Goal: Task Accomplishment & Management: Manage account settings

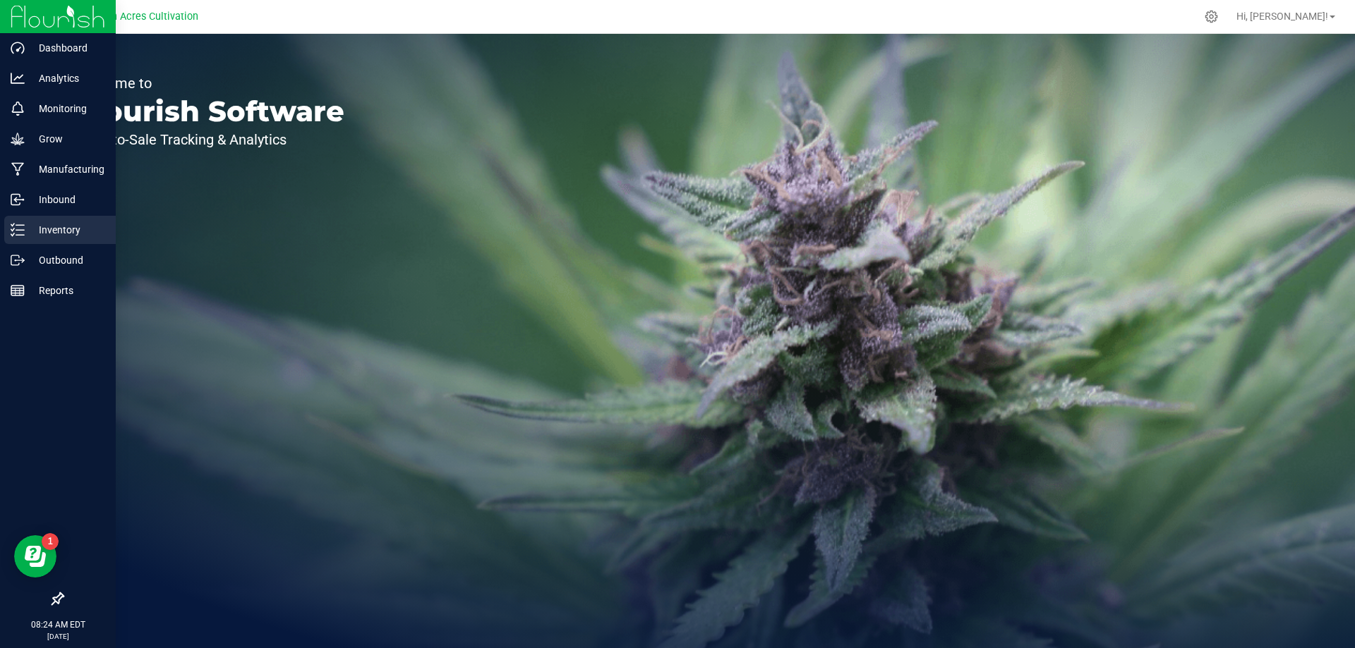
click at [80, 234] on p "Inventory" at bounding box center [67, 230] width 85 height 17
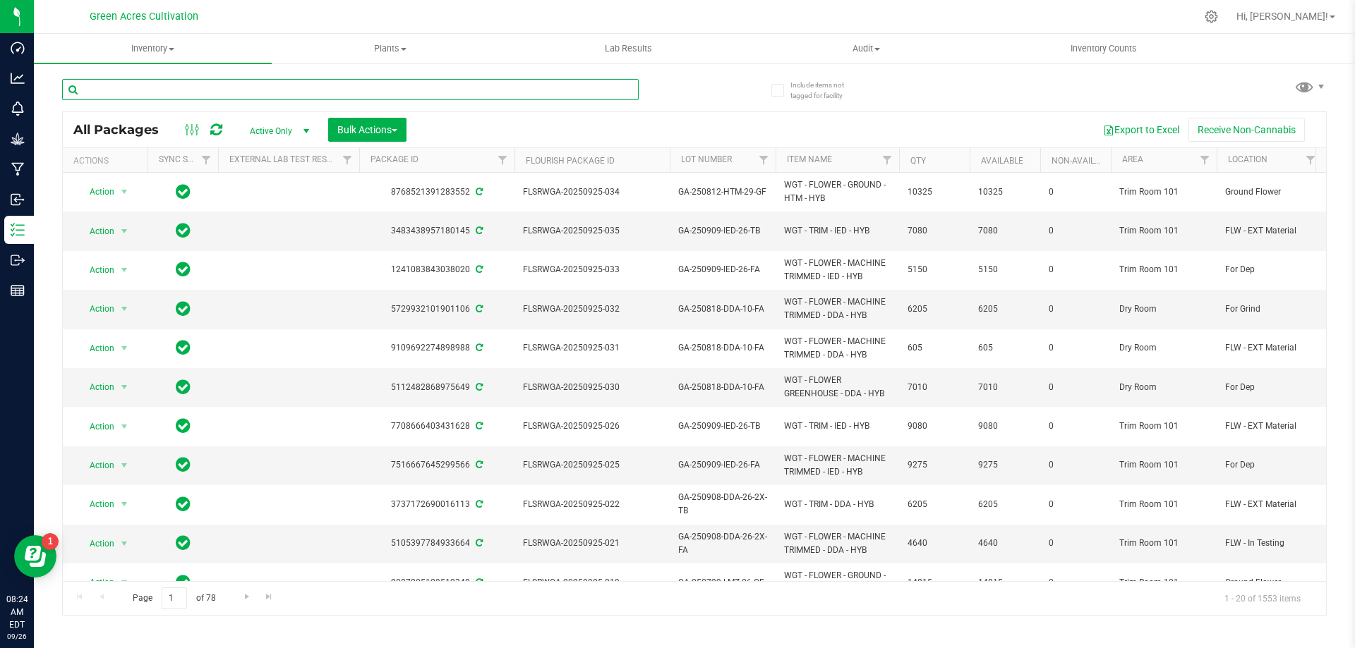
click at [174, 92] on input "text" at bounding box center [350, 89] width 576 height 21
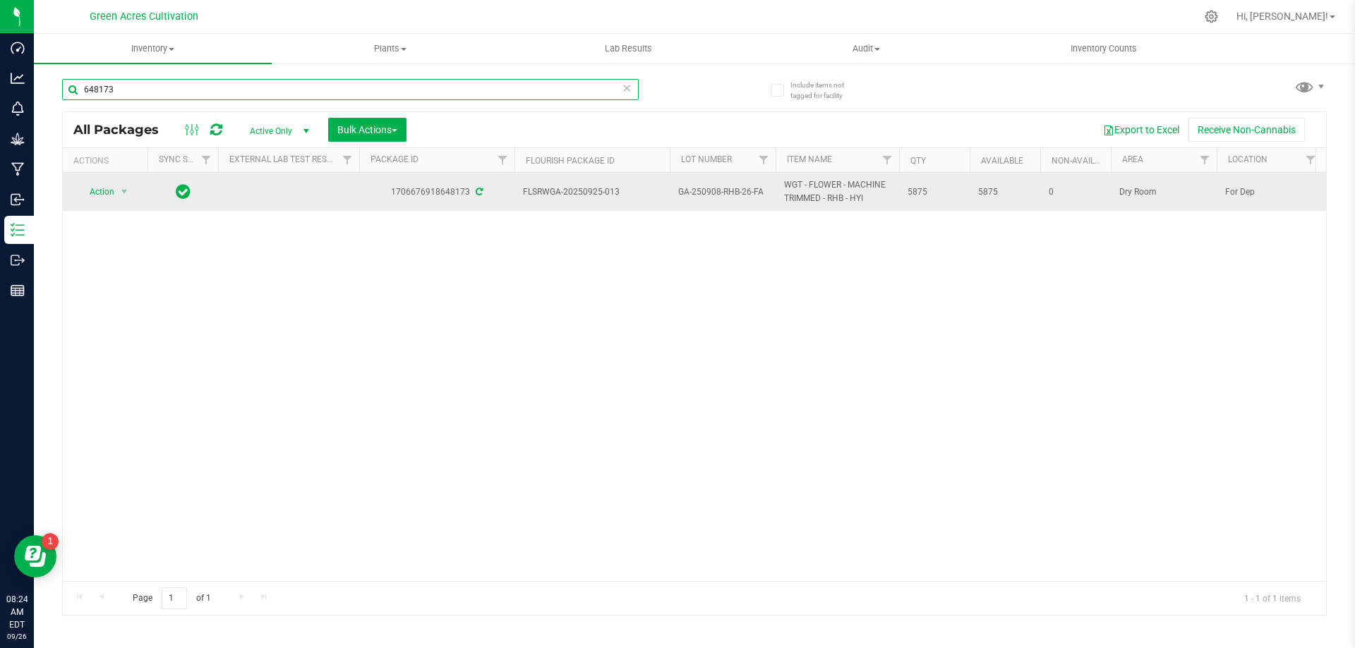
type input "648173"
click at [108, 200] on span "Action" at bounding box center [96, 192] width 38 height 20
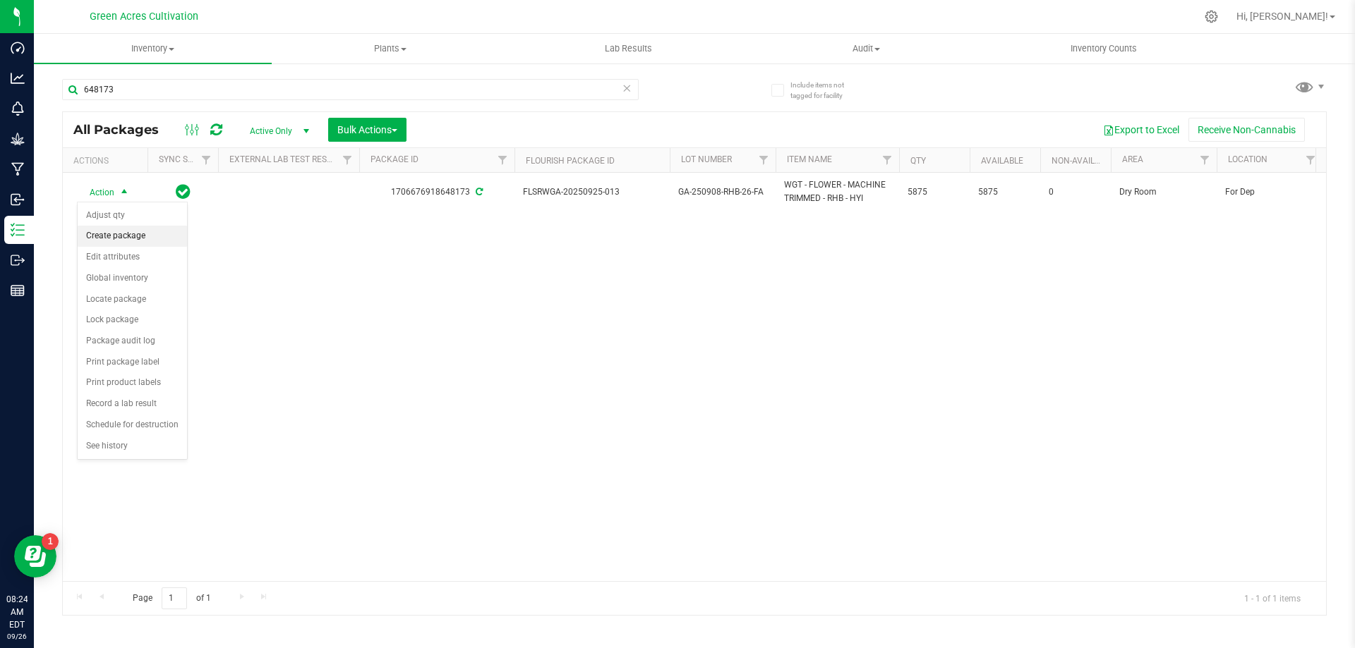
click at [133, 230] on li "Create package" at bounding box center [132, 236] width 109 height 21
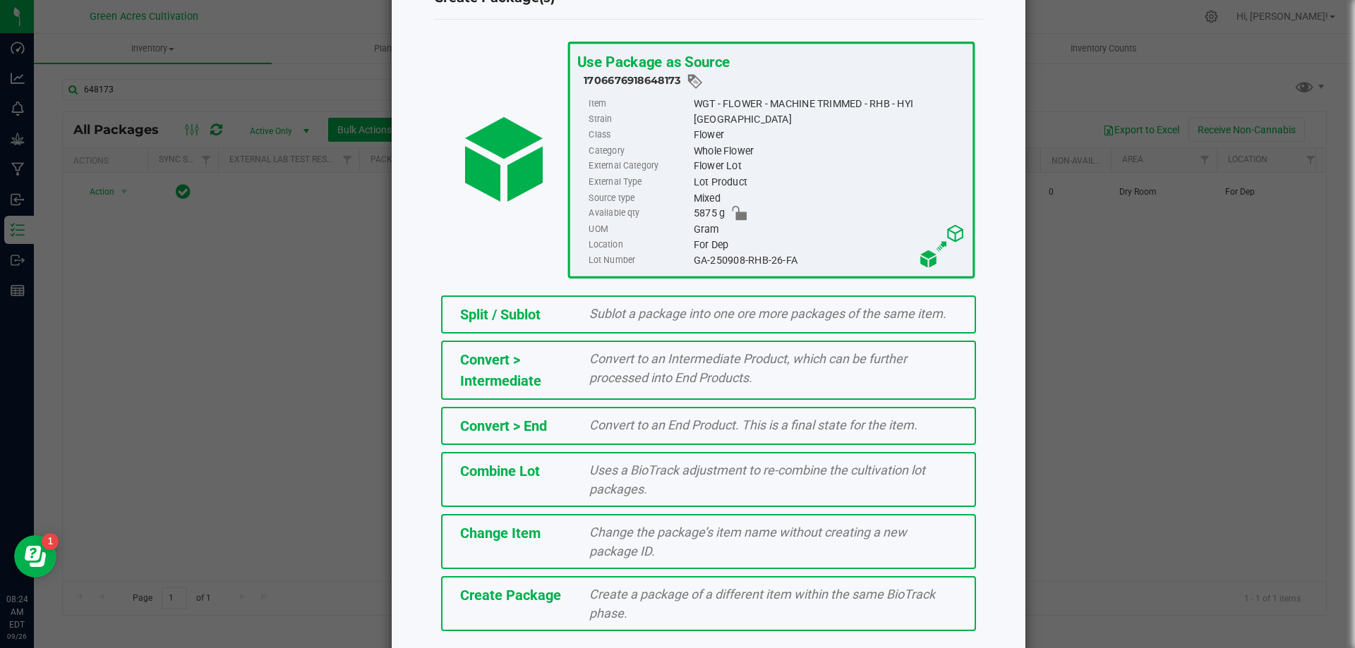
scroll to position [102, 0]
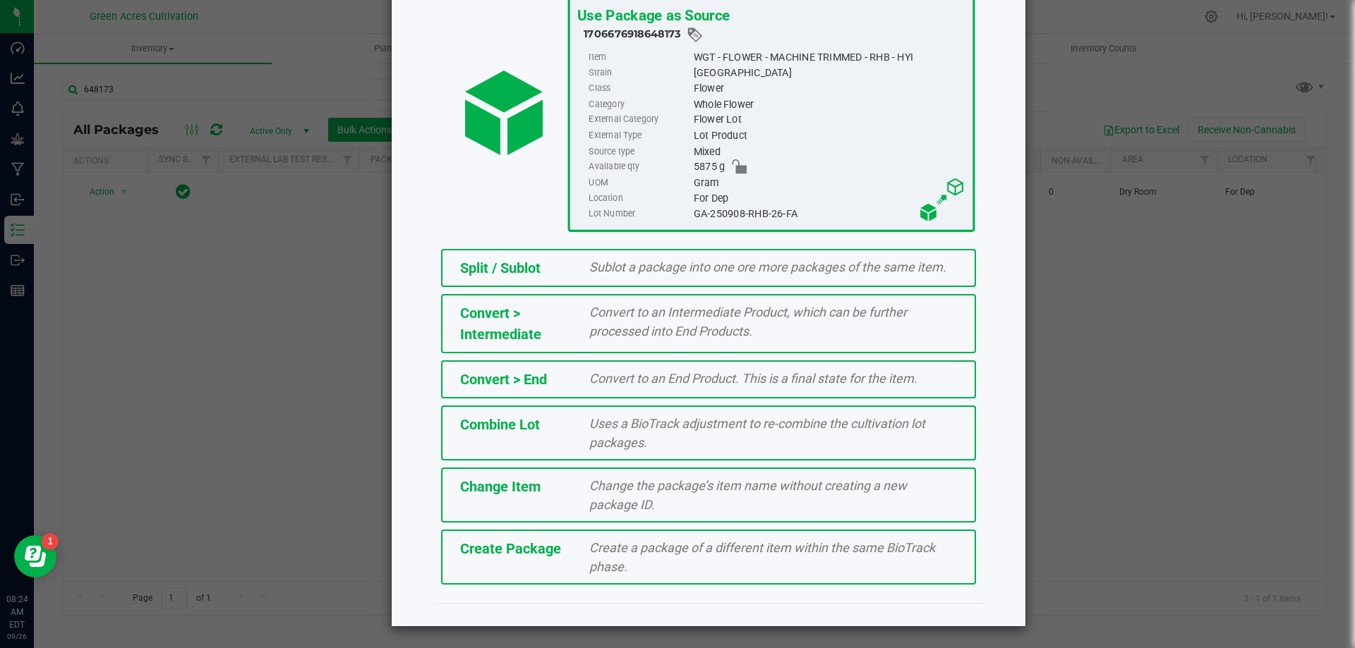
click at [591, 570] on span "Create a package of a different item within the same BioTrack phase." at bounding box center [762, 557] width 346 height 34
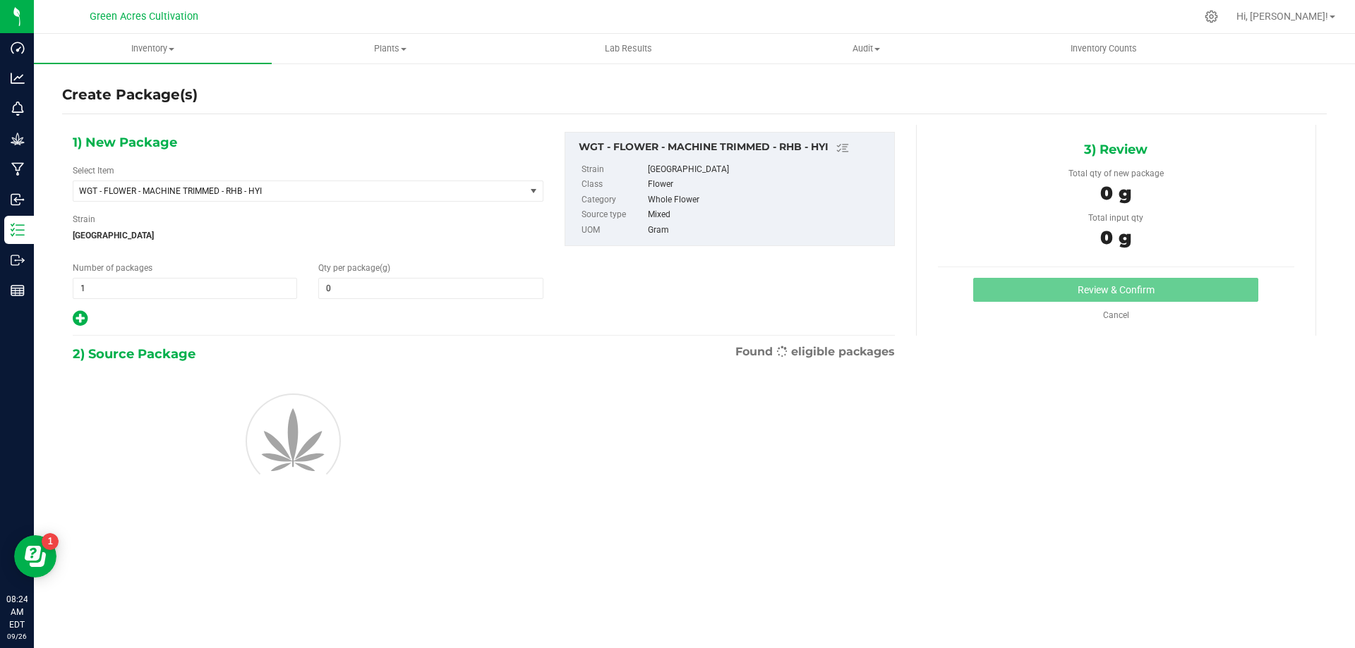
type input "0.0000"
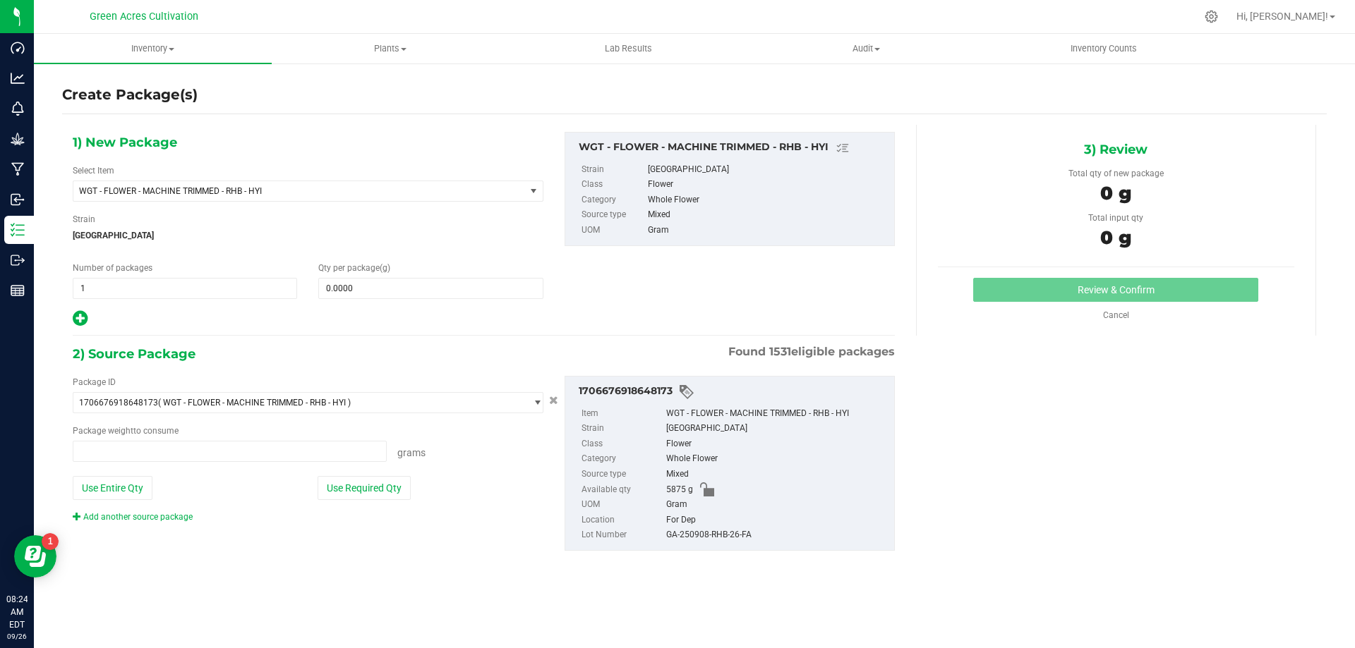
type input "0.0000 g"
click at [341, 201] on span "WGT - FLOWER - MACHINE TRIMMED - RHB - HYI" at bounding box center [308, 191] width 471 height 21
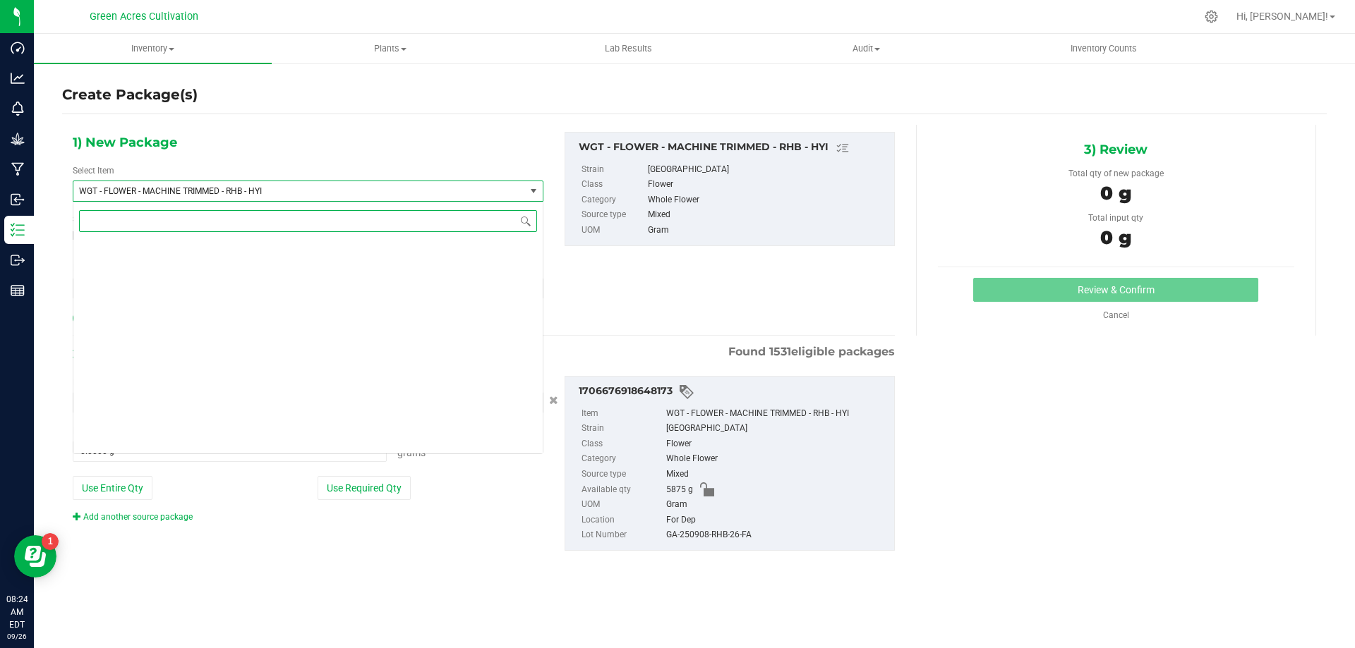
scroll to position [296850, 0]
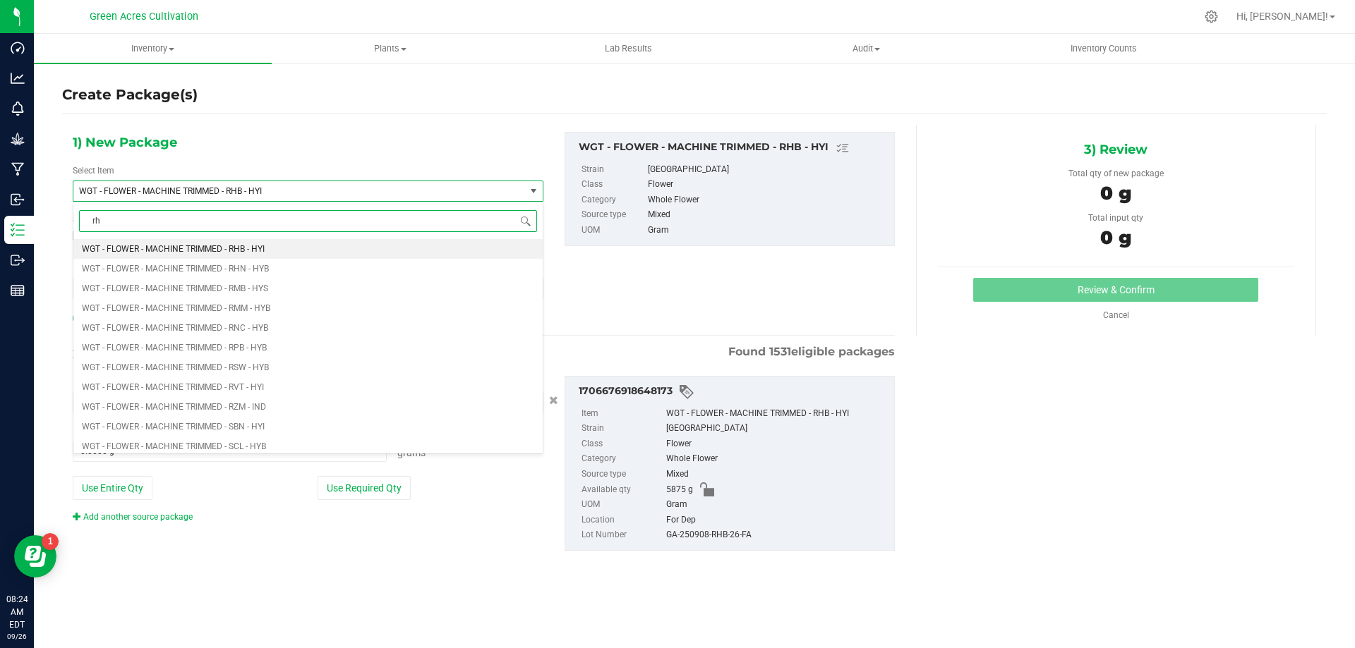
type input "rhb"
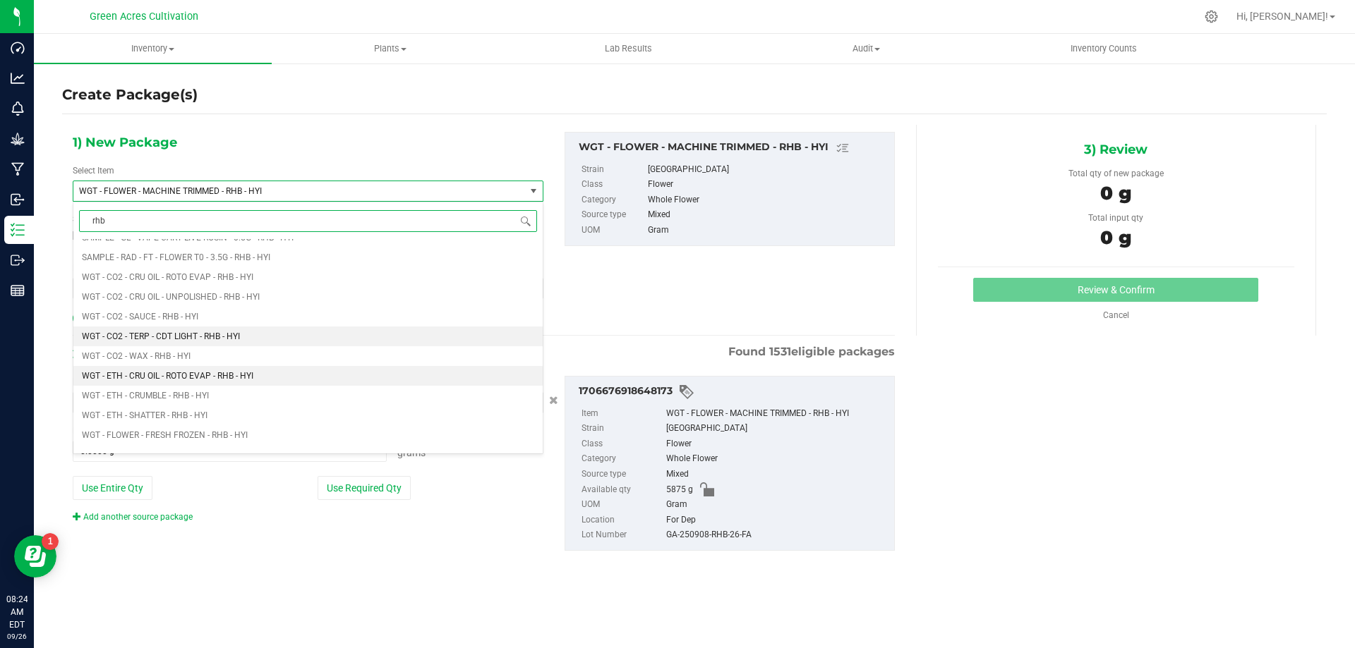
scroll to position [1411, 0]
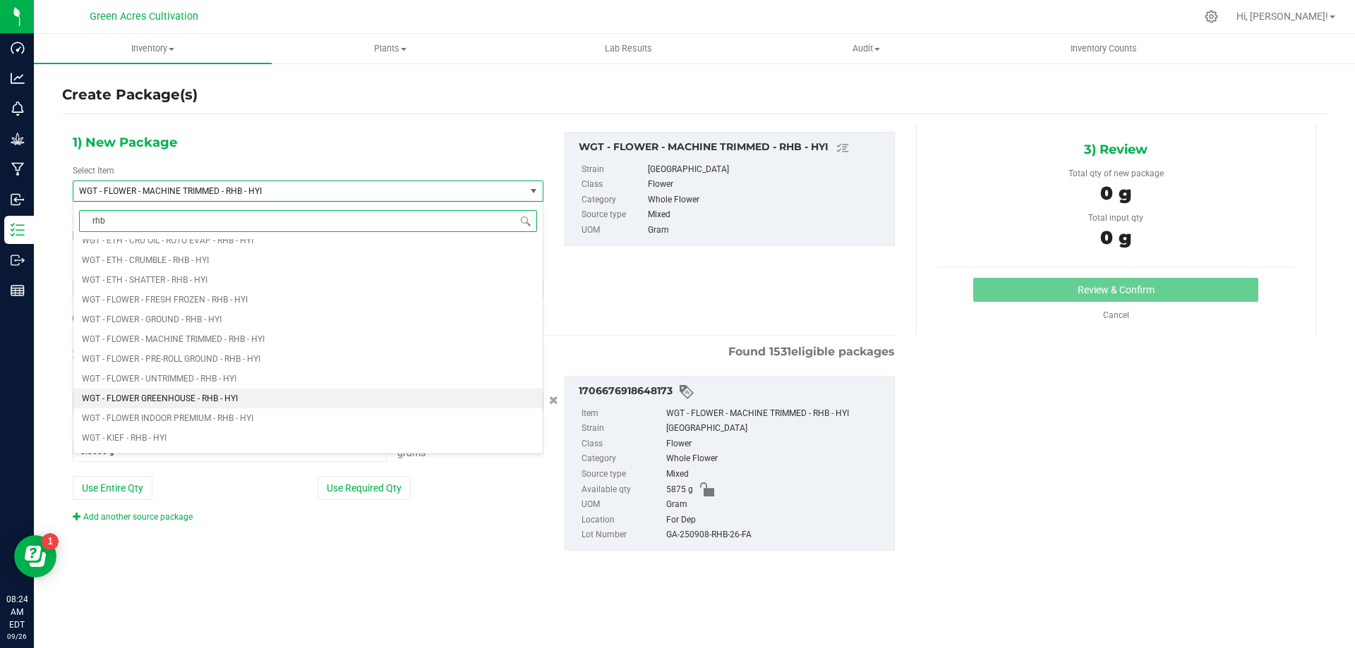
click at [138, 401] on span "WGT - FLOWER GREENHOUSE - RHB - HYI" at bounding box center [160, 399] width 156 height 10
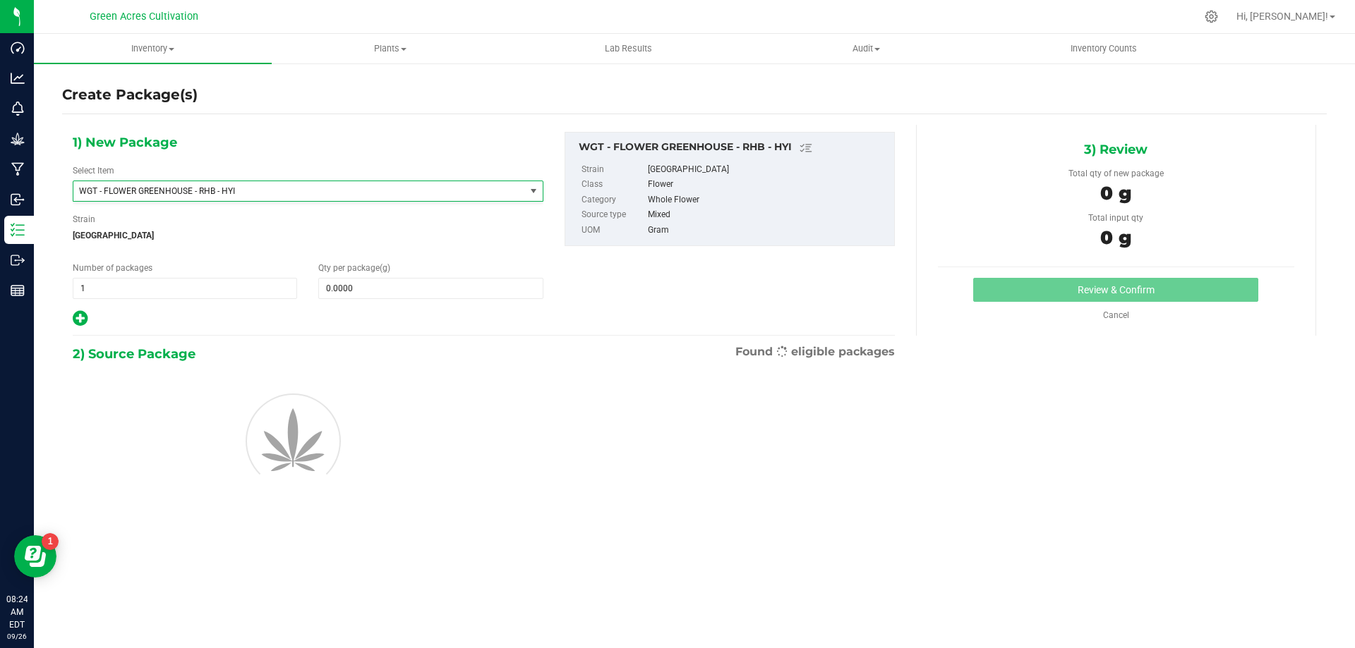
type input "0.0000"
click at [376, 291] on span "0.0000 0" at bounding box center [430, 288] width 224 height 21
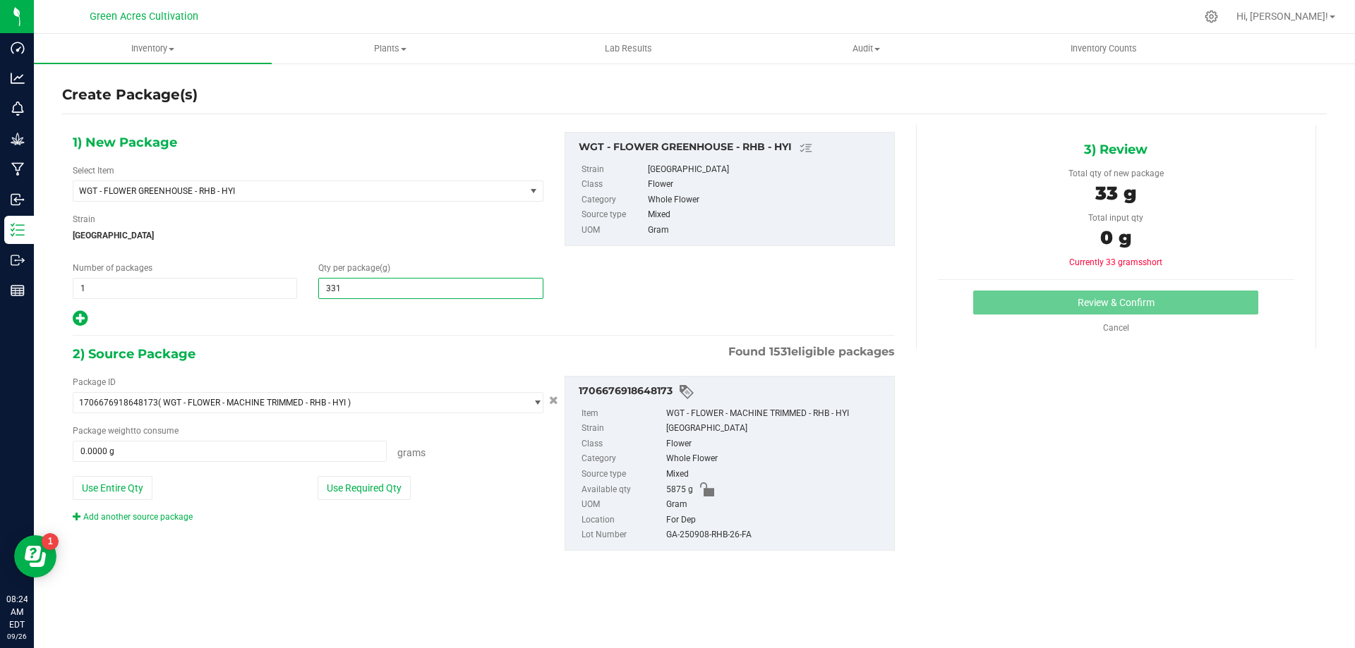
type input "3310"
type input "3,310.0000"
click at [375, 480] on button "Use Required Qty" at bounding box center [363, 488] width 93 height 24
type input "3310.0000 g"
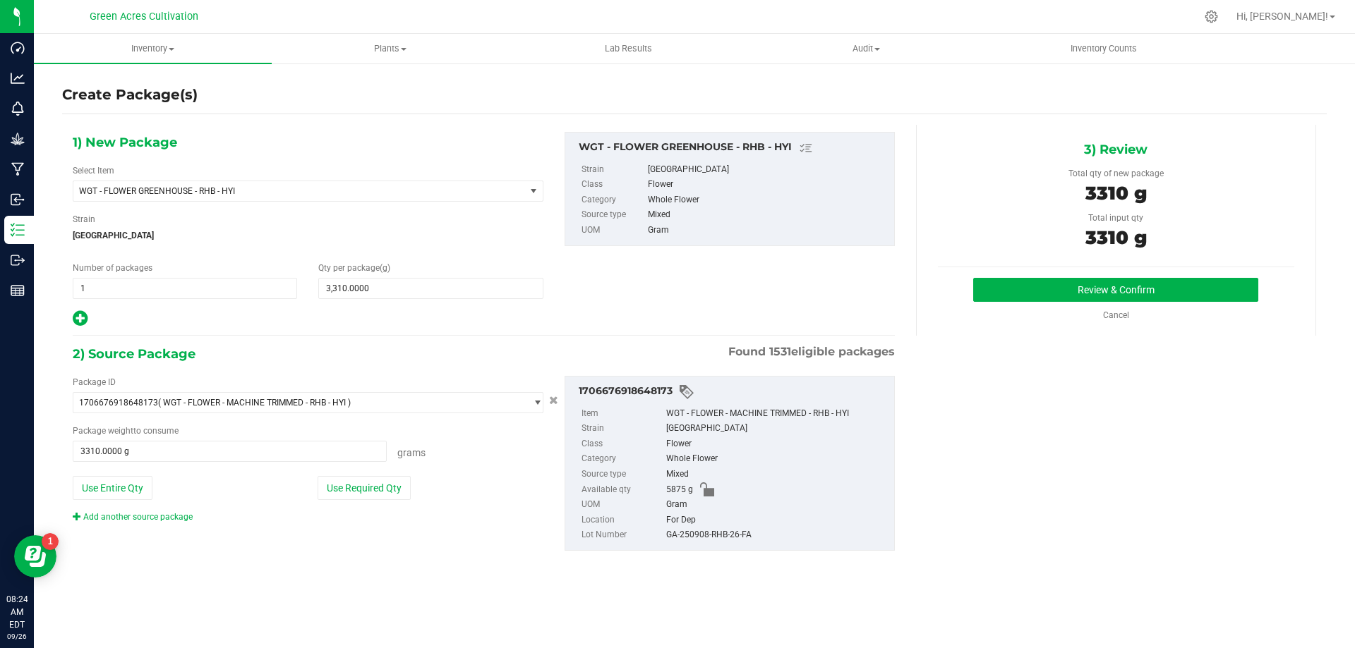
click at [713, 528] on div "GA-250908-RHB-26-FA" at bounding box center [776, 536] width 221 height 16
click at [712, 533] on div "GA-250908-RHB-26-FA" at bounding box center [776, 536] width 221 height 16
copy div "GA-250908-RHB-26-FA"
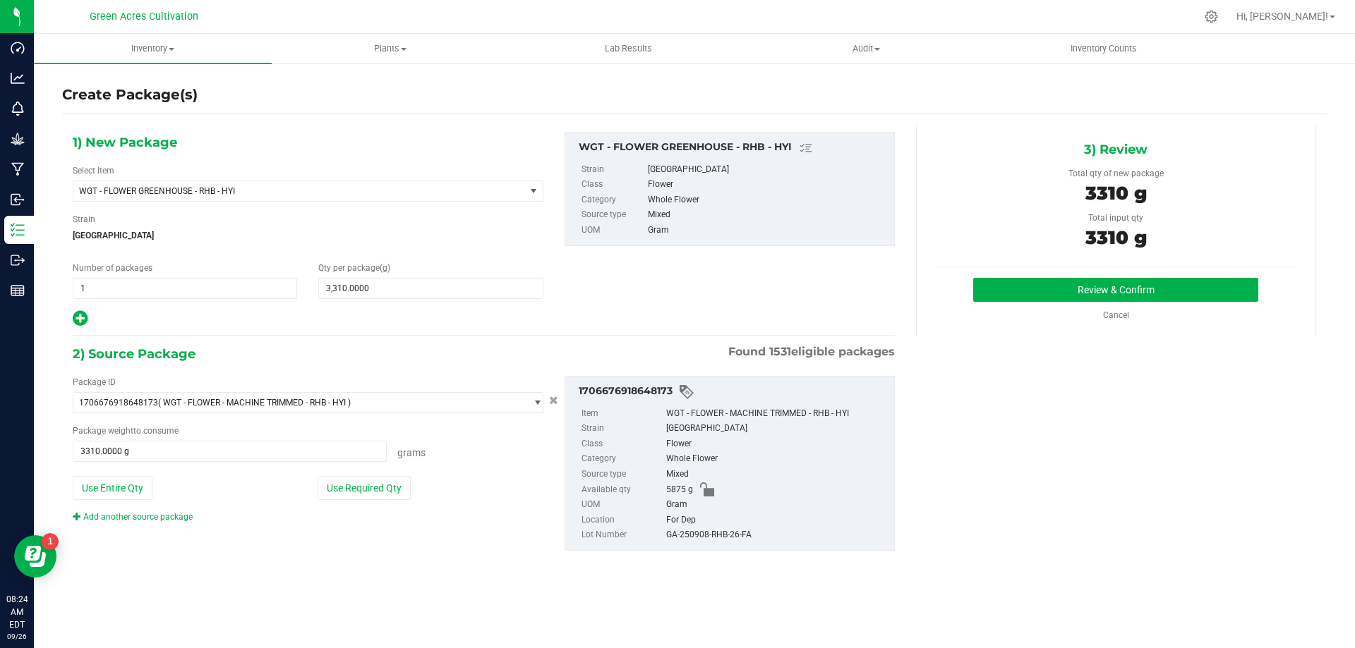
click at [870, 464] on div "Whole Flower" at bounding box center [776, 460] width 221 height 16
click at [1098, 265] on div "3) Review Total qty of new package 3310 g Total input qty 3310 g Review & Confi…" at bounding box center [1116, 230] width 400 height 211
click at [1060, 284] on button "Review & Confirm" at bounding box center [1115, 290] width 285 height 24
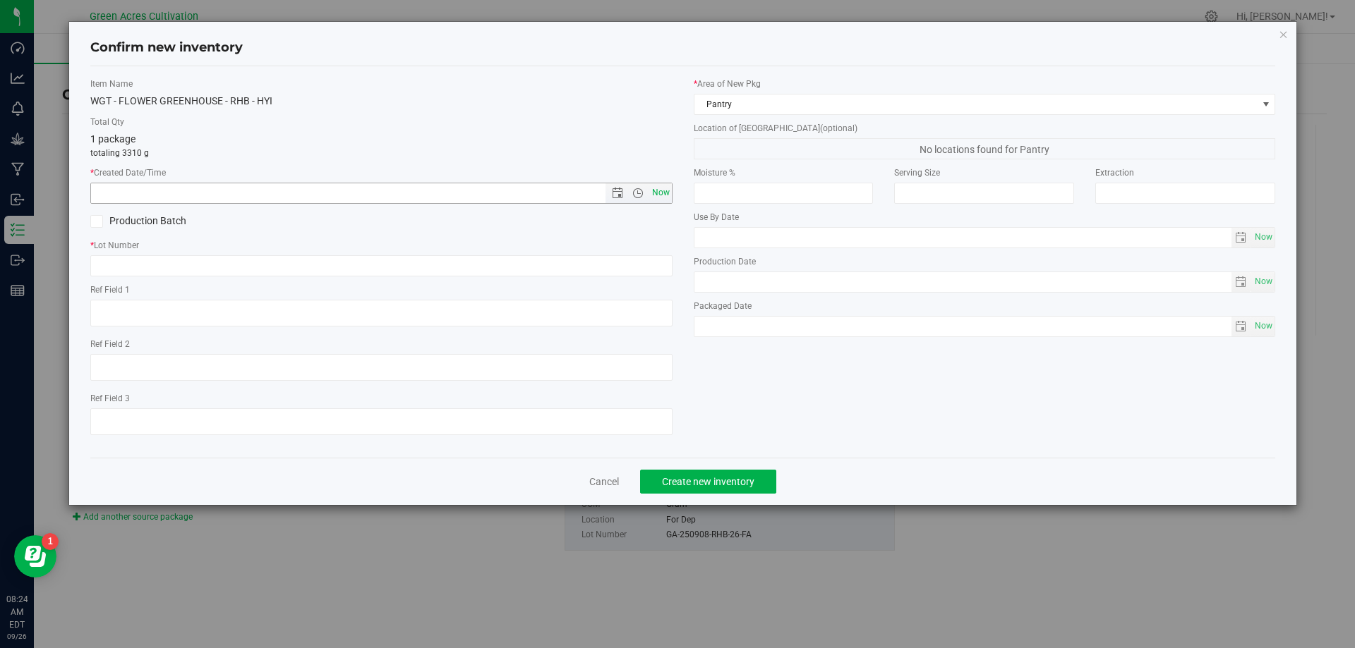
click at [660, 195] on span "Now" at bounding box center [660, 193] width 24 height 20
type input "[DATE] 8:24 AM"
click at [615, 261] on input "text" at bounding box center [381, 265] width 582 height 21
paste input "GA-250908-RHB-26-FA"
type input "GA-250908-RHB-26-FA"
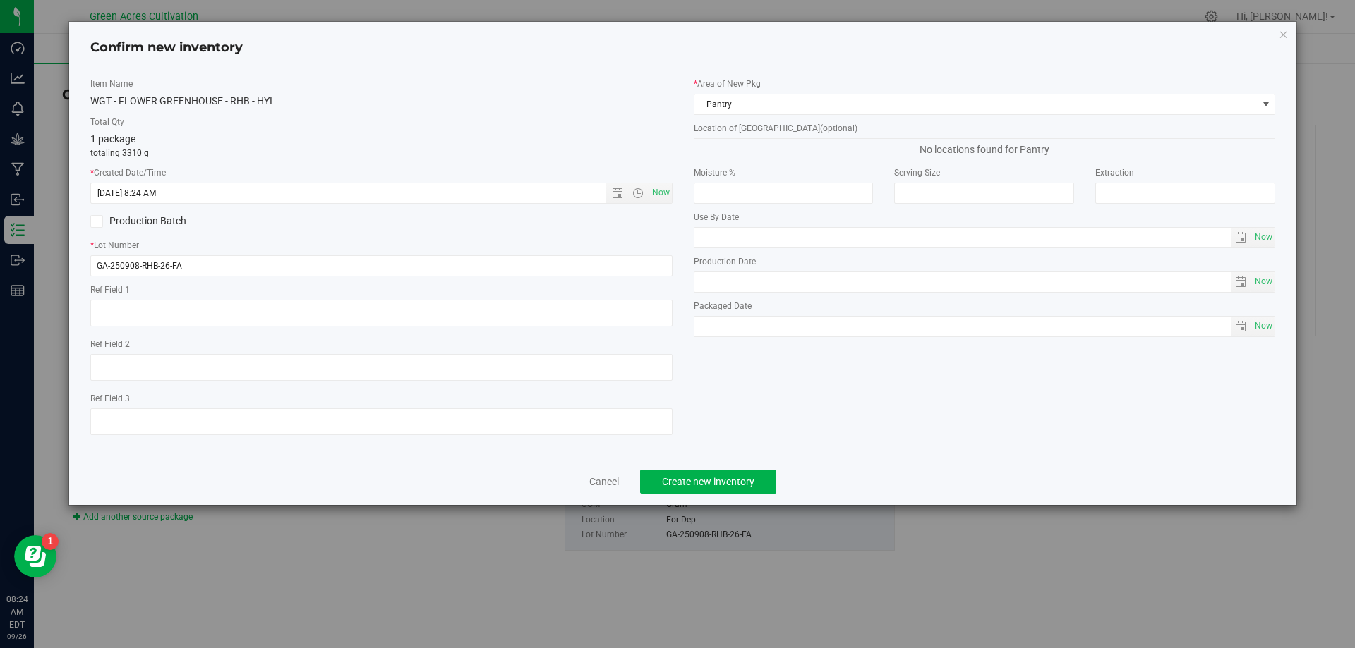
drag, startPoint x: 794, startPoint y: 85, endPoint x: 792, endPoint y: 99, distance: 13.6
click at [794, 87] on label "* Area of [GEOGRAPHIC_DATA]" at bounding box center [985, 84] width 582 height 13
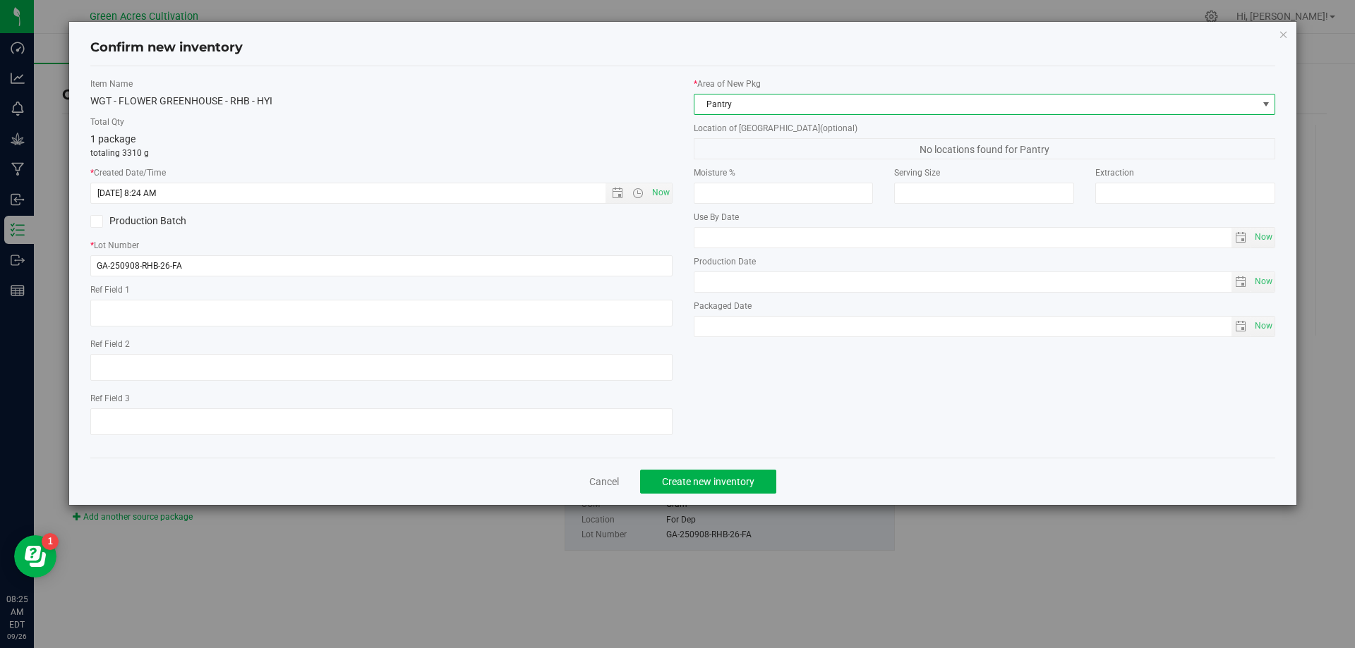
click at [770, 97] on span "Pantry" at bounding box center [975, 105] width 563 height 20
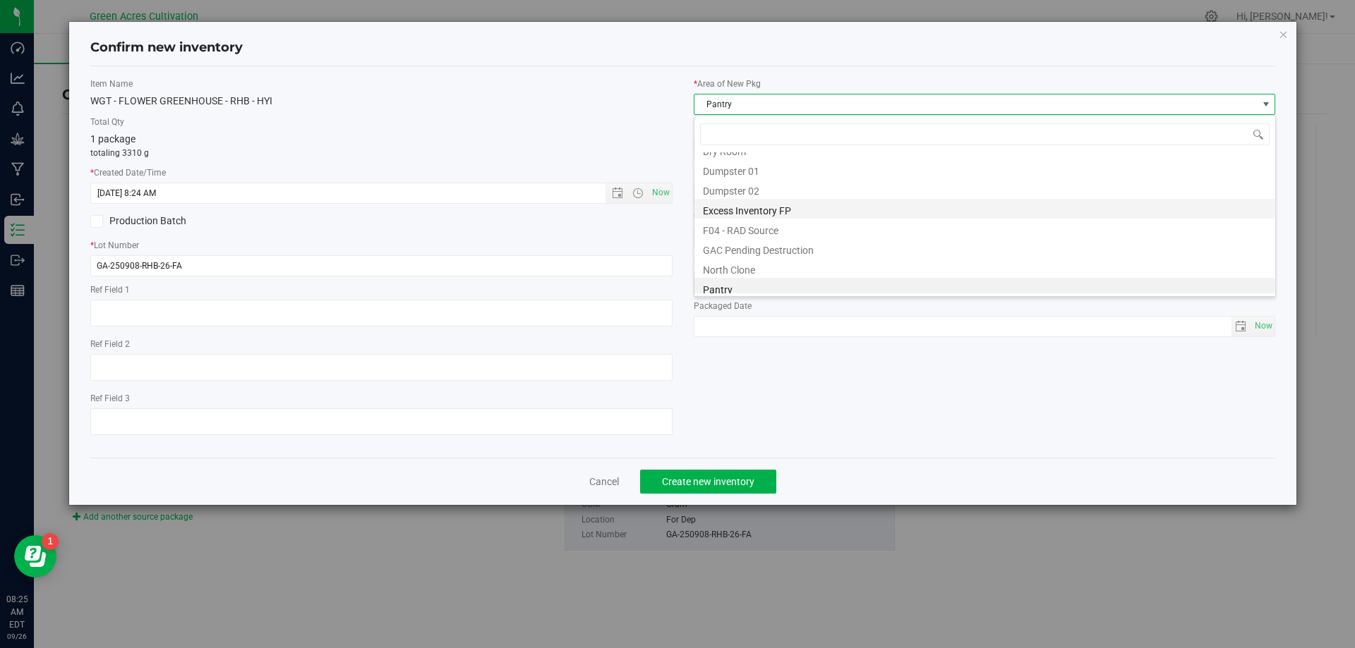
scroll to position [0, 0]
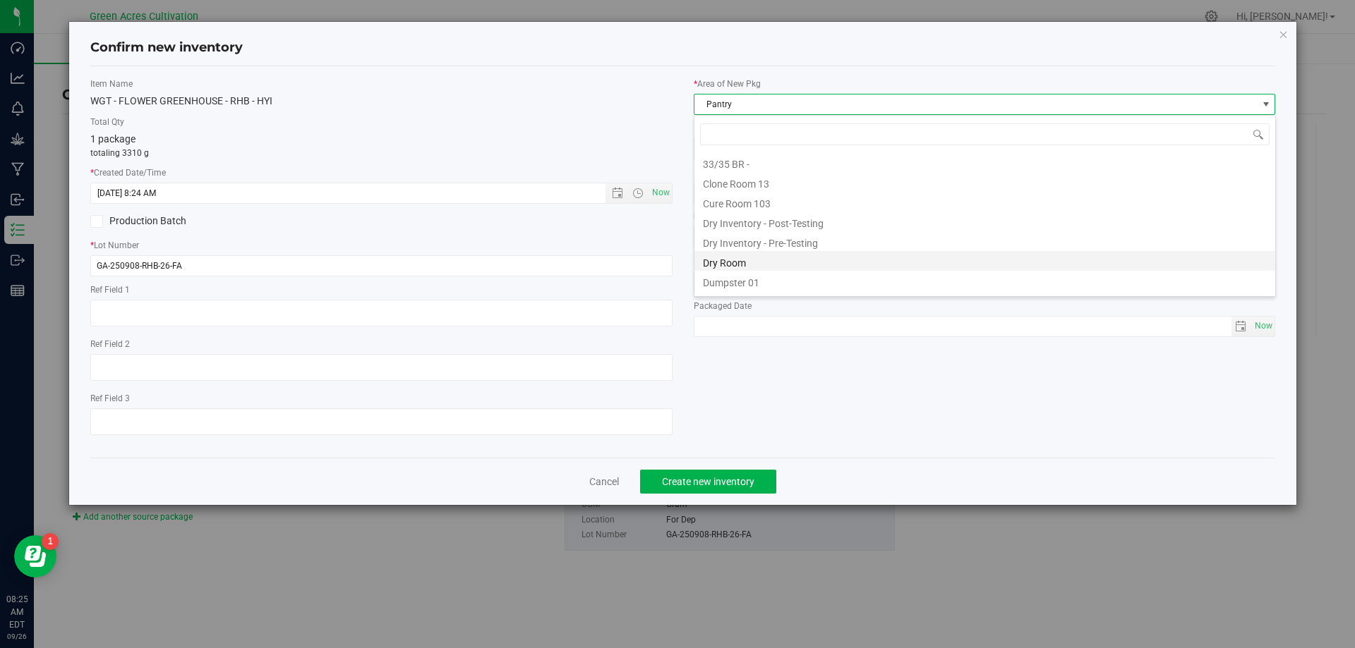
click at [758, 253] on li "Dry Room" at bounding box center [984, 261] width 581 height 20
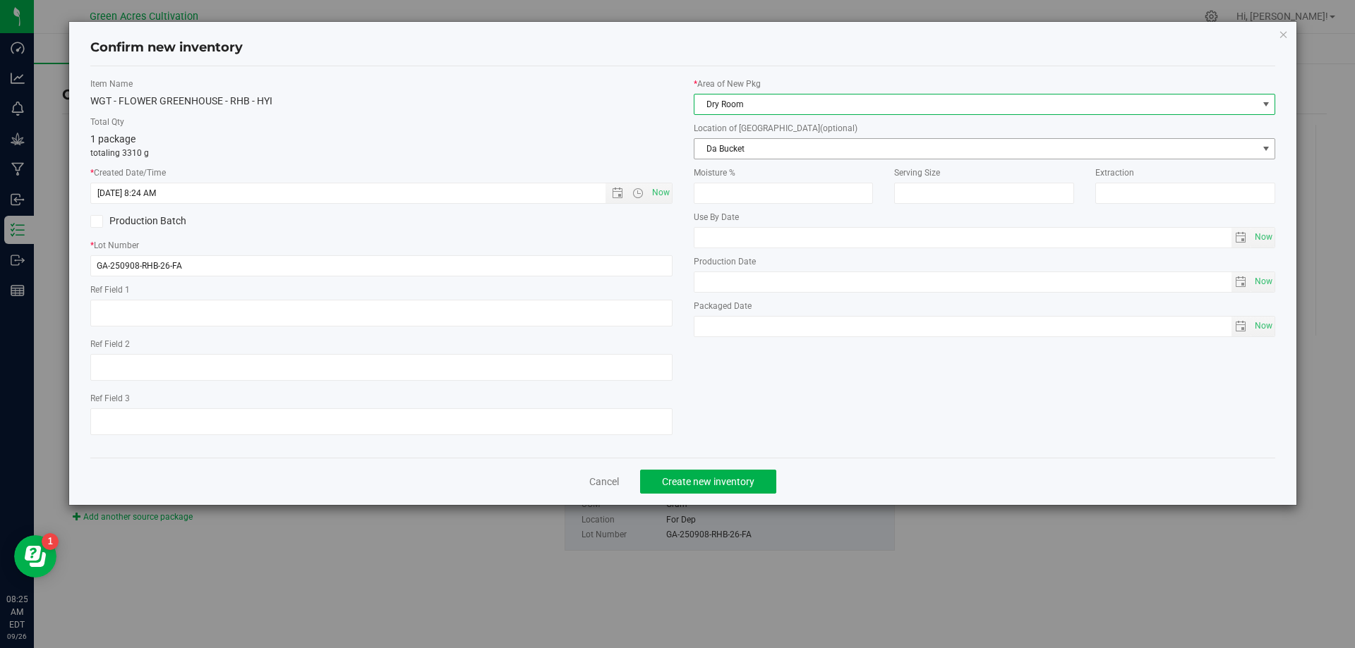
click at [761, 146] on span "Da Bucket" at bounding box center [975, 149] width 563 height 20
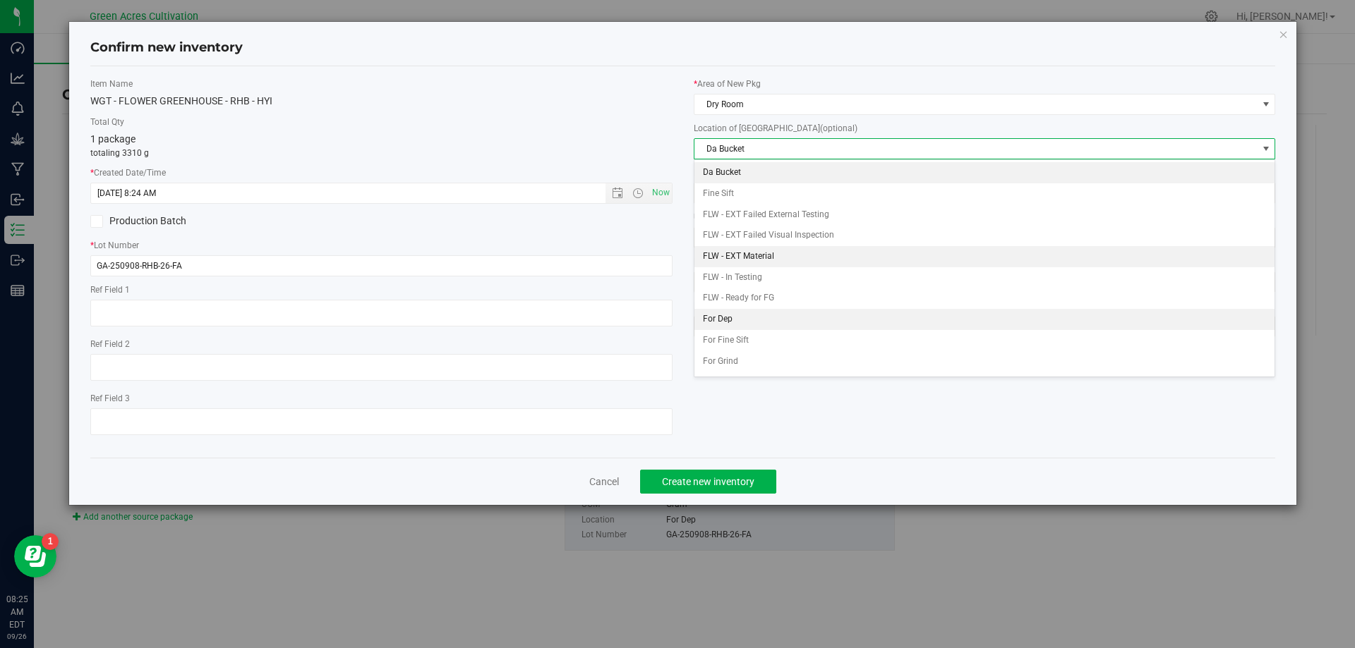
scroll to position [61, 0]
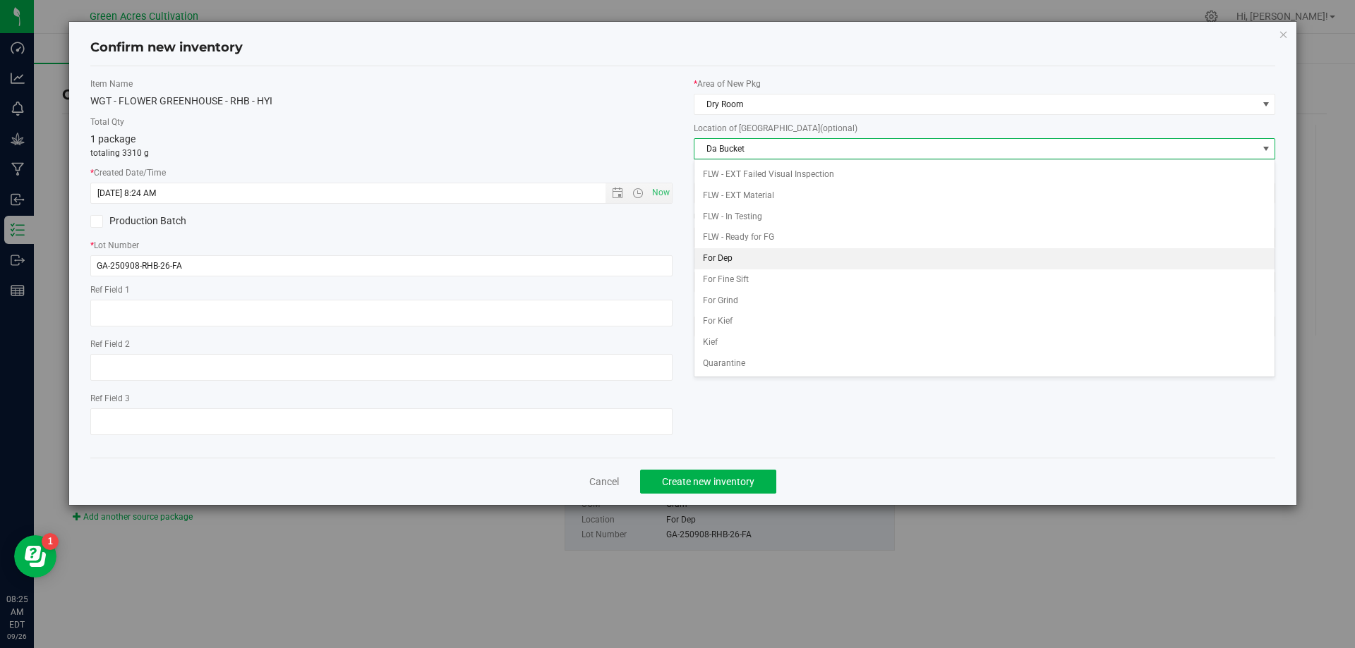
click at [739, 257] on li "For Dep" at bounding box center [984, 258] width 581 height 21
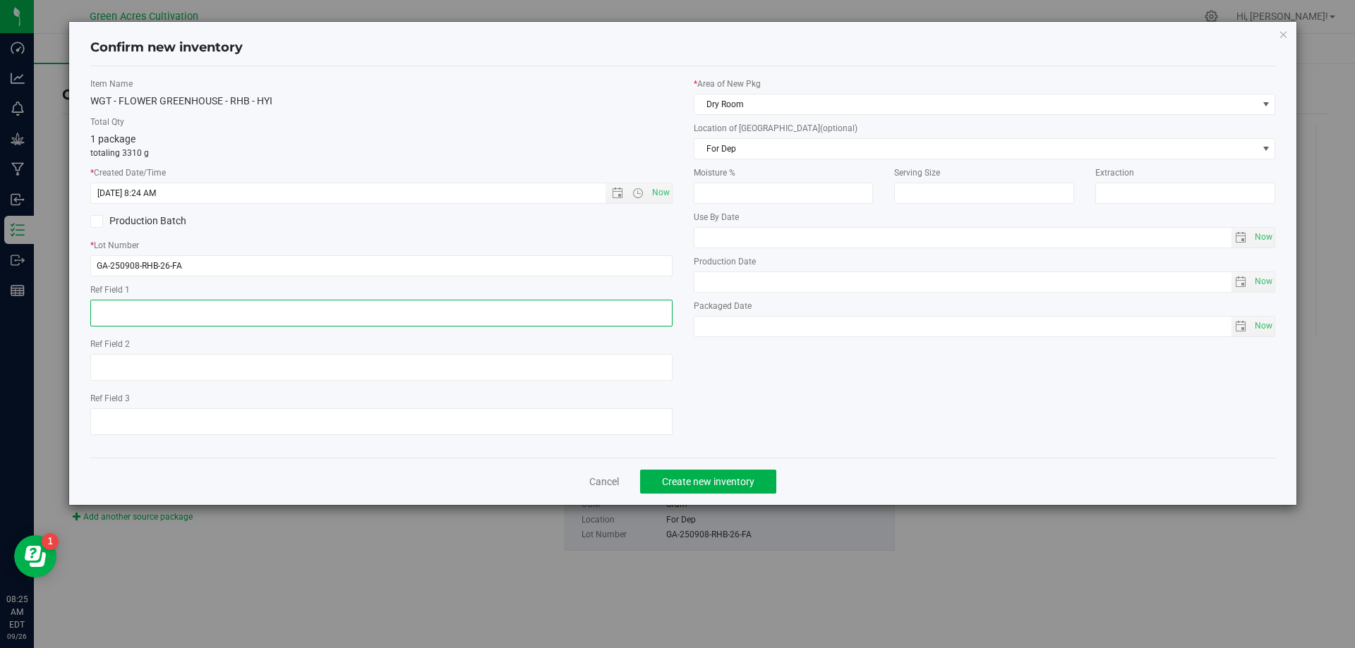
click at [494, 320] on textarea at bounding box center [381, 313] width 582 height 27
type textarea "d"
type textarea "DEP"
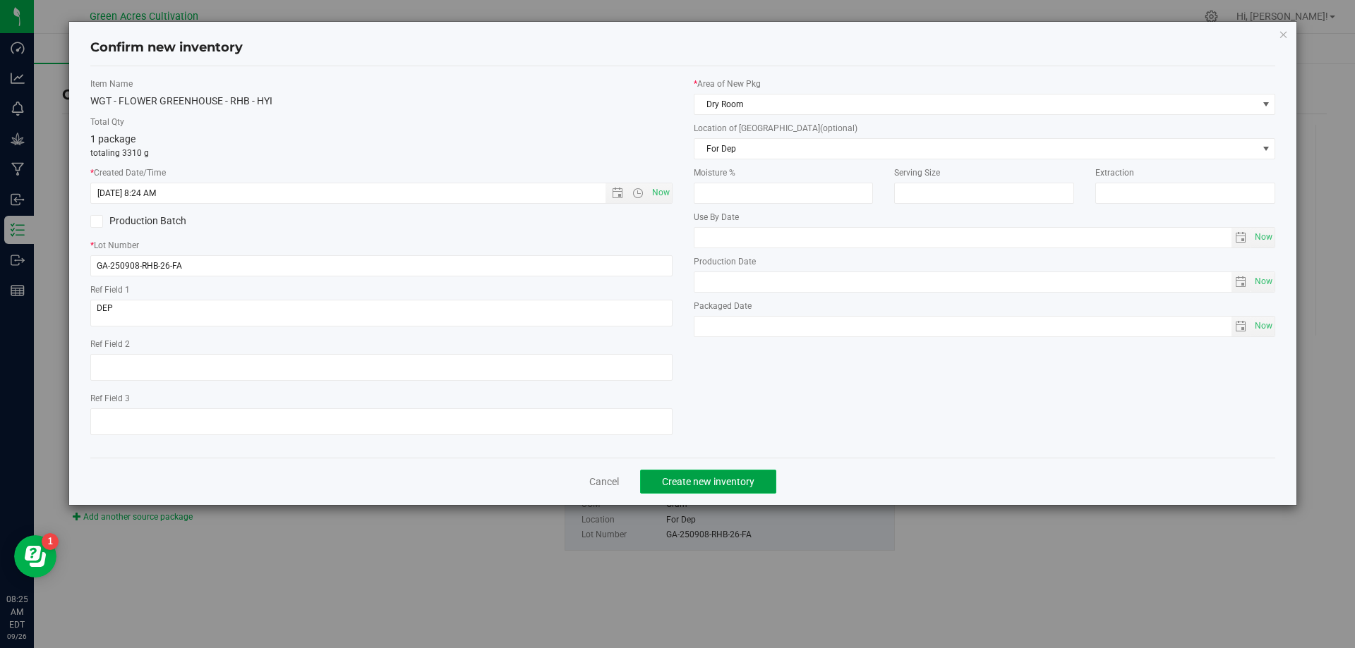
click at [744, 483] on span "Create new inventory" at bounding box center [708, 481] width 92 height 11
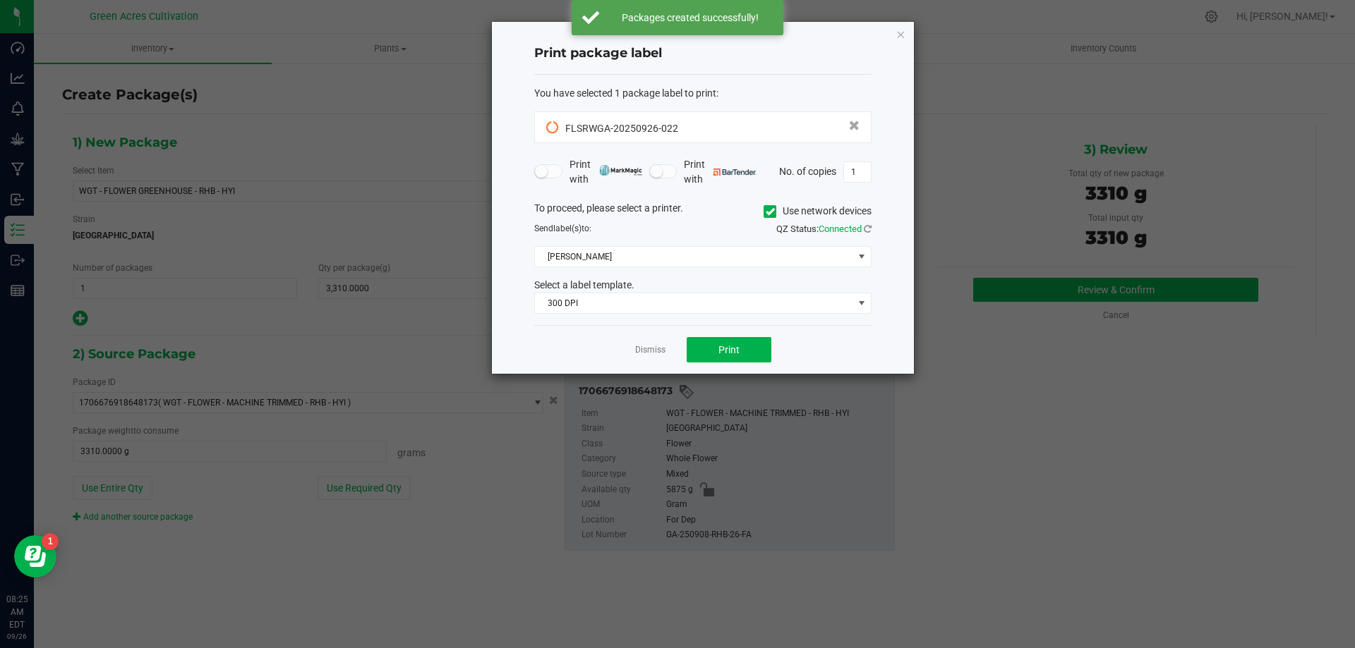
click at [770, 212] on icon at bounding box center [769, 212] width 9 height 0
click at [0, 0] on input "Use network devices" at bounding box center [0, 0] width 0 height 0
click at [715, 258] on span at bounding box center [694, 257] width 318 height 20
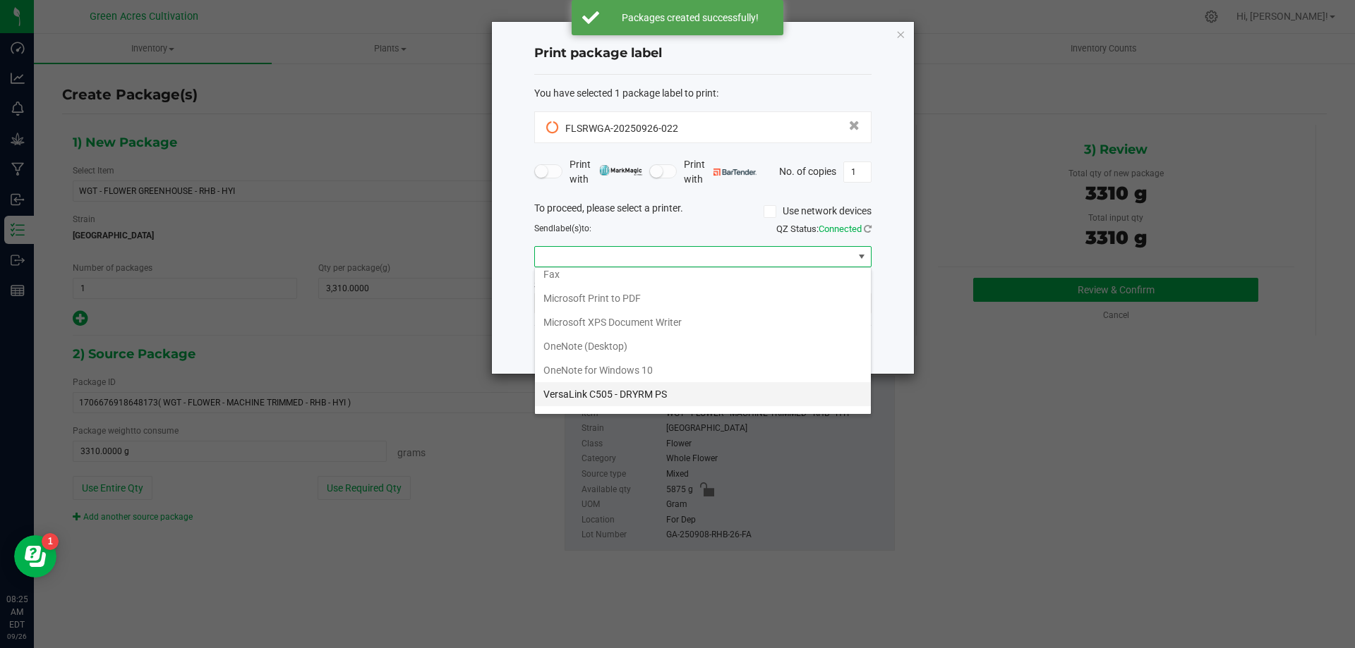
scroll to position [51, 0]
click at [567, 398] on ZPL "ZDesigner ZD420-203dpi ZPL" at bounding box center [703, 400] width 336 height 24
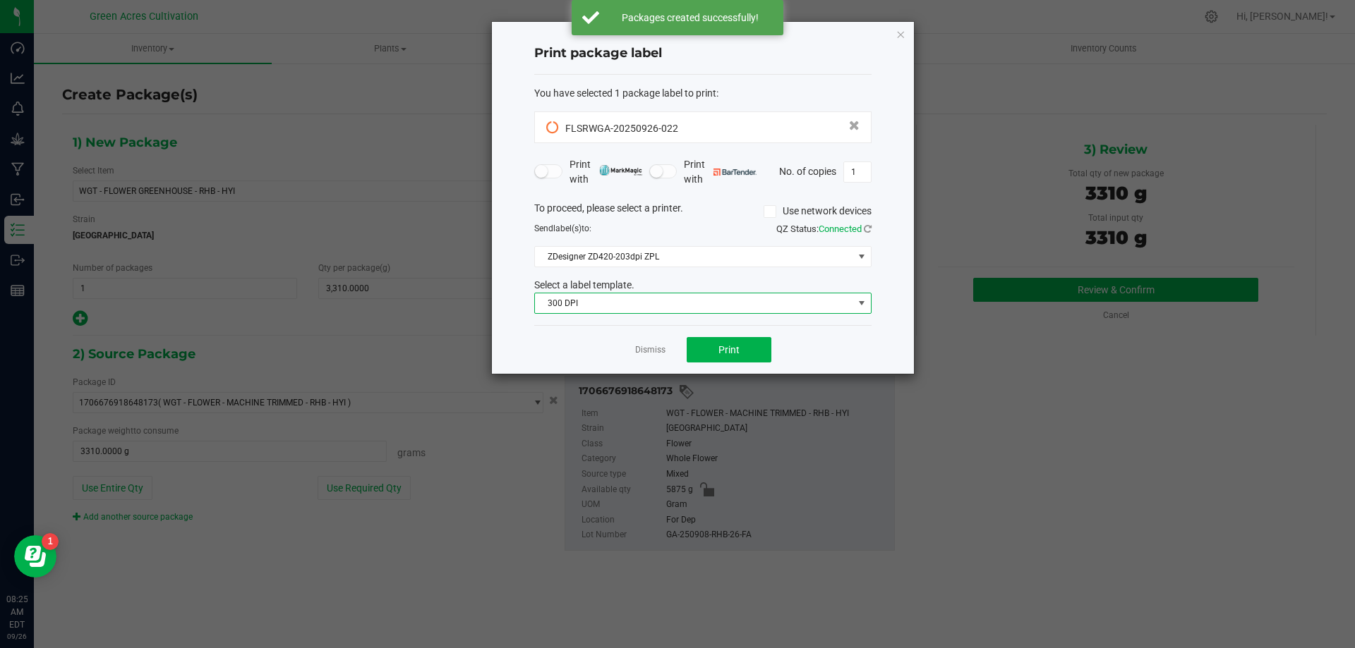
click at [581, 304] on span "300 DPI" at bounding box center [694, 303] width 318 height 20
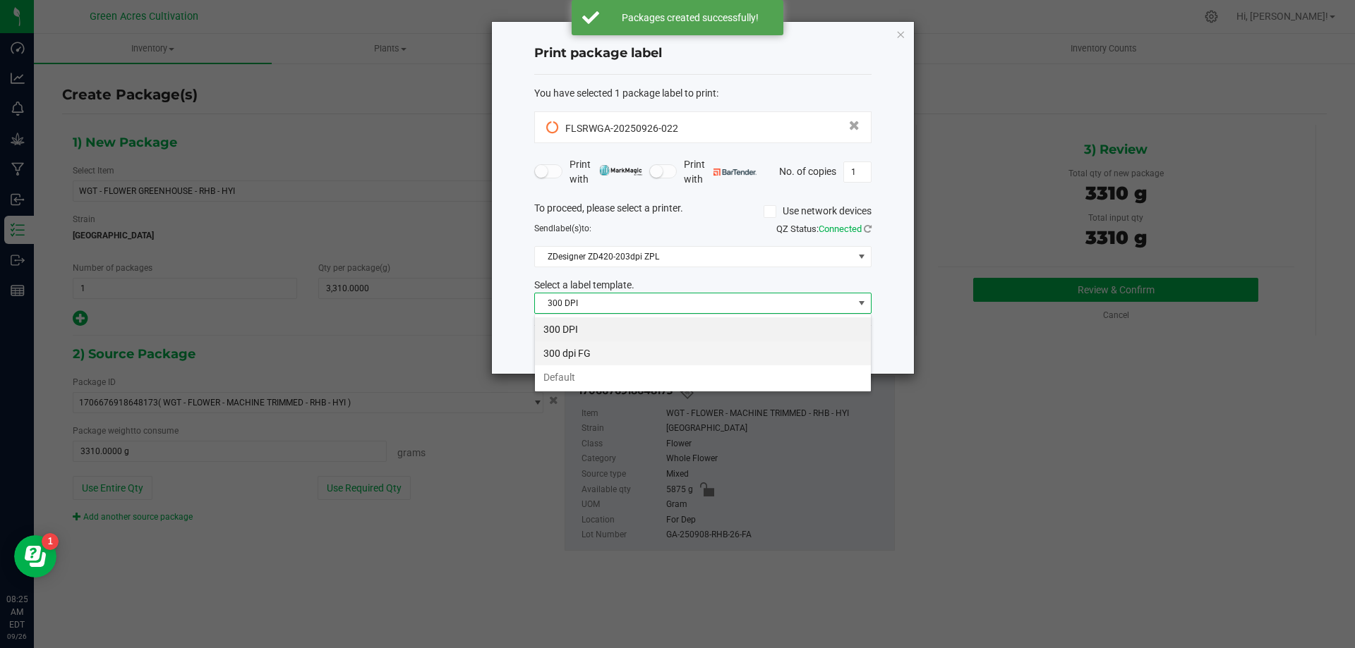
scroll to position [21, 337]
click at [591, 371] on li "Default" at bounding box center [703, 377] width 336 height 24
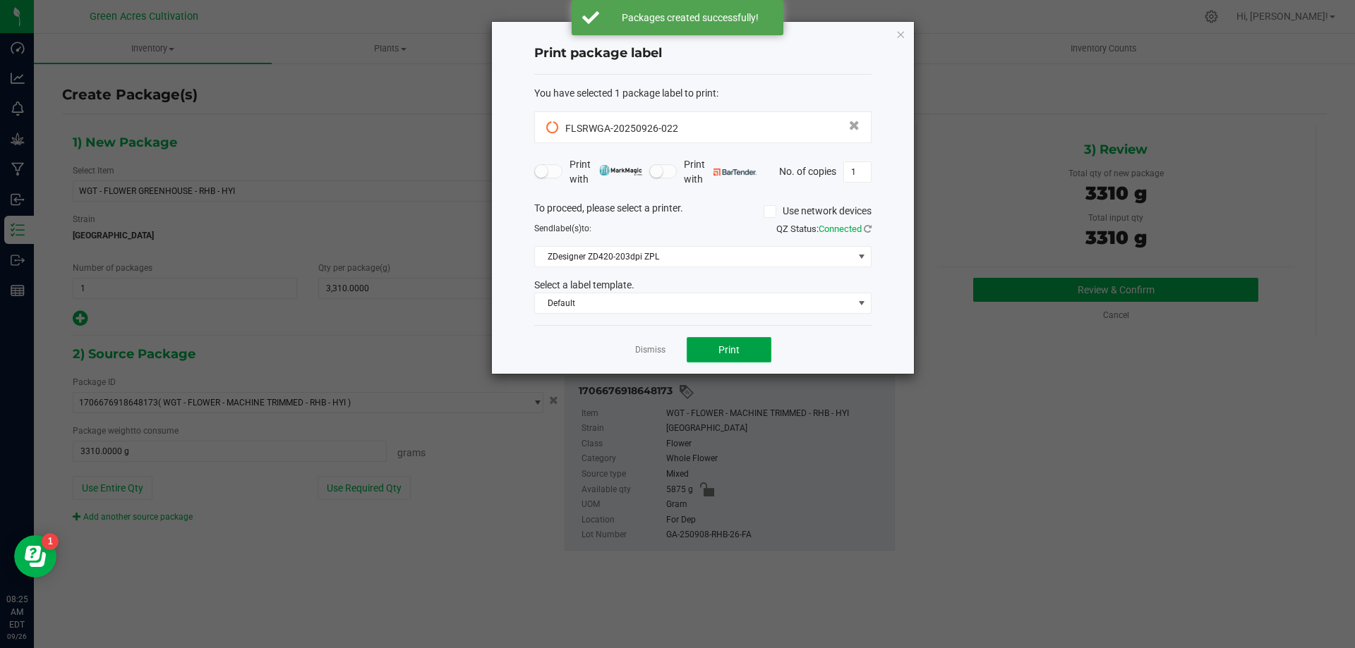
click at [732, 360] on button "Print" at bounding box center [728, 349] width 85 height 25
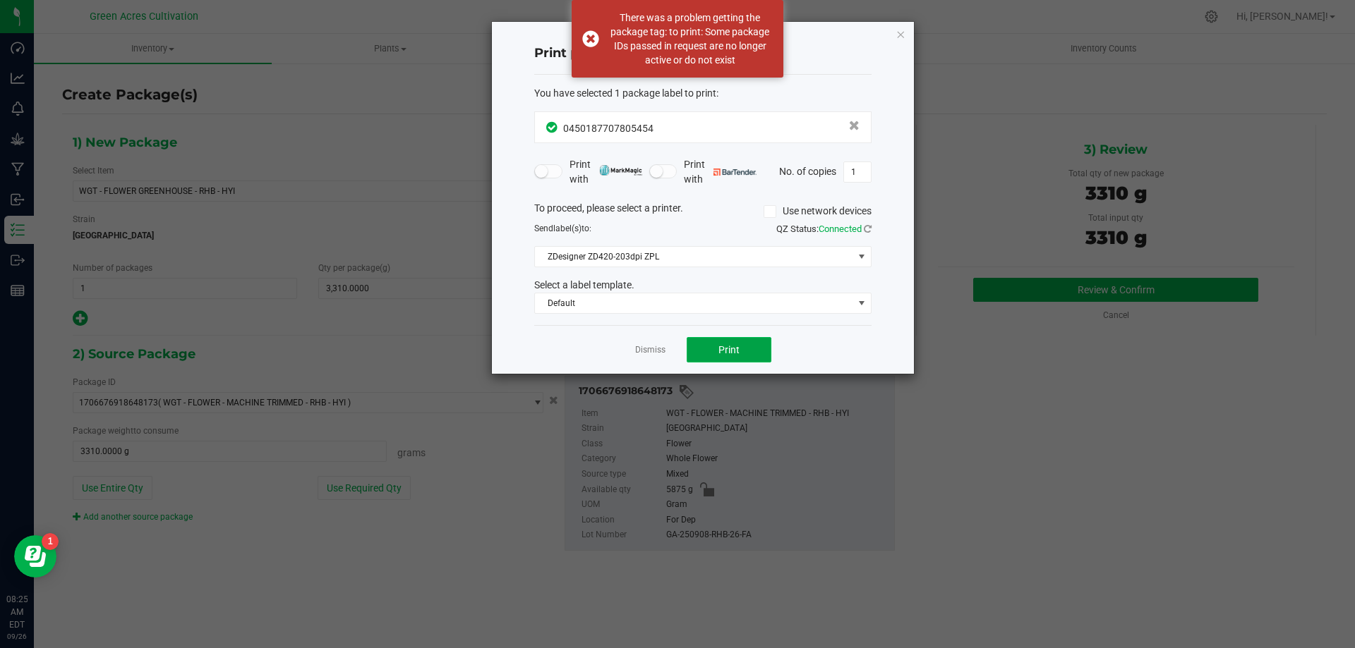
click at [722, 356] on button "Print" at bounding box center [728, 349] width 85 height 25
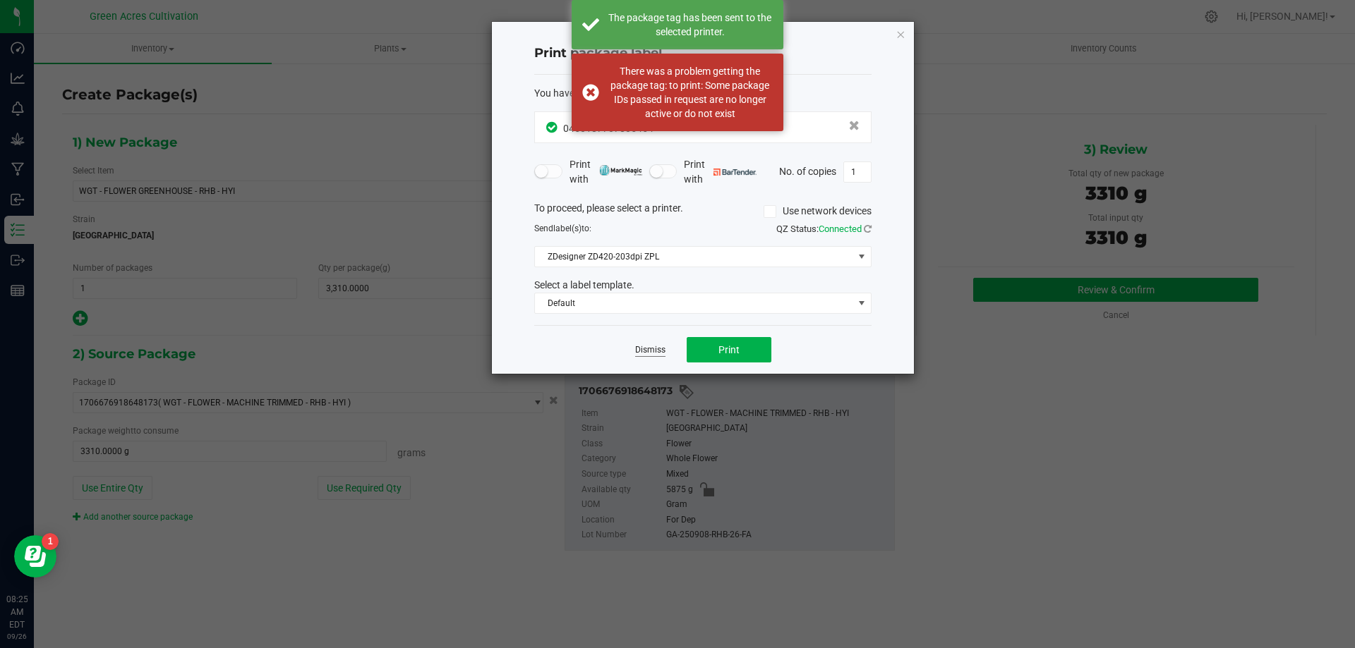
click at [657, 351] on link "Dismiss" at bounding box center [650, 350] width 30 height 12
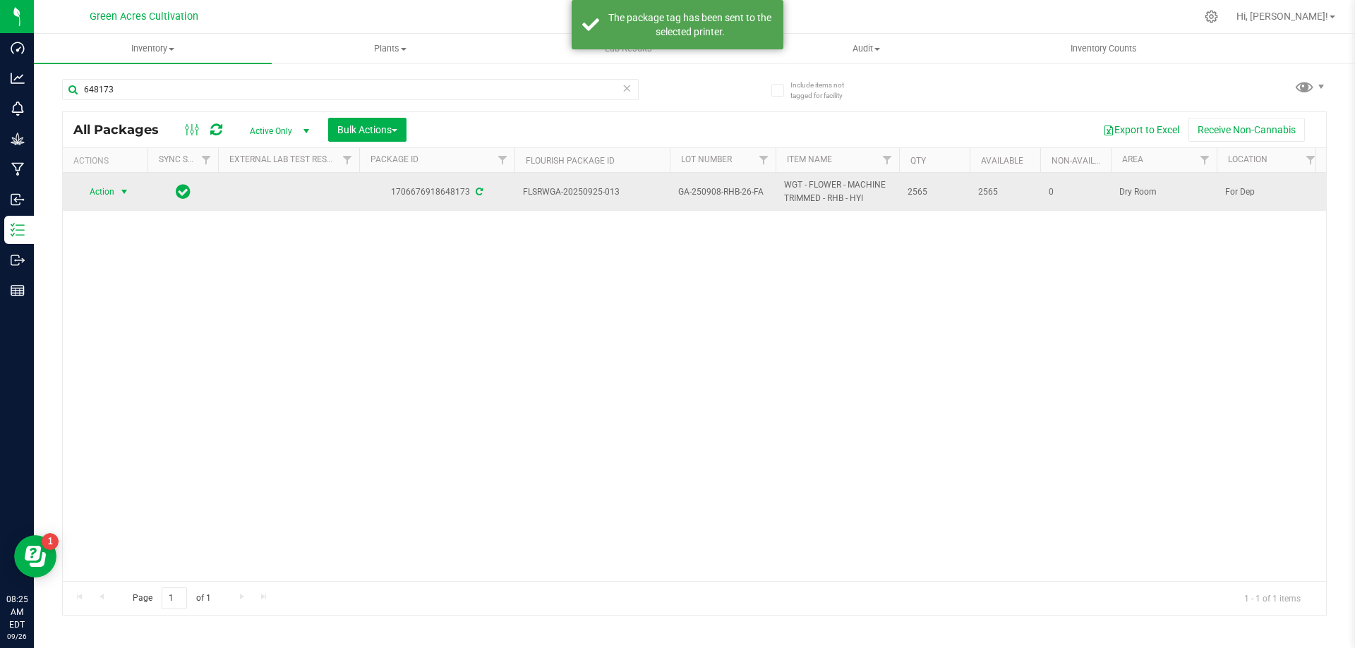
drag, startPoint x: 130, startPoint y: 205, endPoint x: 117, endPoint y: 190, distance: 19.0
click at [117, 190] on span "select" at bounding box center [125, 192] width 18 height 20
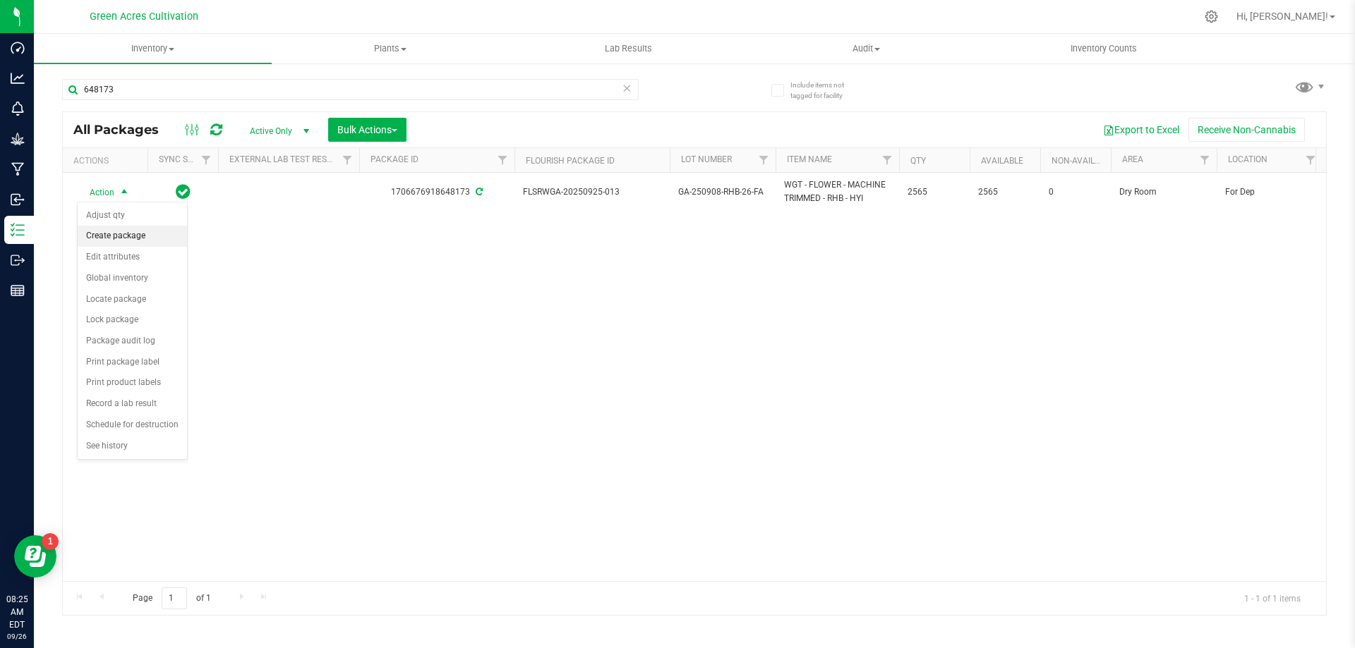
click at [140, 230] on li "Create package" at bounding box center [132, 236] width 109 height 21
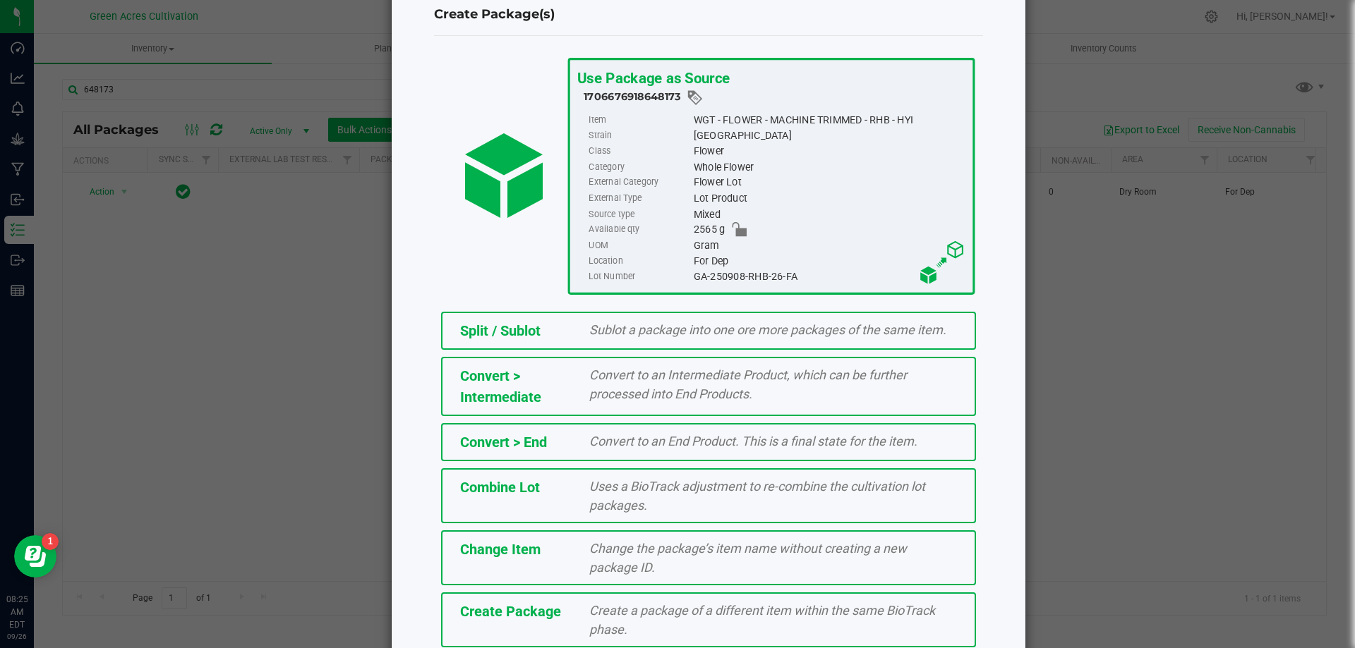
scroll to position [102, 0]
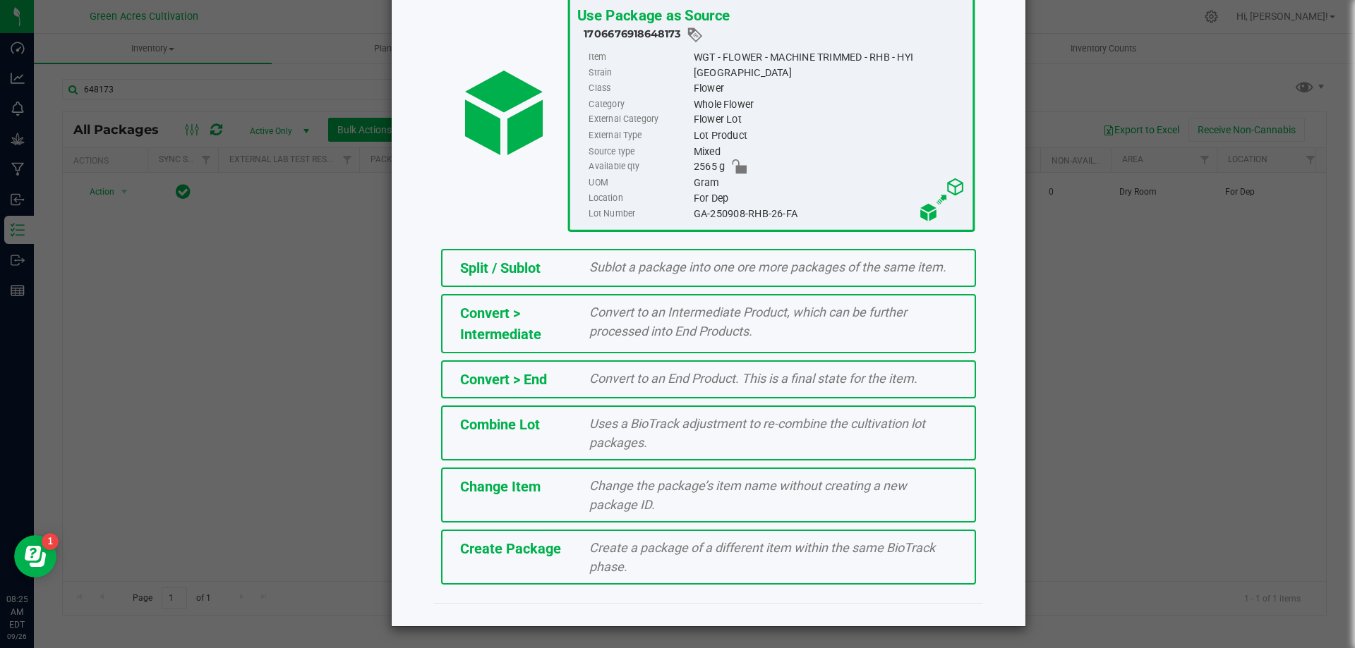
click at [589, 561] on span "Create a package of a different item within the same BioTrack phase." at bounding box center [762, 557] width 346 height 34
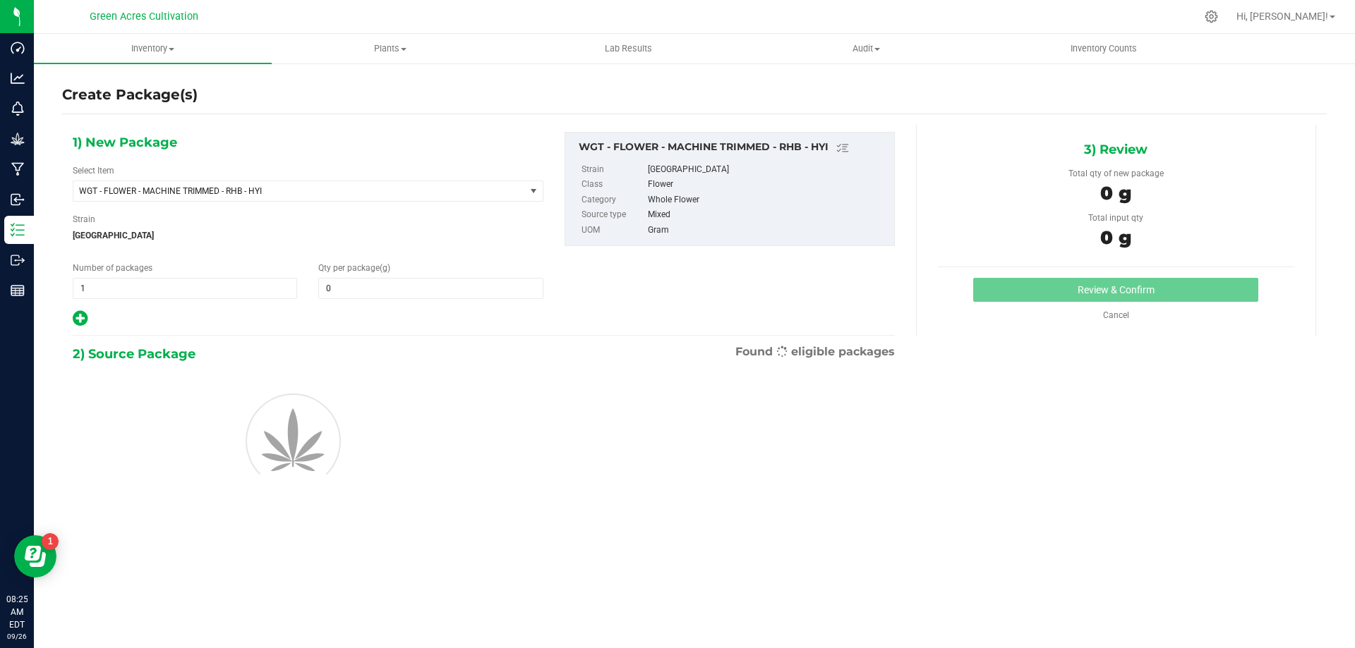
type input "0.0000"
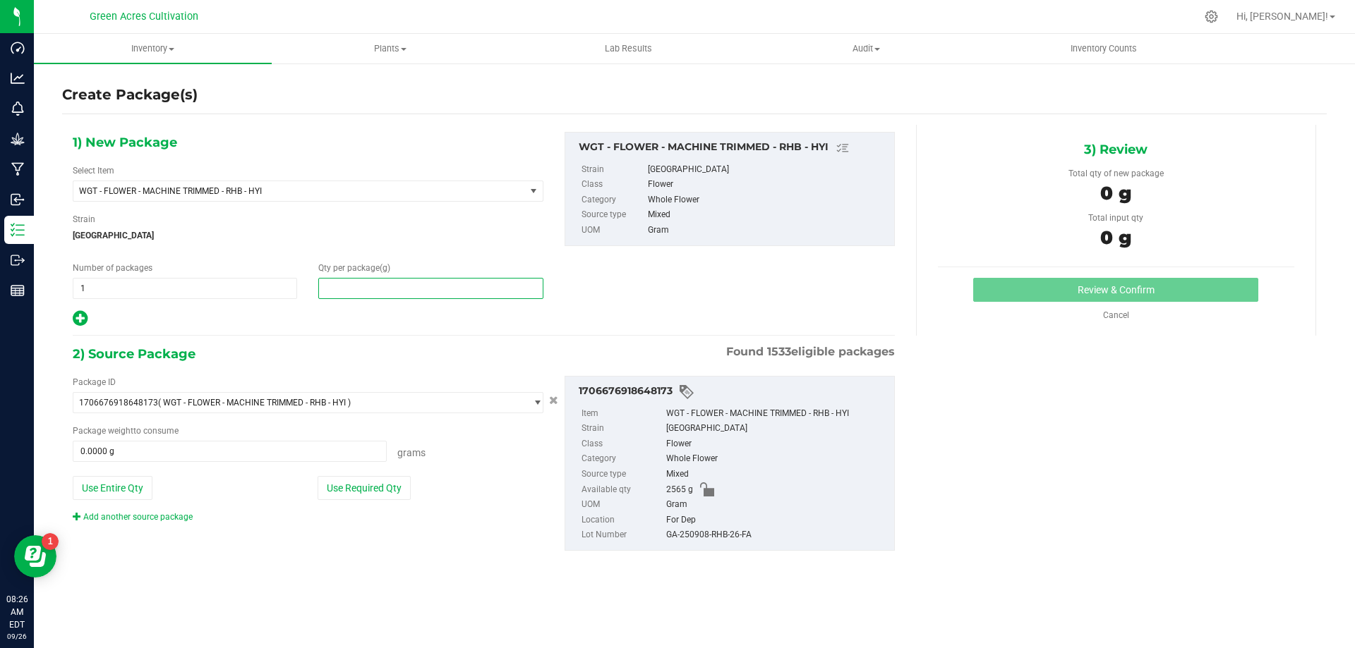
click at [358, 292] on span at bounding box center [430, 288] width 224 height 21
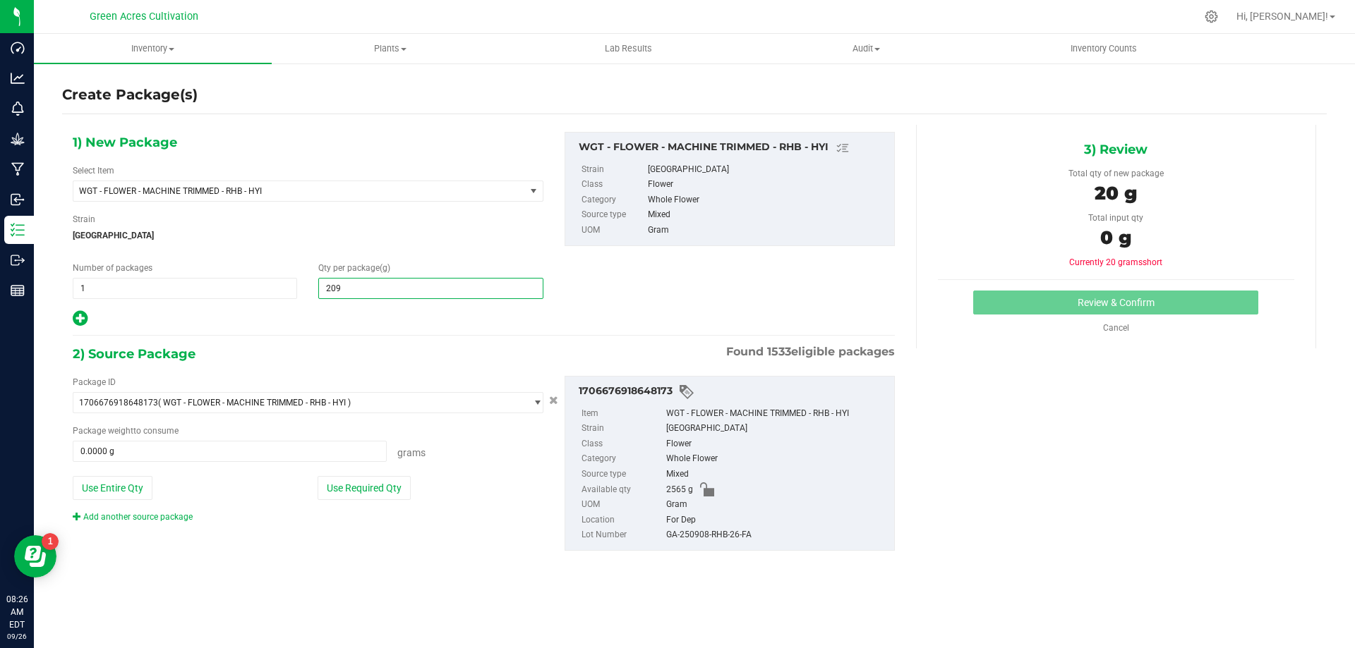
type input "2090"
type input "2,090.0000"
click at [362, 497] on button "Use Required Qty" at bounding box center [363, 488] width 93 height 24
type input "2090.0000 g"
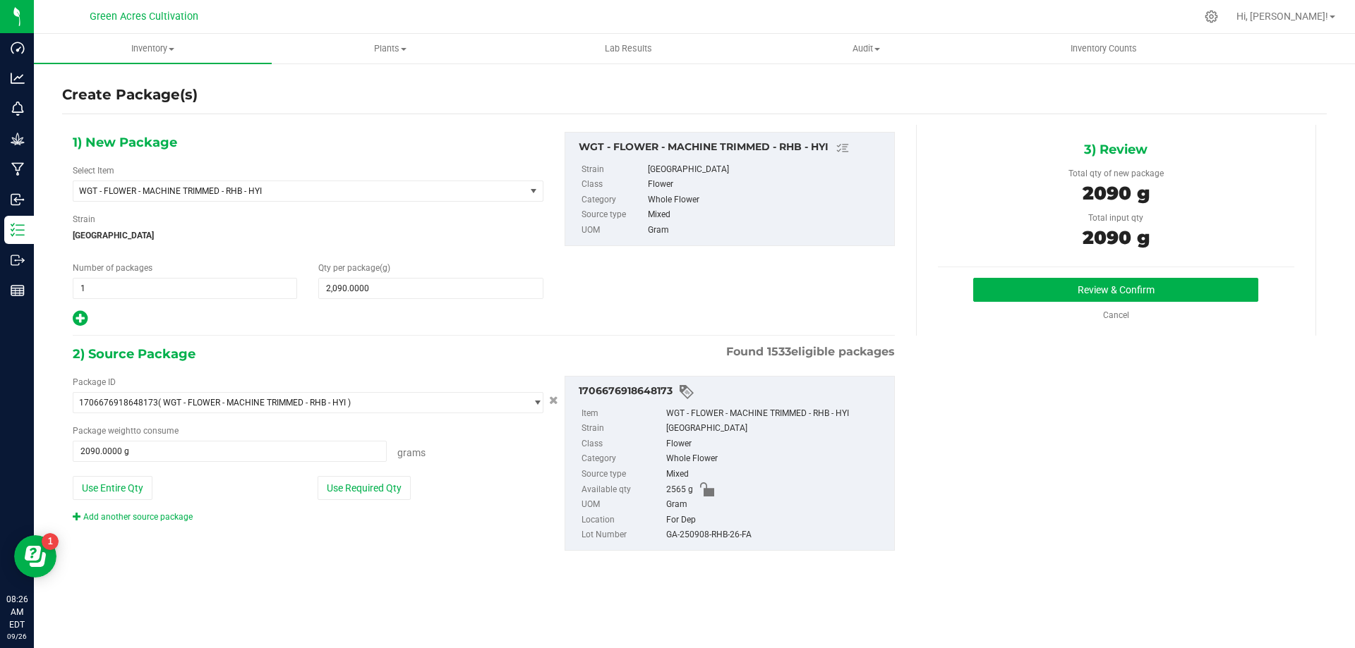
click at [698, 532] on div "GA-250908-RHB-26-FA" at bounding box center [776, 536] width 221 height 16
click at [700, 532] on div "GA-250908-RHB-26-FA" at bounding box center [776, 536] width 221 height 16
copy div "GA-250908-RHB-26-FA"
click at [944, 440] on div "1) New Package Select Item WGT - FLOWER - MACHINE TRIMMED - RHB - HYI 007UP - F…" at bounding box center [694, 353] width 1264 height 456
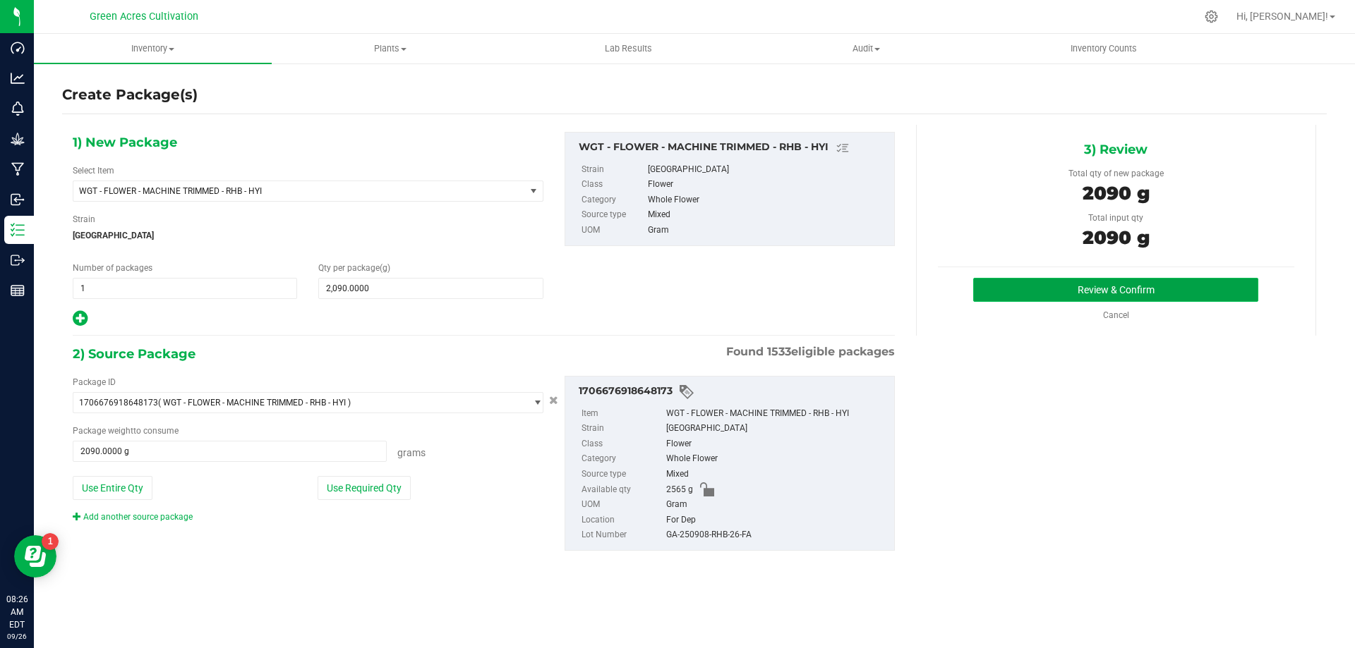
click at [1019, 285] on button "Review & Confirm" at bounding box center [1115, 290] width 285 height 24
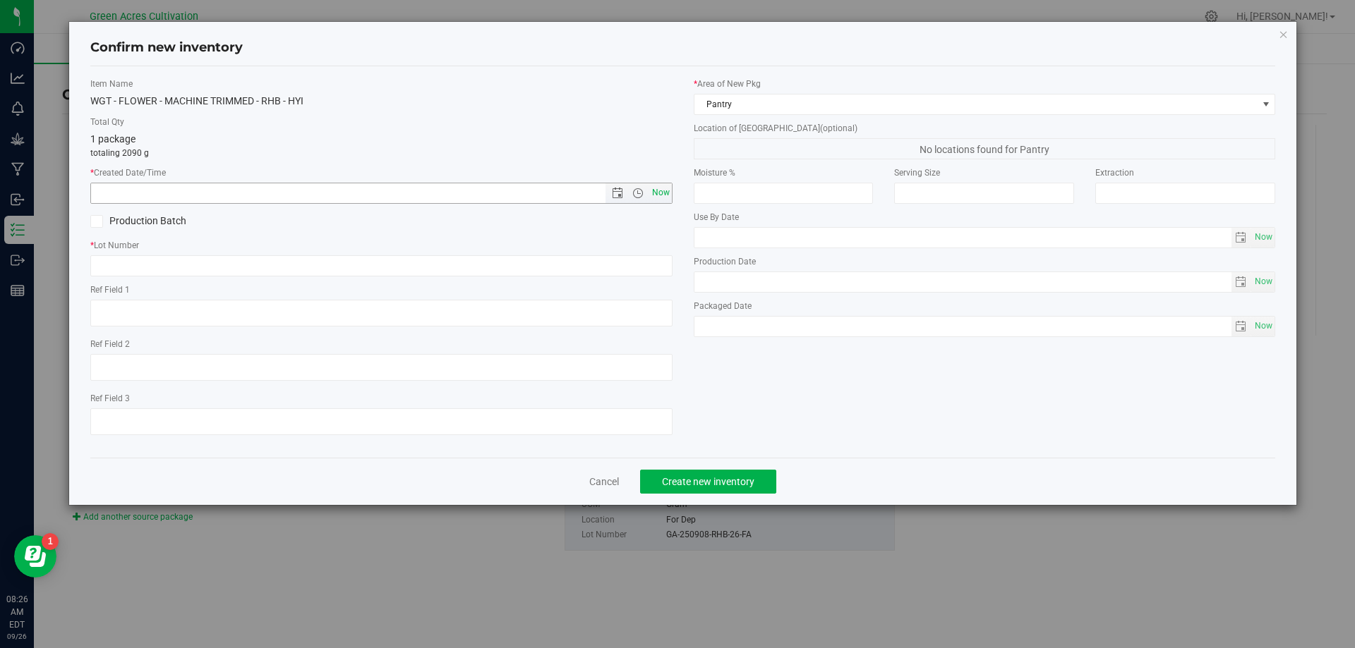
click at [662, 194] on span "Now" at bounding box center [660, 193] width 24 height 20
type input "[DATE] 8:26 AM"
click at [595, 267] on input "text" at bounding box center [381, 265] width 582 height 21
paste input "GA-250908-RHB-26-FA"
type input "GA-250908-RHB-26-FA"
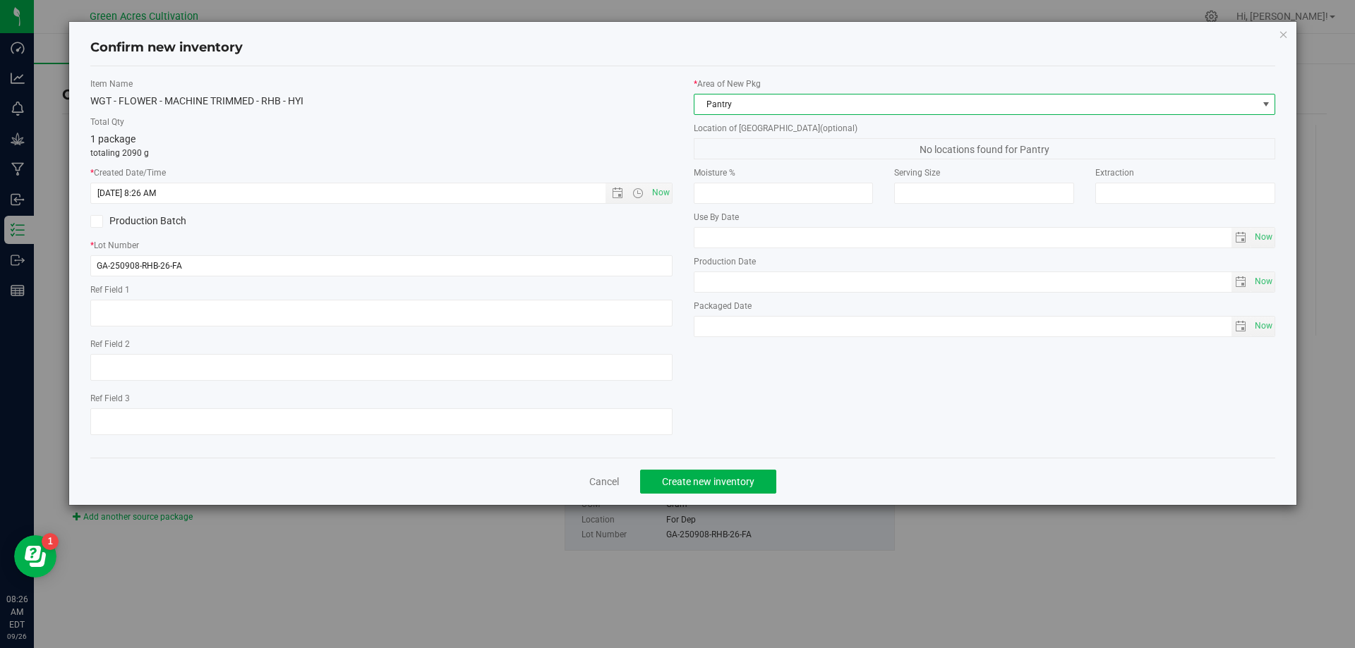
click at [758, 114] on span "Pantry" at bounding box center [985, 104] width 582 height 21
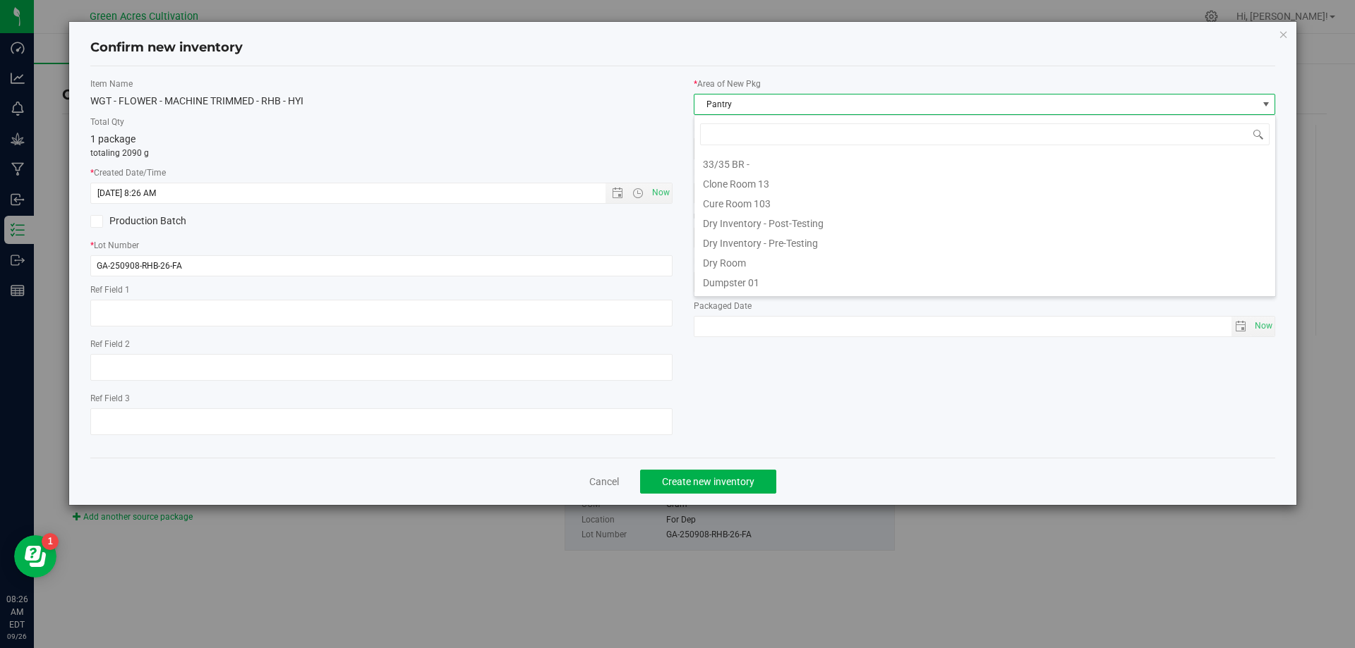
scroll to position [21, 582]
click at [770, 99] on span "Pantry" at bounding box center [975, 105] width 563 height 20
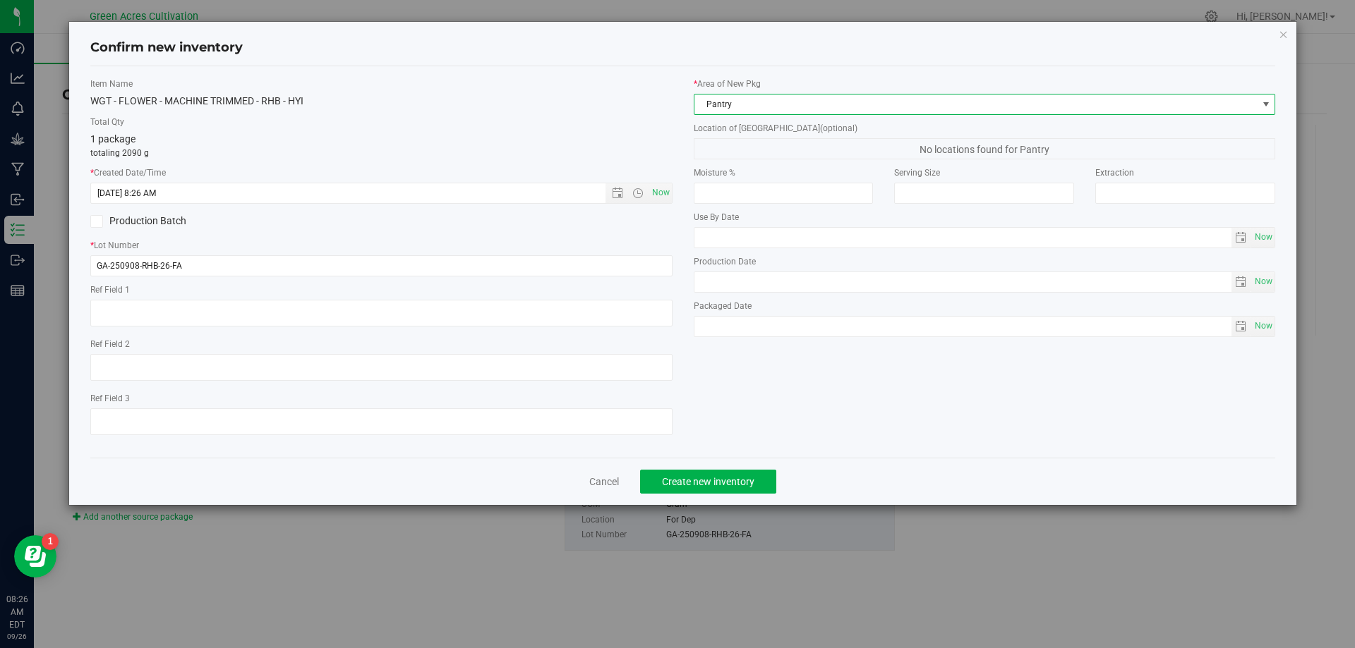
click at [770, 99] on span "Pantry" at bounding box center [975, 105] width 563 height 20
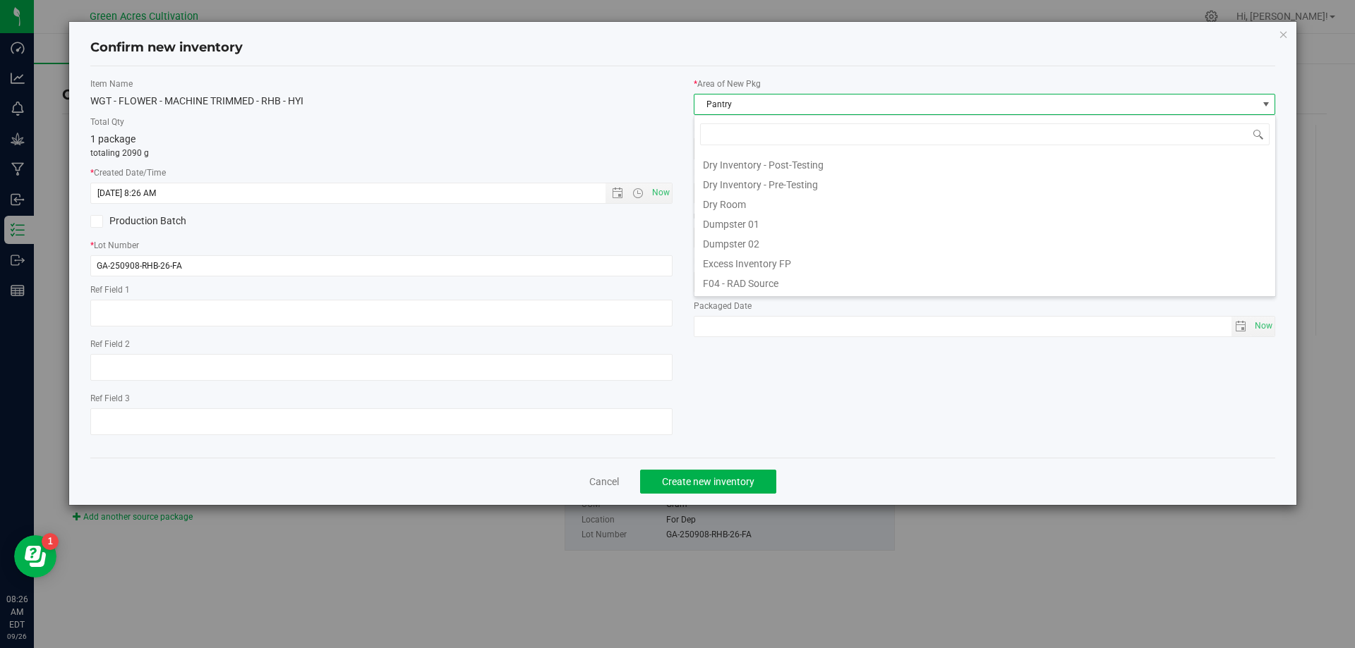
scroll to position [0, 0]
click at [775, 272] on li "Dumpster 01" at bounding box center [984, 281] width 581 height 20
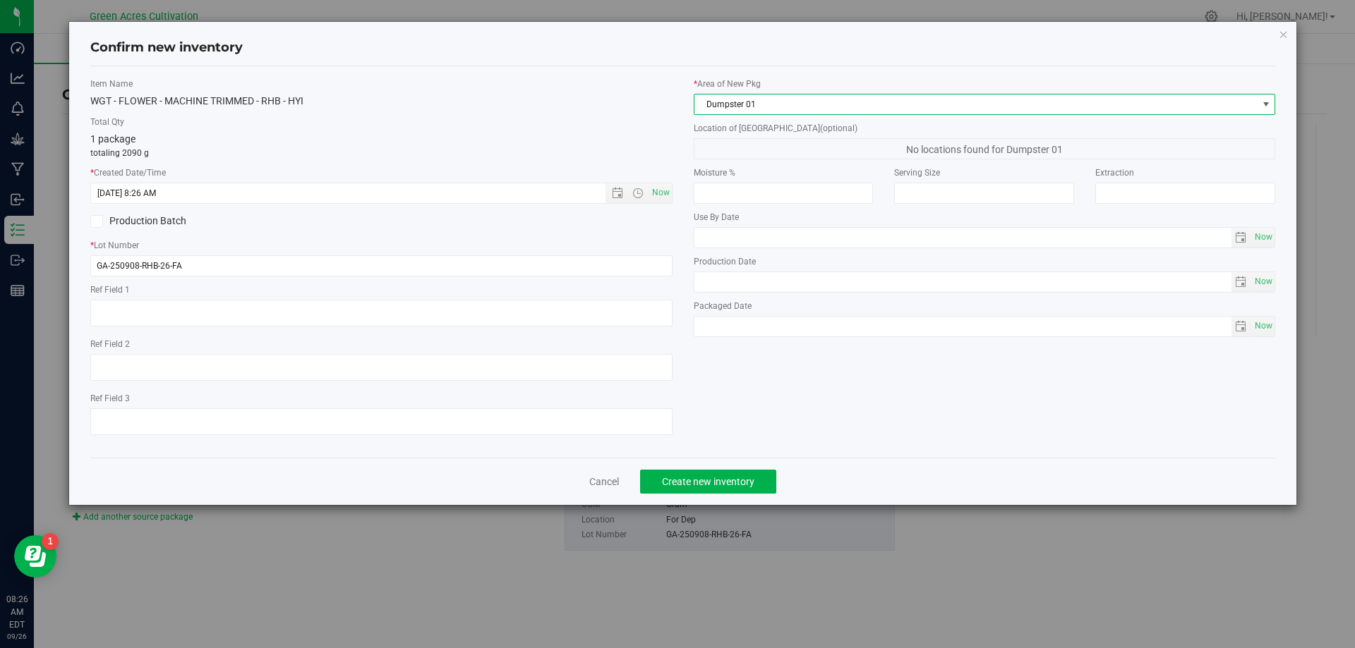
click at [766, 97] on span "Dumpster 01" at bounding box center [975, 105] width 563 height 20
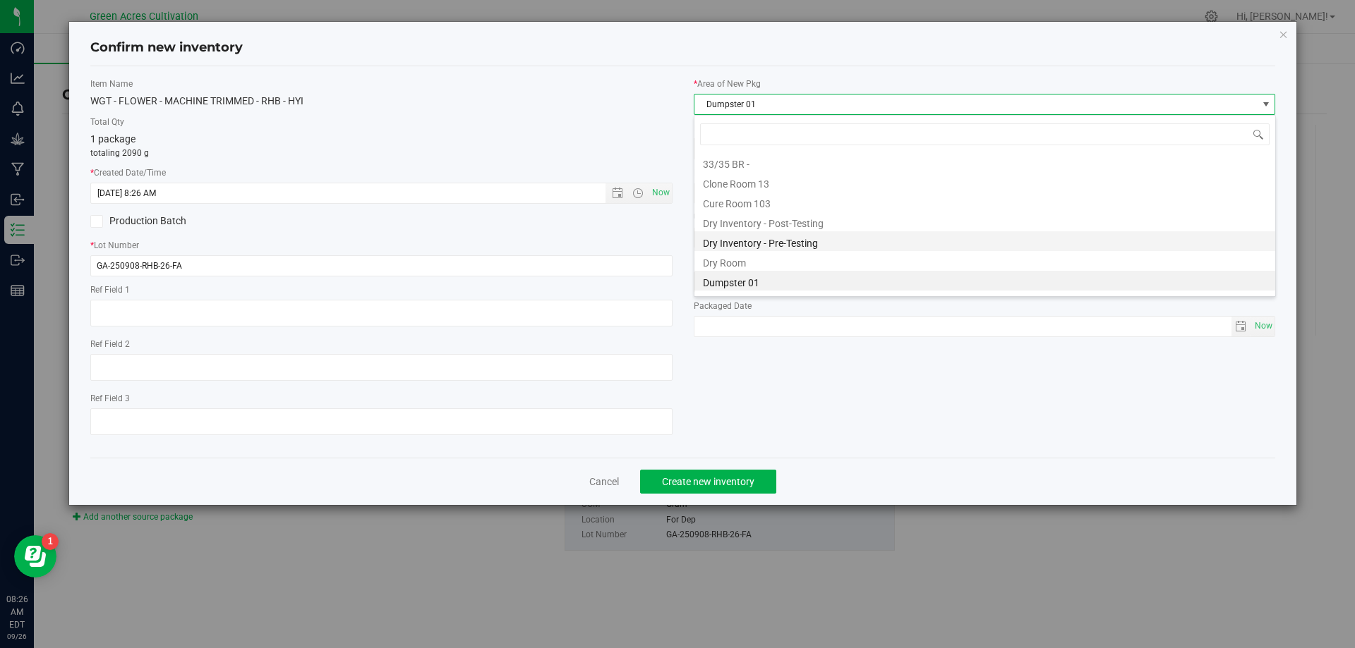
scroll to position [21, 582]
click at [757, 264] on li "Dry Room" at bounding box center [984, 261] width 581 height 20
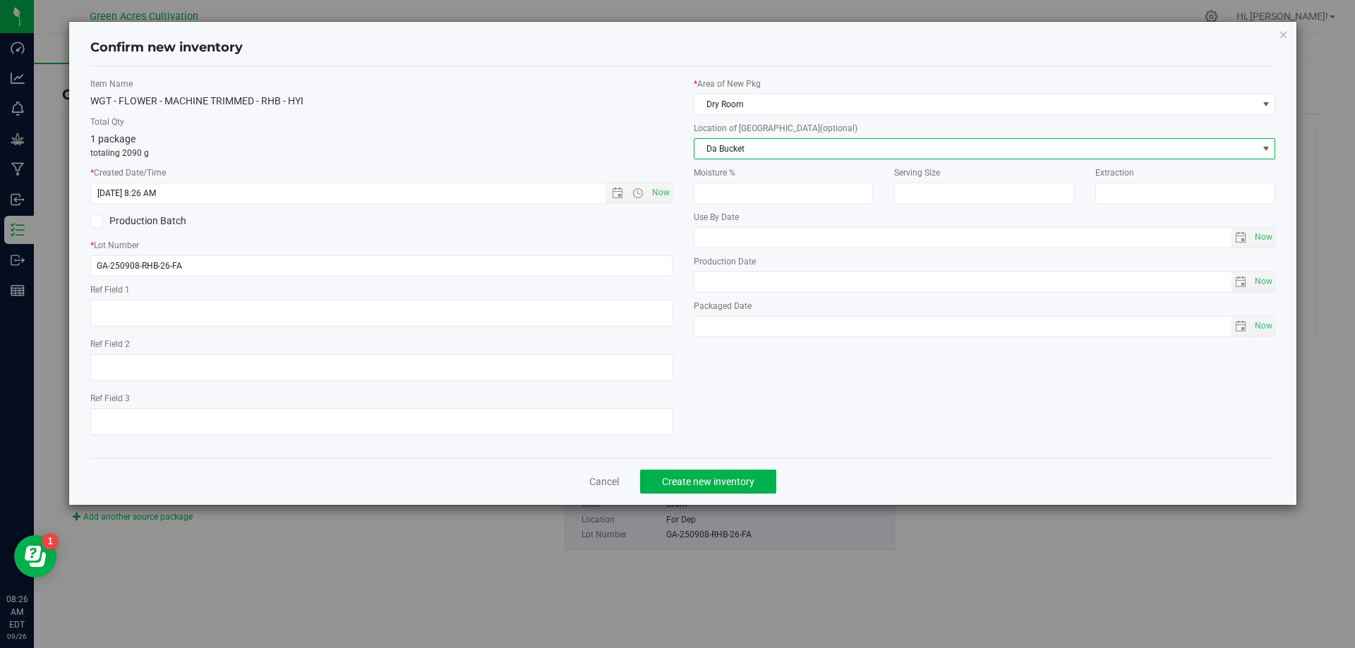
click at [758, 152] on span "Da Bucket" at bounding box center [975, 149] width 563 height 20
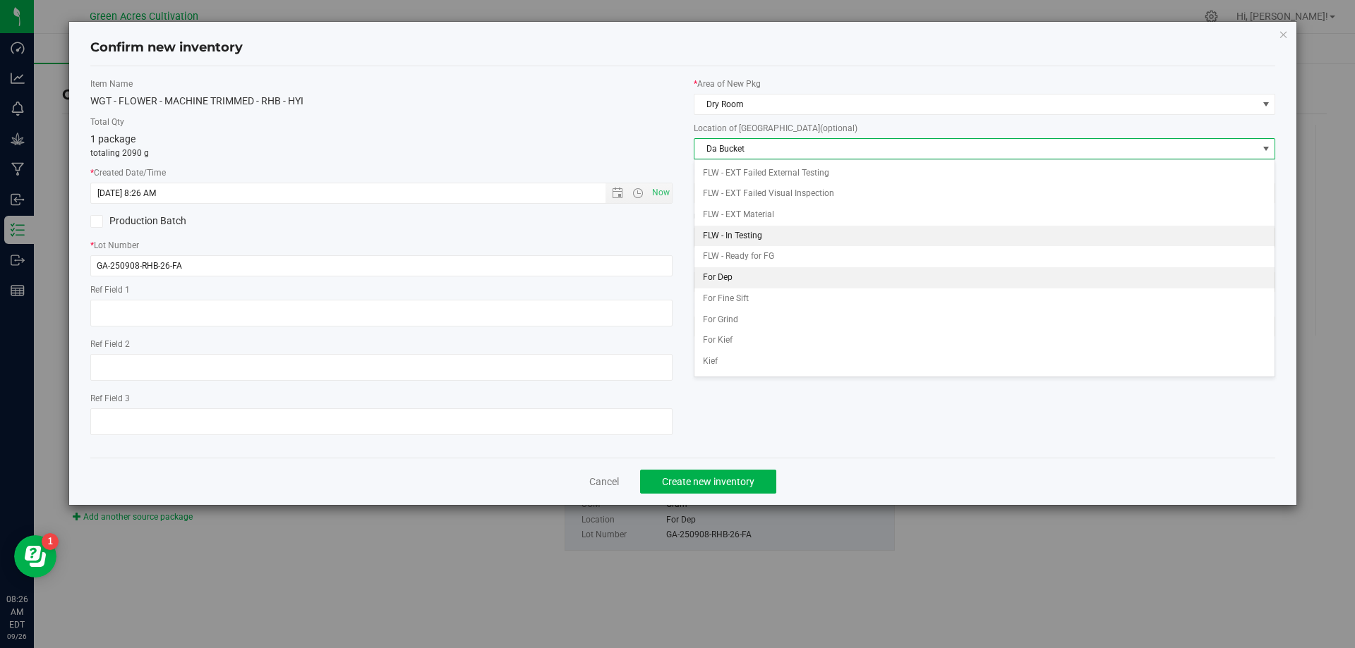
scroll to position [61, 0]
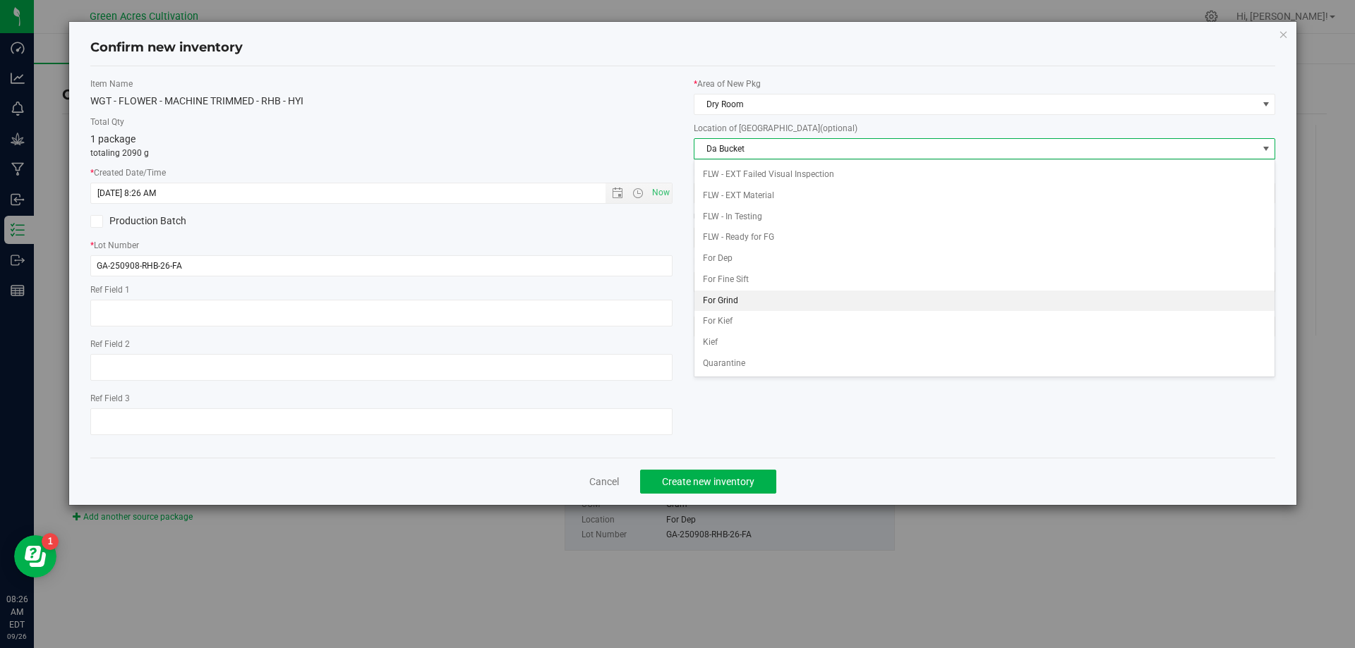
click at [726, 298] on li "For Grind" at bounding box center [984, 301] width 581 height 21
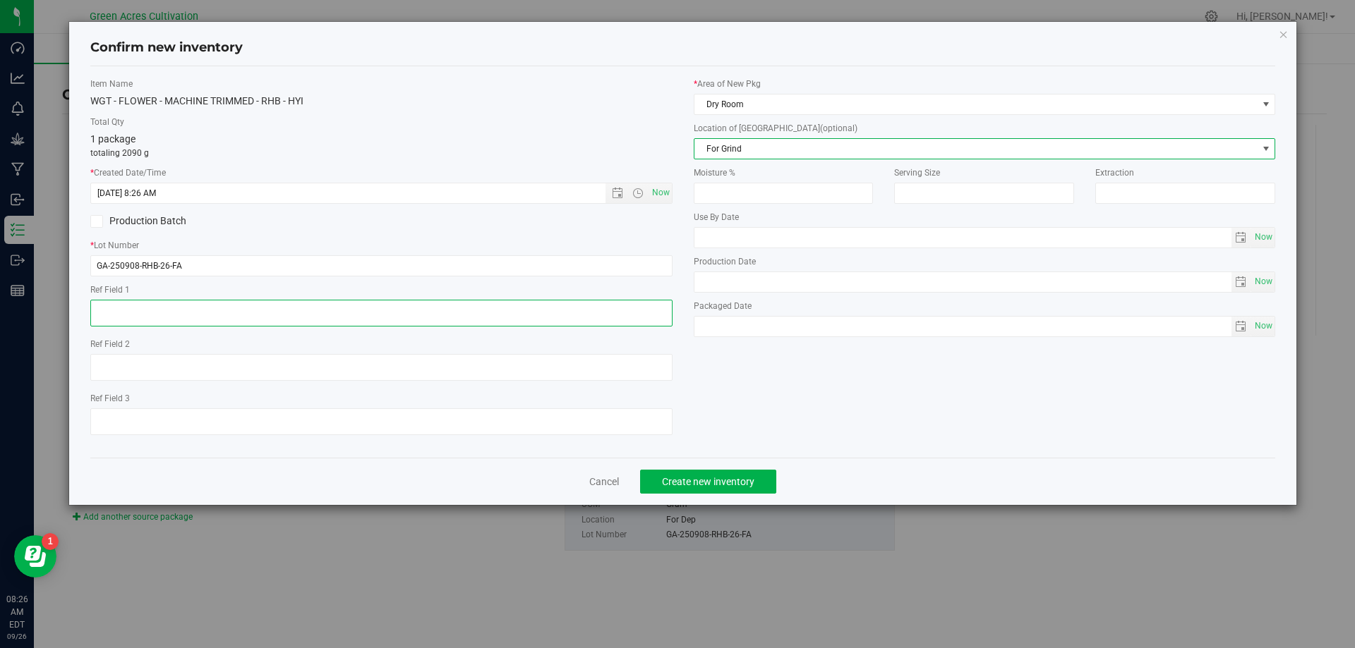
click at [564, 322] on textarea at bounding box center [381, 313] width 582 height 27
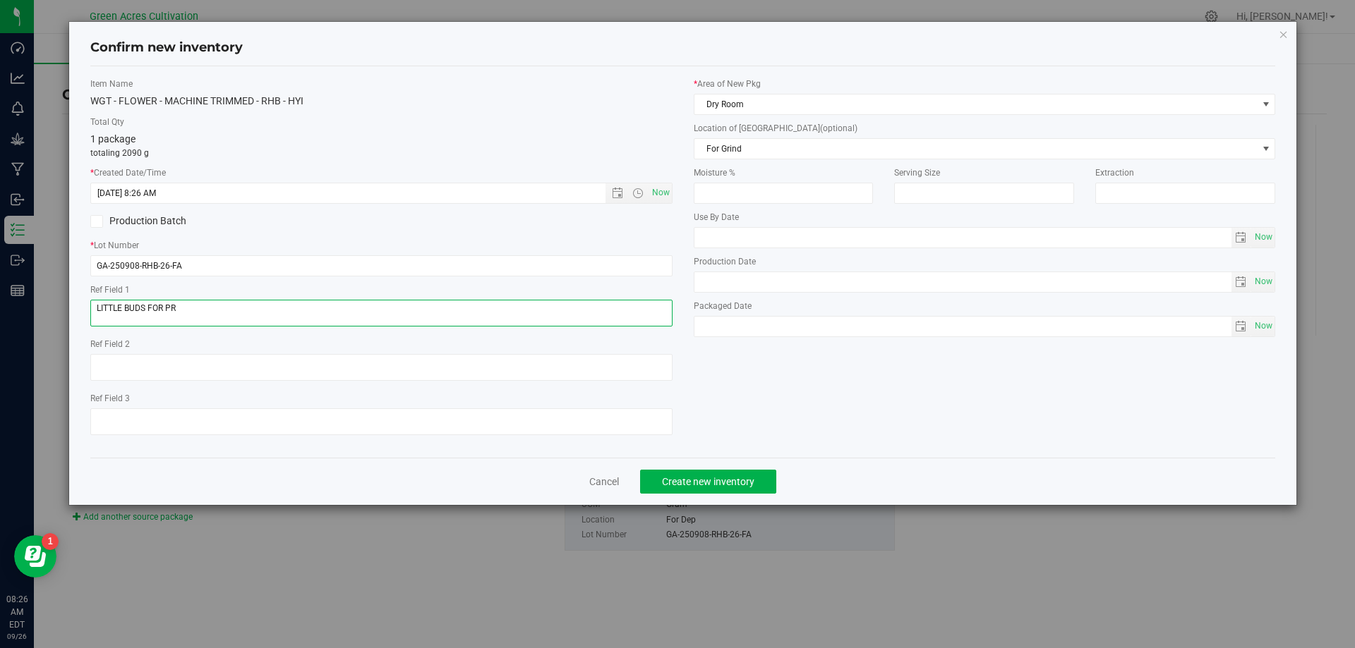
type textarea "LITTLE BUDS FOR PR"
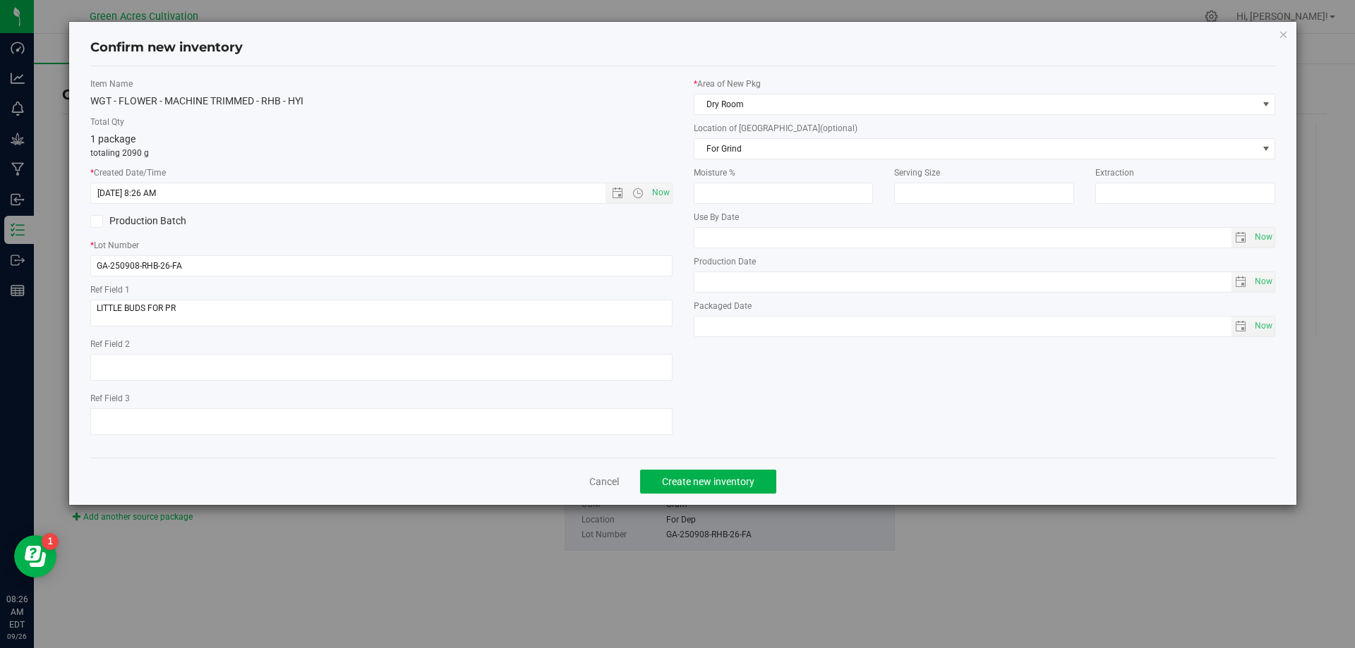
click at [725, 509] on div "Confirm new inventory Item Name WGT - FLOWER - MACHINE TRIMMED - RHB - HYI Tota…" at bounding box center [682, 324] width 1365 height 648
click at [722, 495] on div "Cancel Create new inventory" at bounding box center [682, 481] width 1185 height 47
click at [720, 482] on span "Create new inventory" at bounding box center [708, 481] width 92 height 11
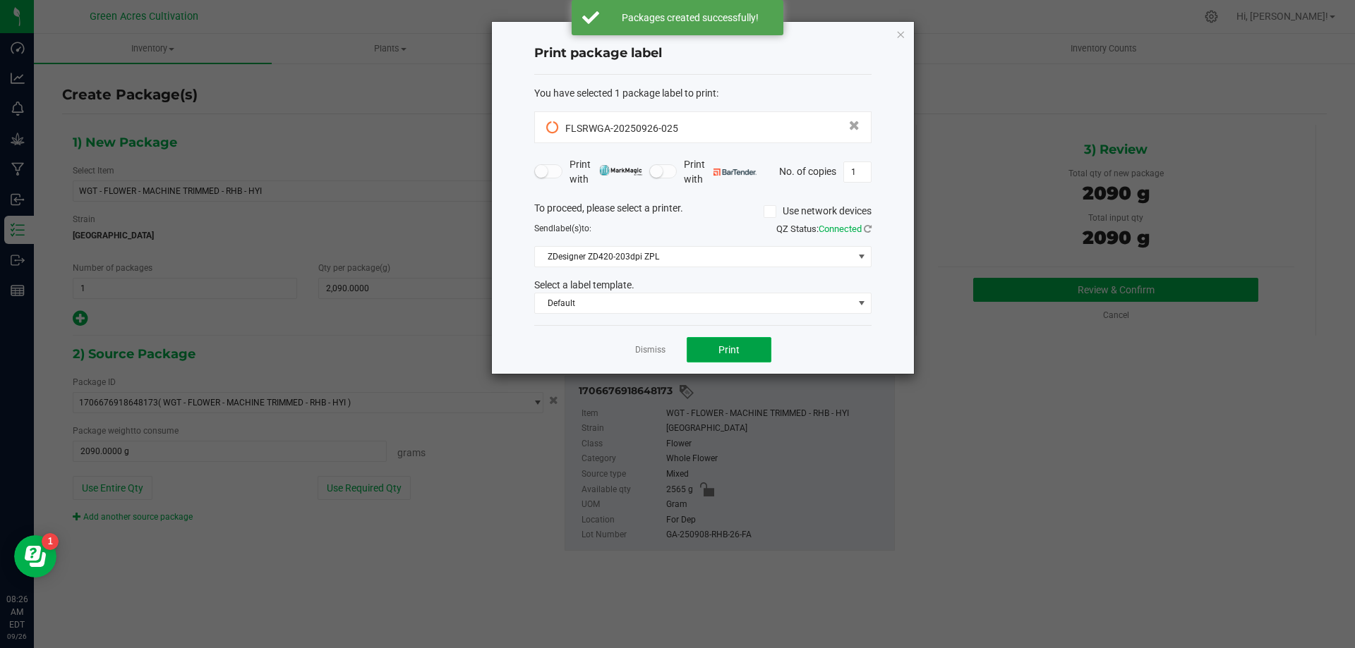
click at [739, 354] on span "Print" at bounding box center [728, 349] width 21 height 11
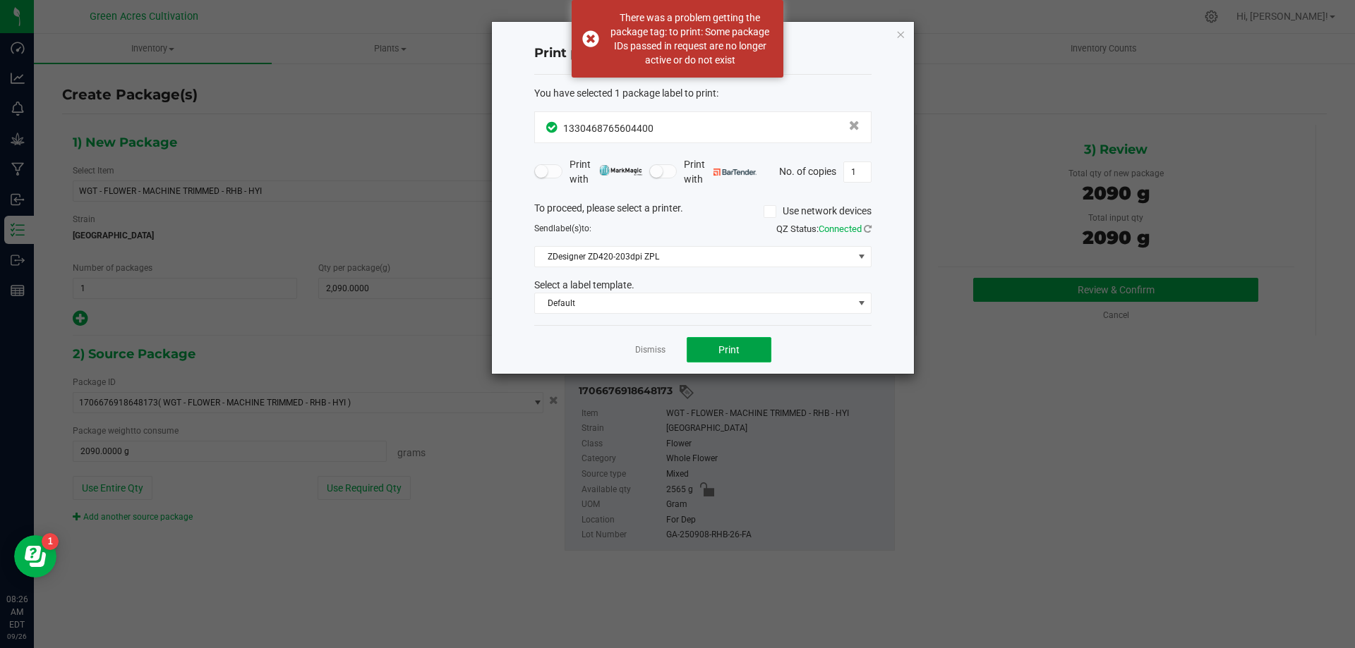
click at [727, 346] on span "Print" at bounding box center [728, 349] width 21 height 11
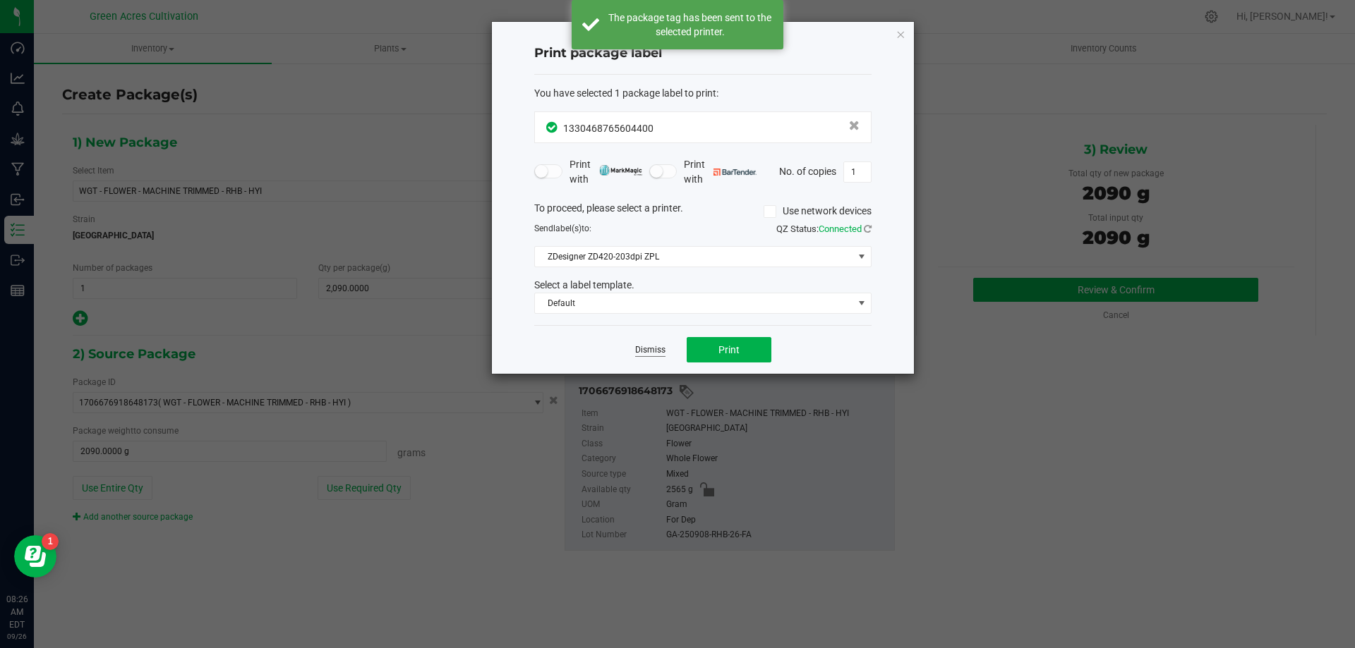
click at [642, 351] on link "Dismiss" at bounding box center [650, 350] width 30 height 12
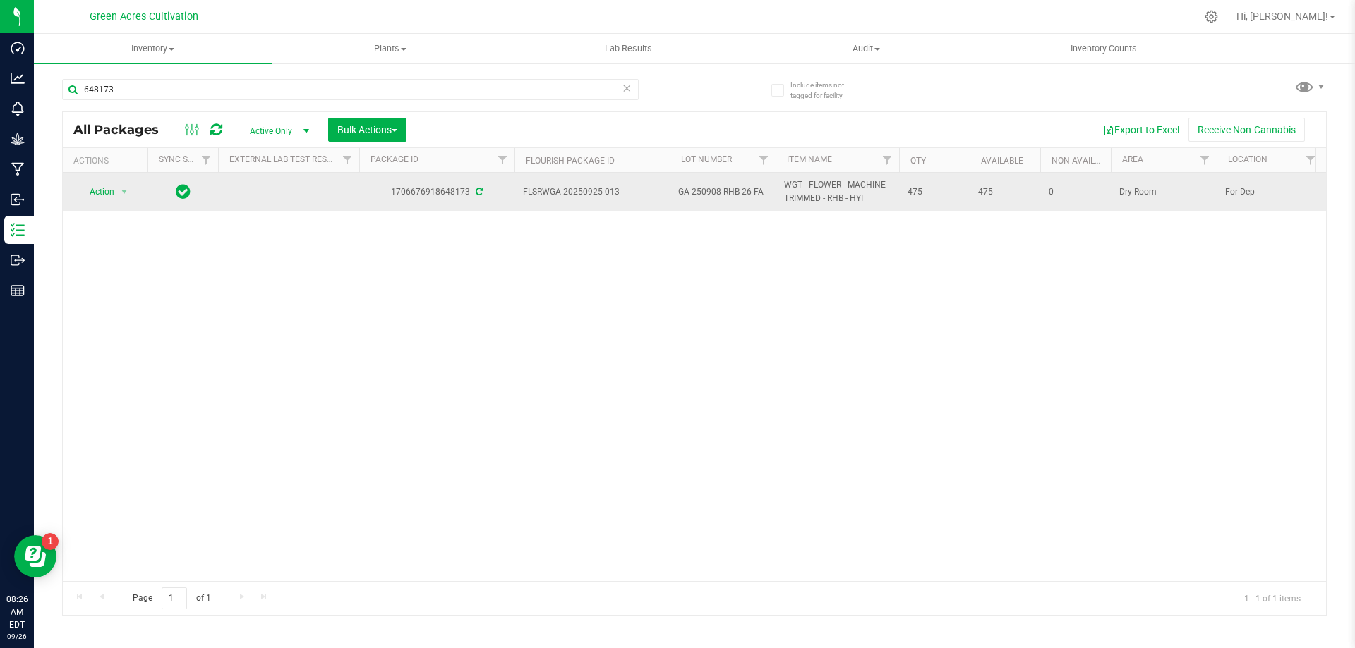
click at [108, 195] on span "Action" at bounding box center [96, 192] width 38 height 20
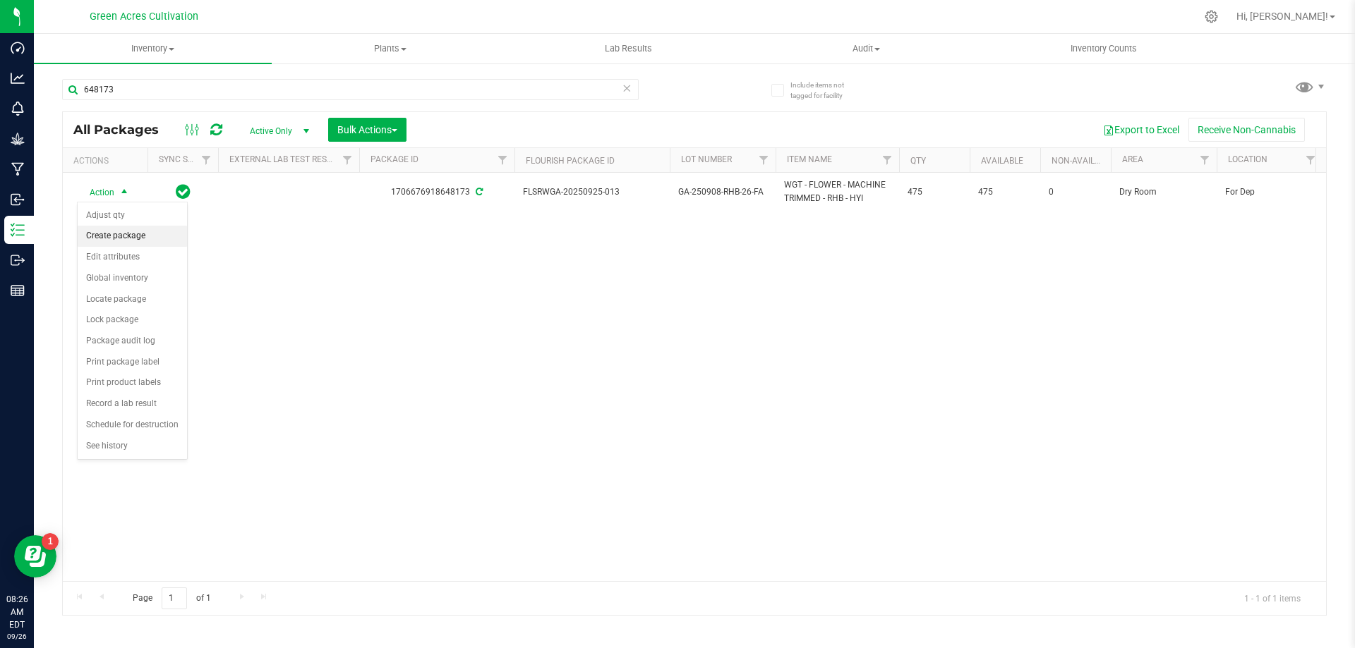
click at [120, 235] on li "Create package" at bounding box center [132, 236] width 109 height 21
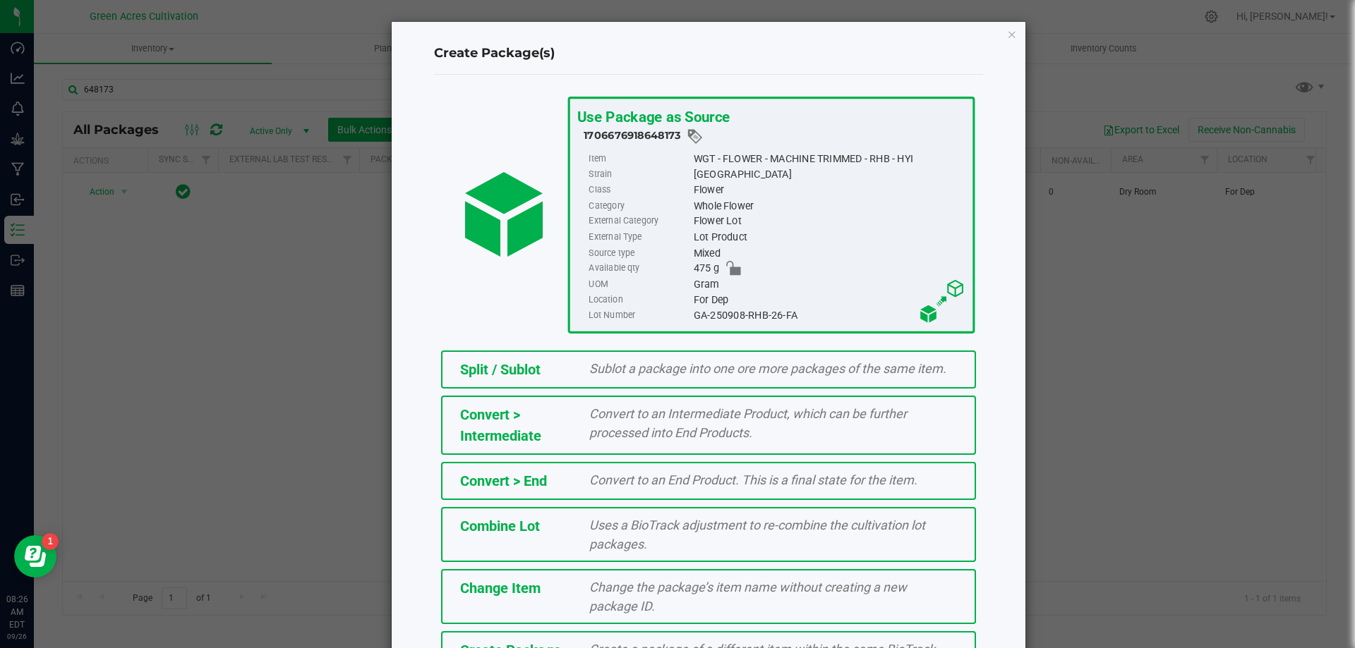
scroll to position [102, 0]
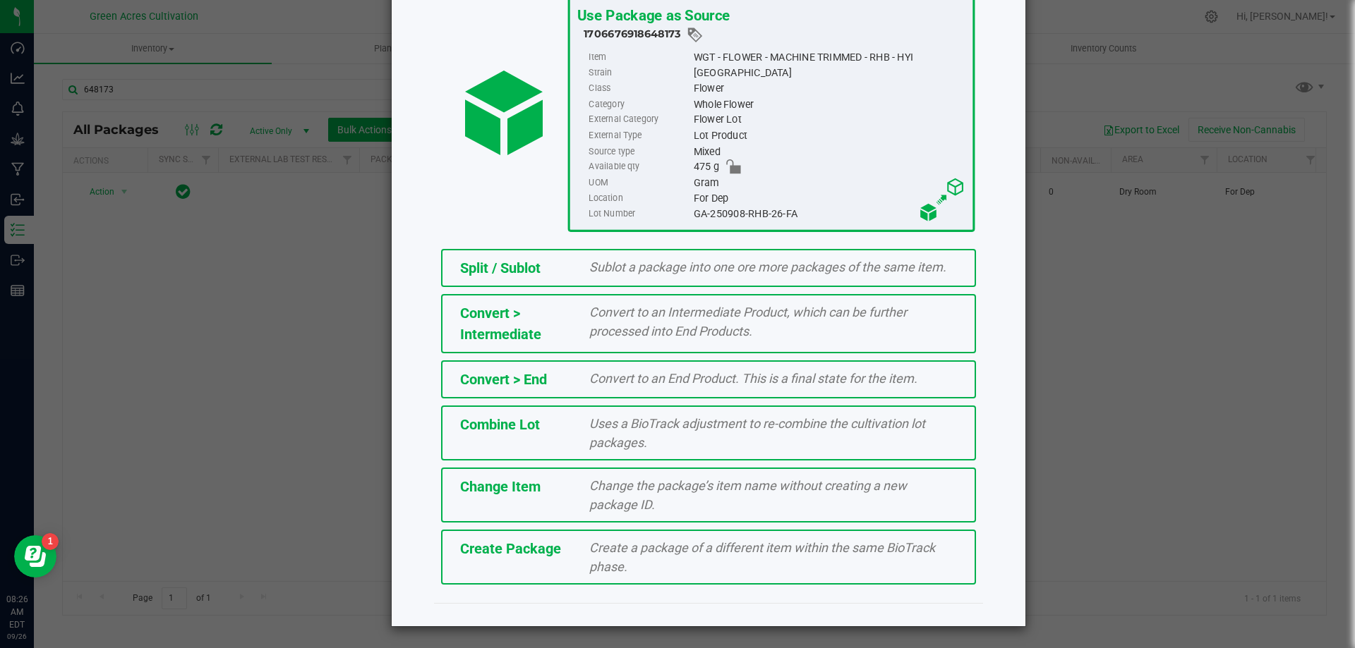
click at [682, 555] on span "Create a package of a different item within the same BioTrack phase." at bounding box center [762, 557] width 346 height 34
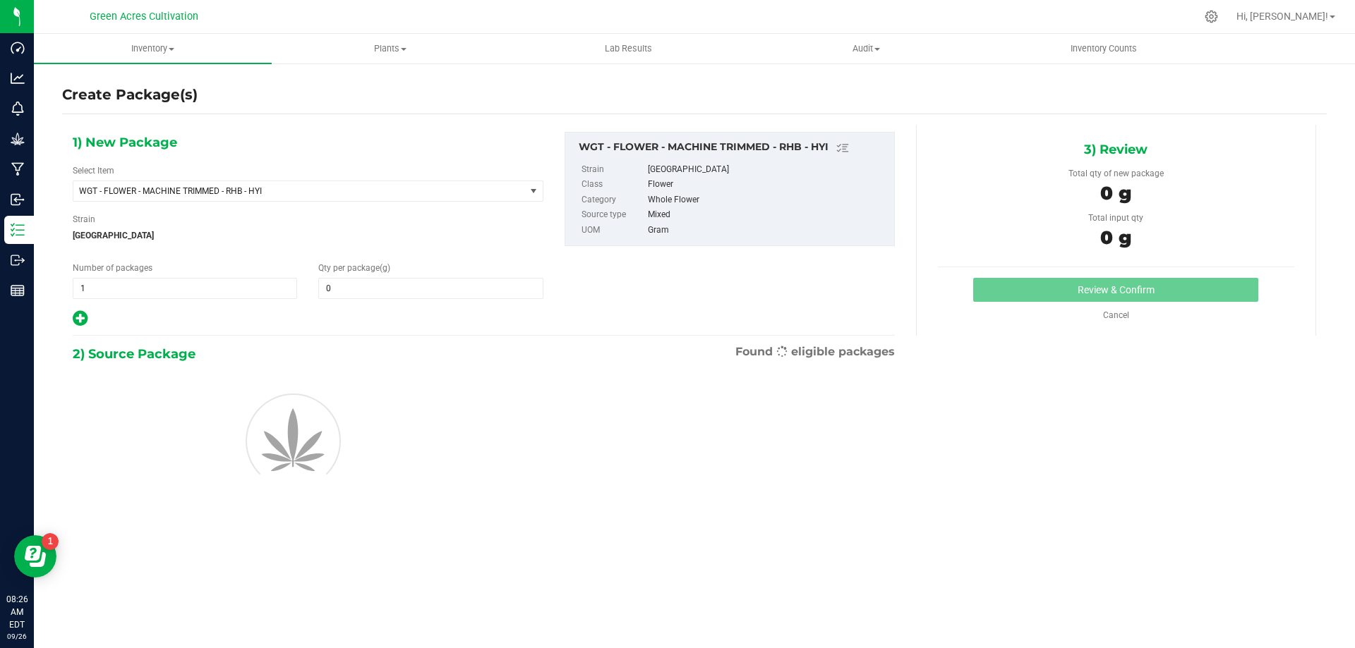
type input "0.0000"
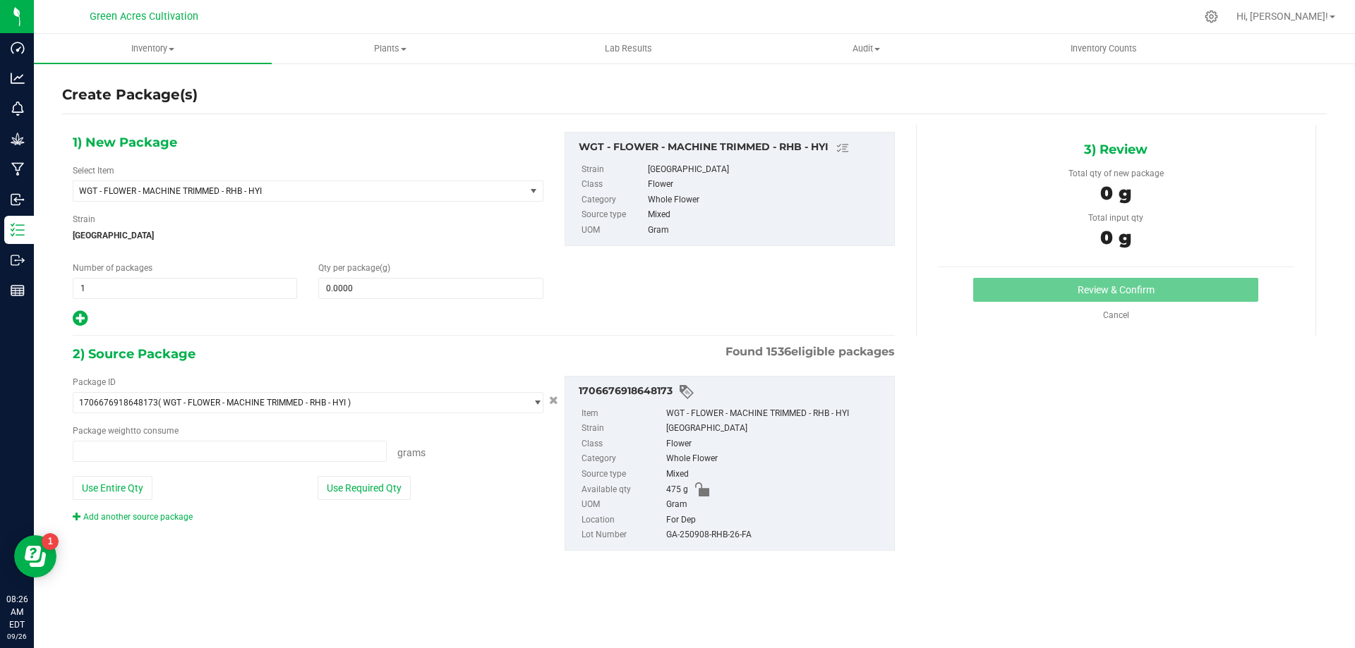
type input "0.0000 g"
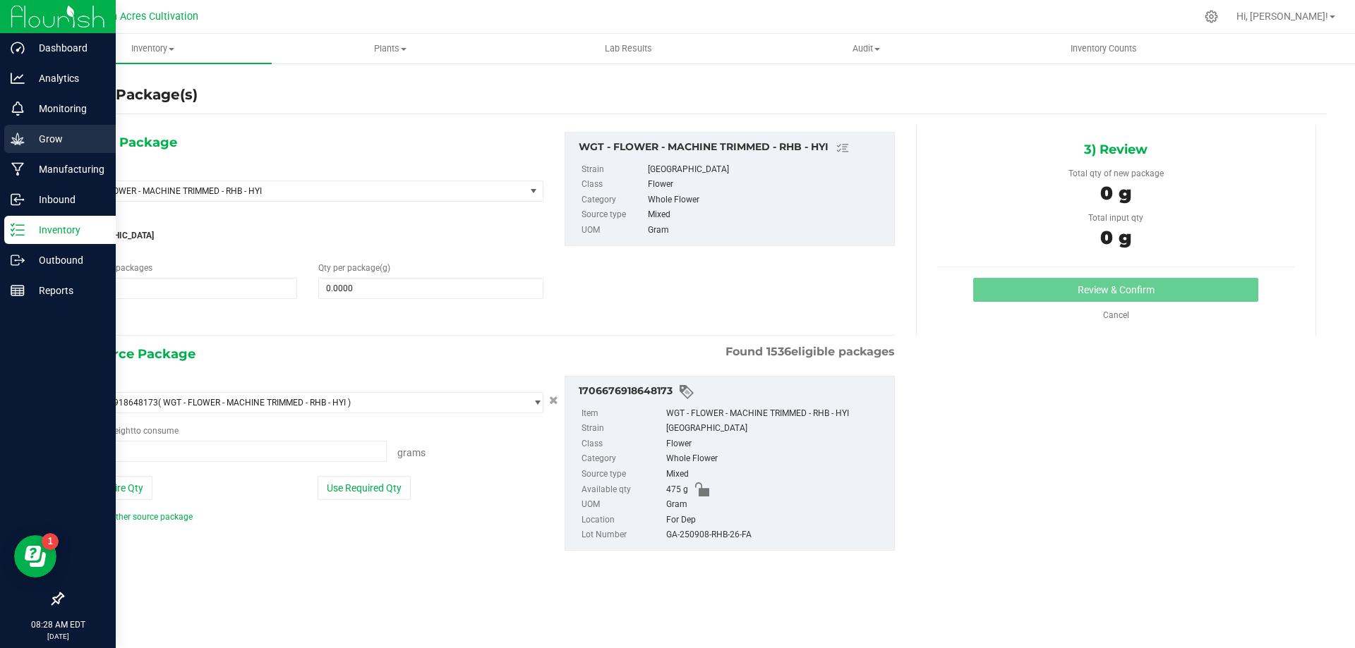
click at [66, 136] on p "Grow" at bounding box center [67, 139] width 85 height 17
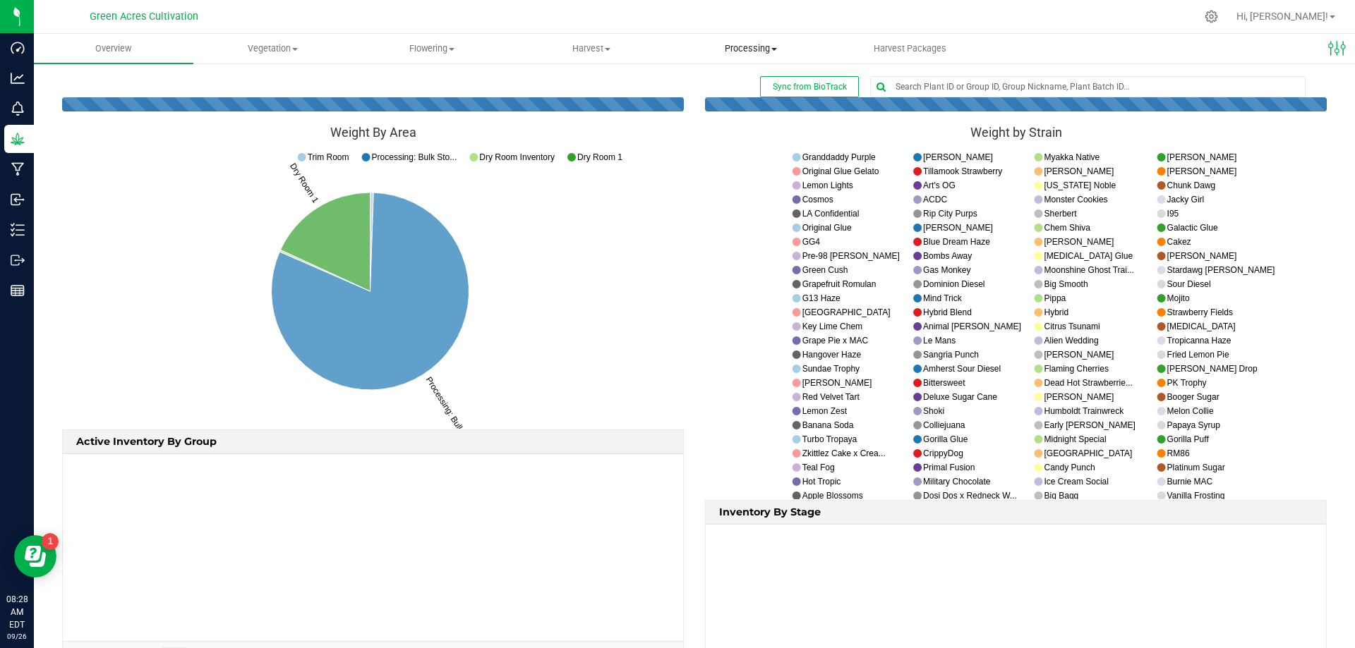
click at [755, 56] on uib-tab-heading "Processing Processing harvests Processing plants Completed harvests" at bounding box center [751, 49] width 158 height 28
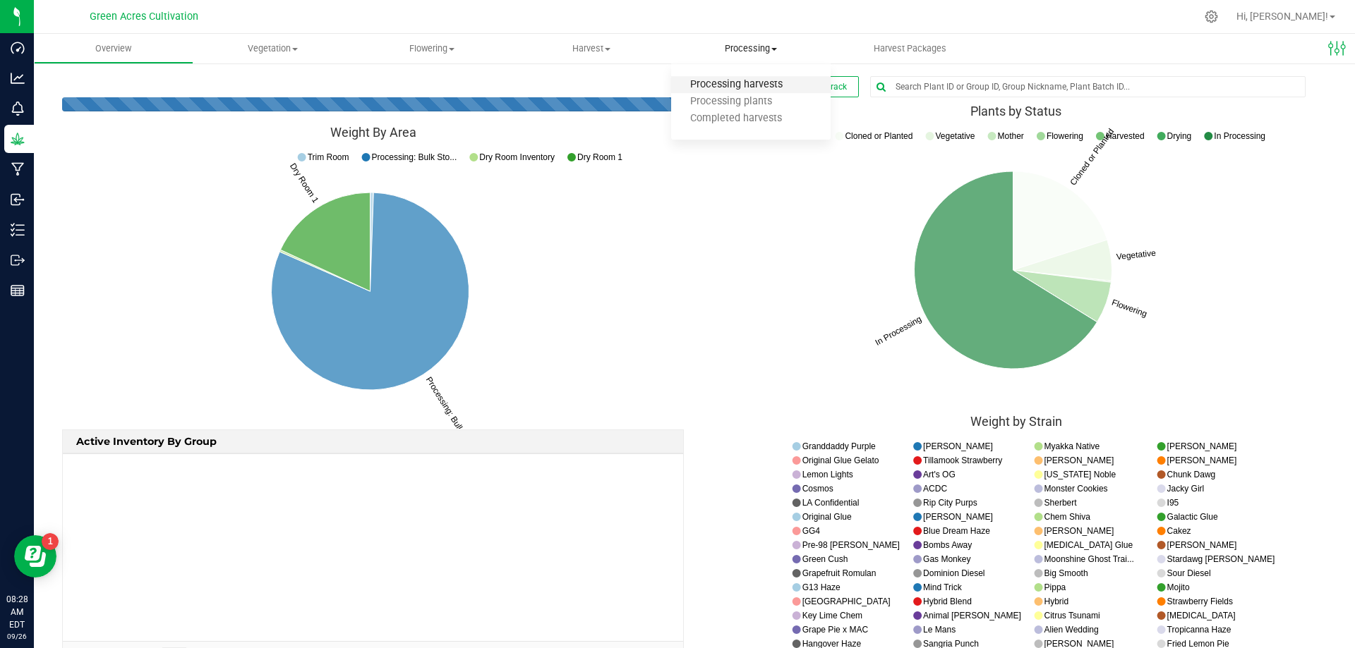
click at [753, 85] on span "Processing harvests" at bounding box center [736, 85] width 131 height 12
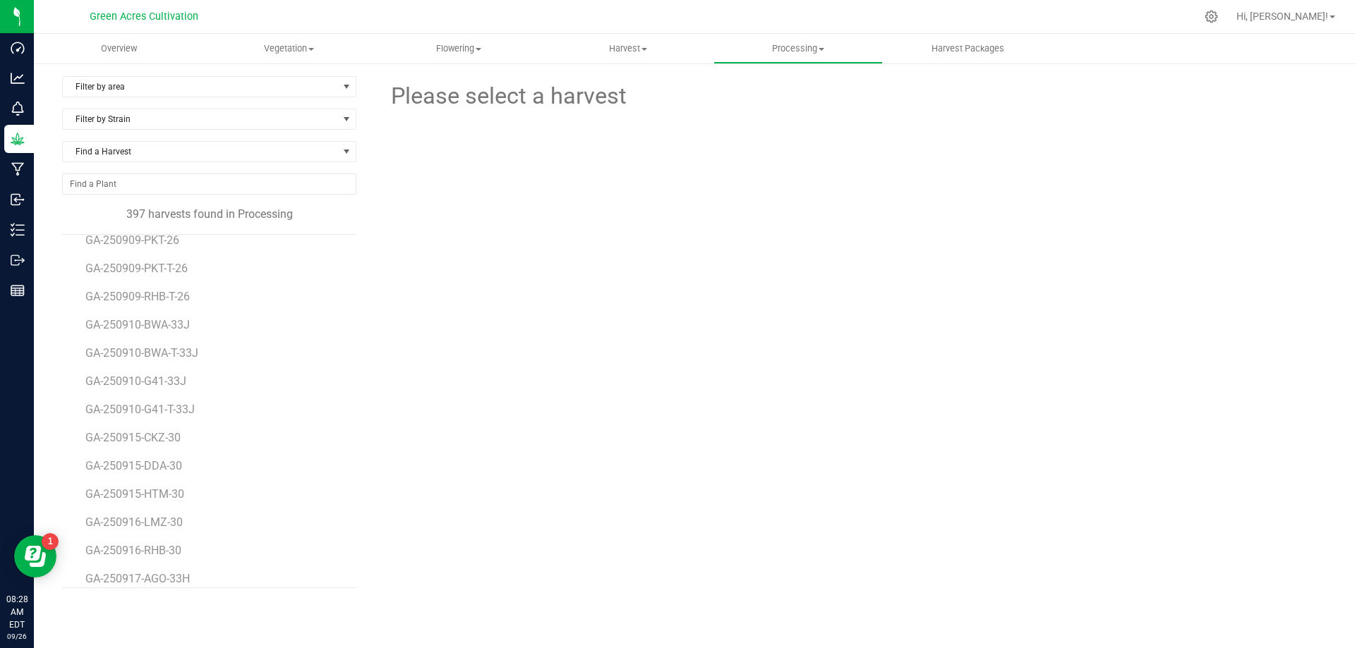
scroll to position [10862, 0]
click at [159, 564] on span "GA-250924-DLS-35I" at bounding box center [136, 567] width 103 height 13
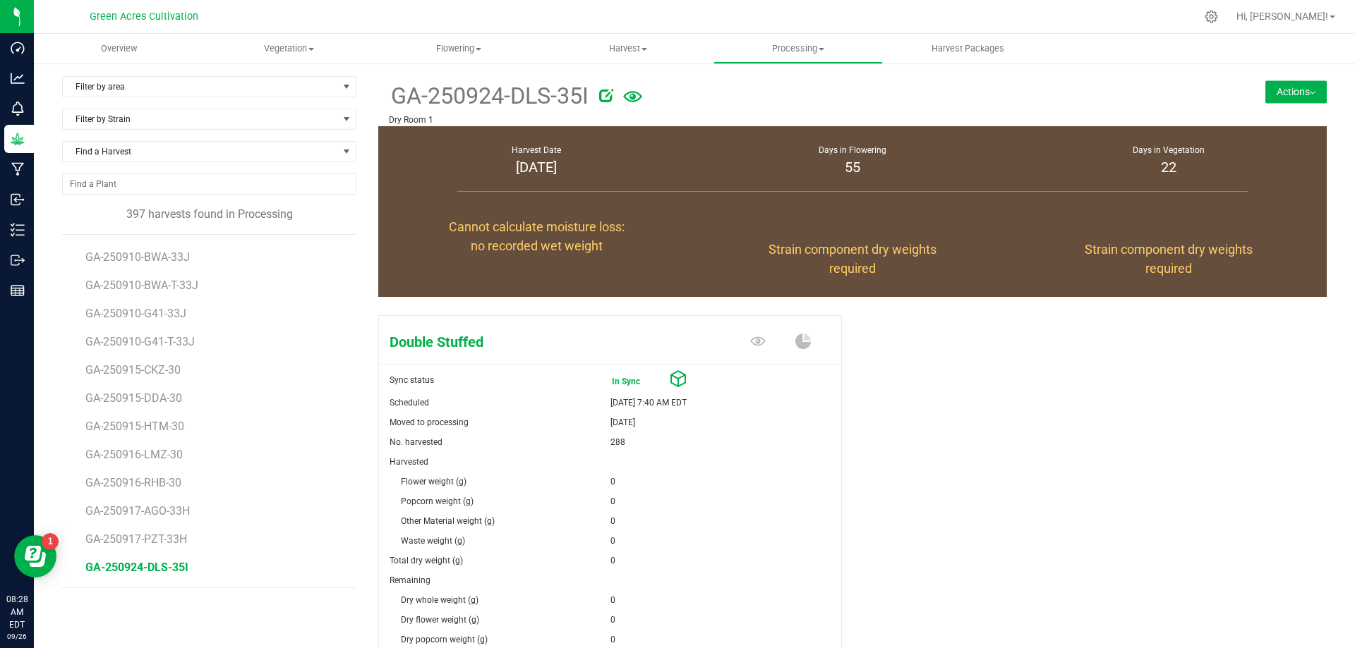
scroll to position [176, 0]
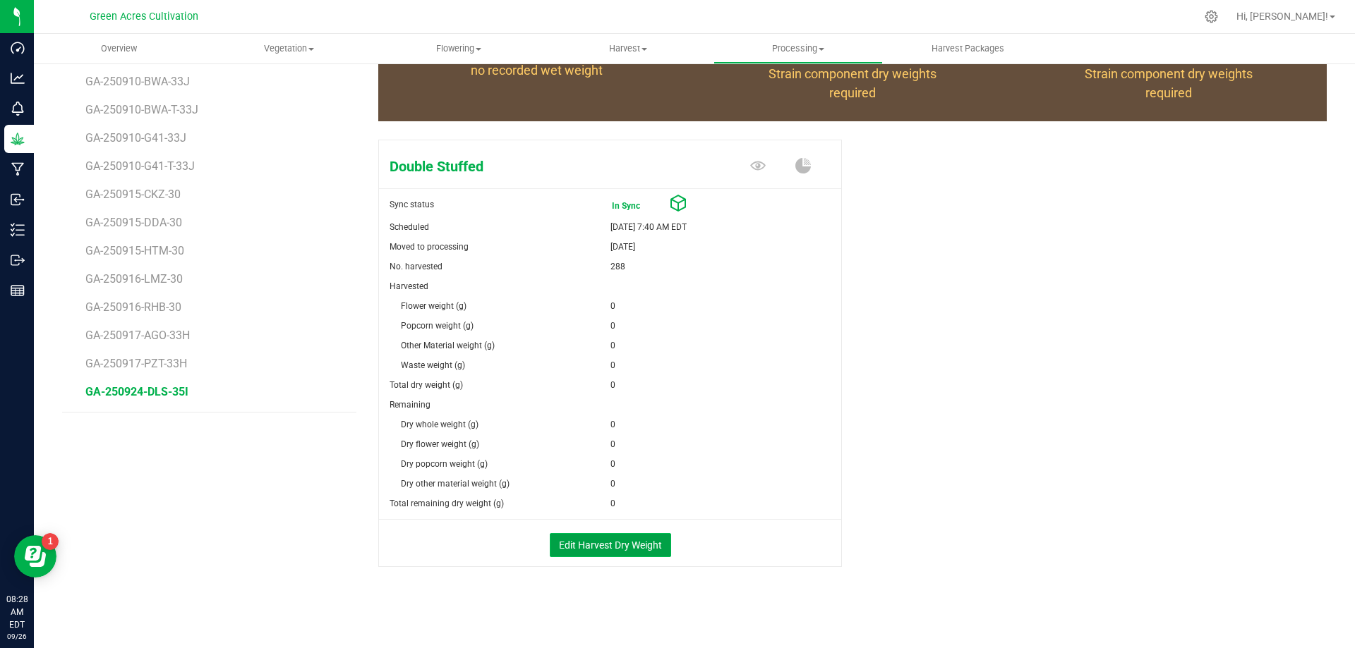
click at [579, 543] on button "Edit Harvest Dry Weight" at bounding box center [610, 545] width 121 height 24
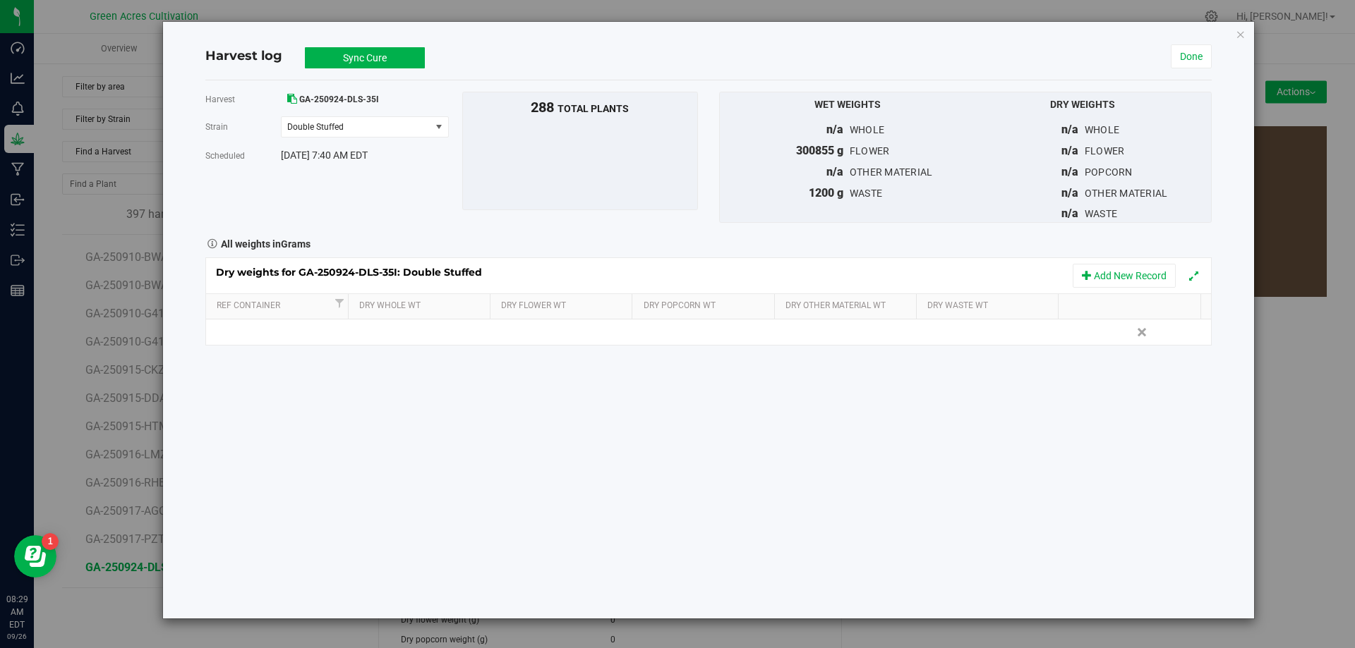
click at [1247, 35] on div "Harvest log Sync Cure In Sync Done Harvest GA-250924-DLS-35I [GEOGRAPHIC_DATA] …" at bounding box center [708, 320] width 1091 height 597
click at [1236, 35] on icon "button" at bounding box center [1240, 33] width 10 height 17
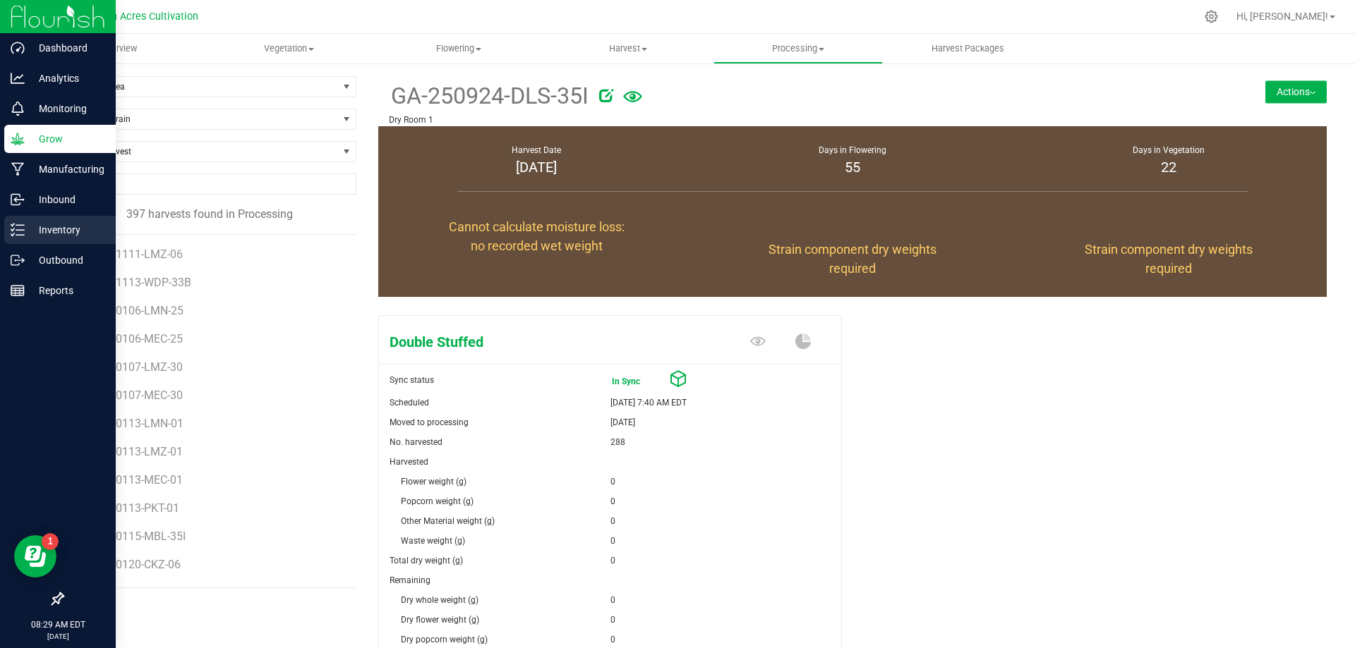
click at [42, 232] on p "Inventory" at bounding box center [67, 230] width 85 height 17
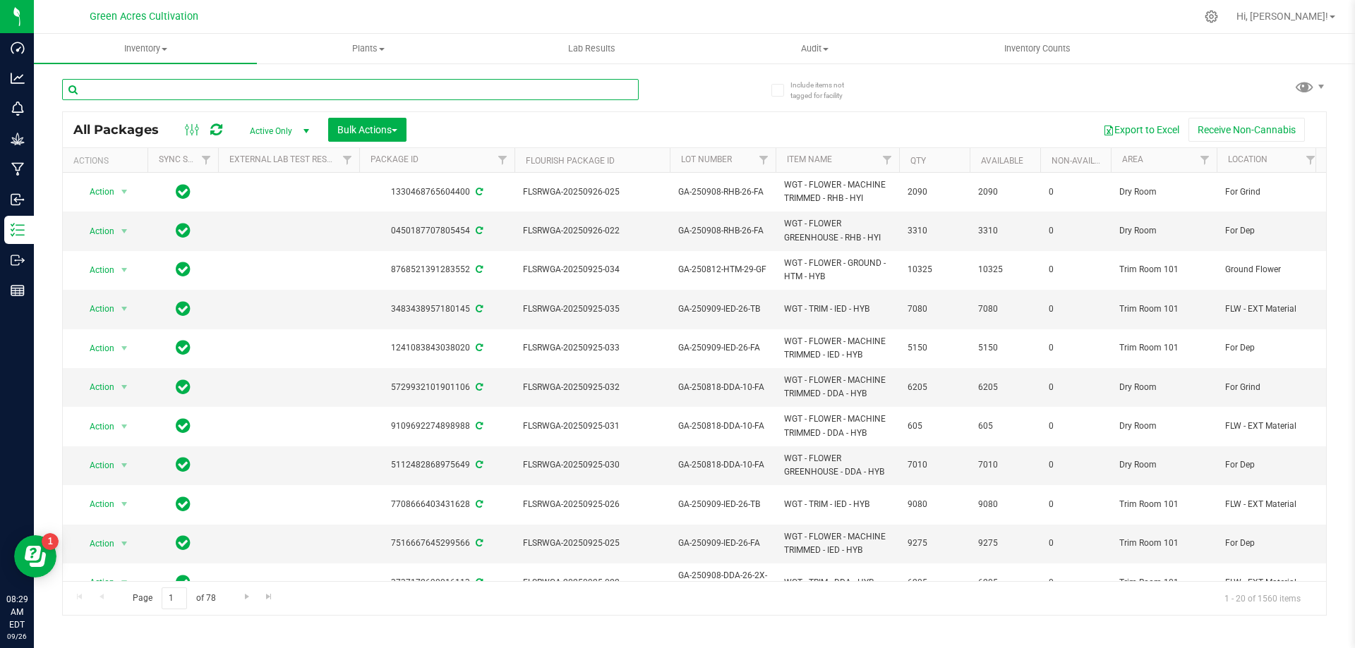
click at [207, 91] on input "text" at bounding box center [350, 89] width 576 height 21
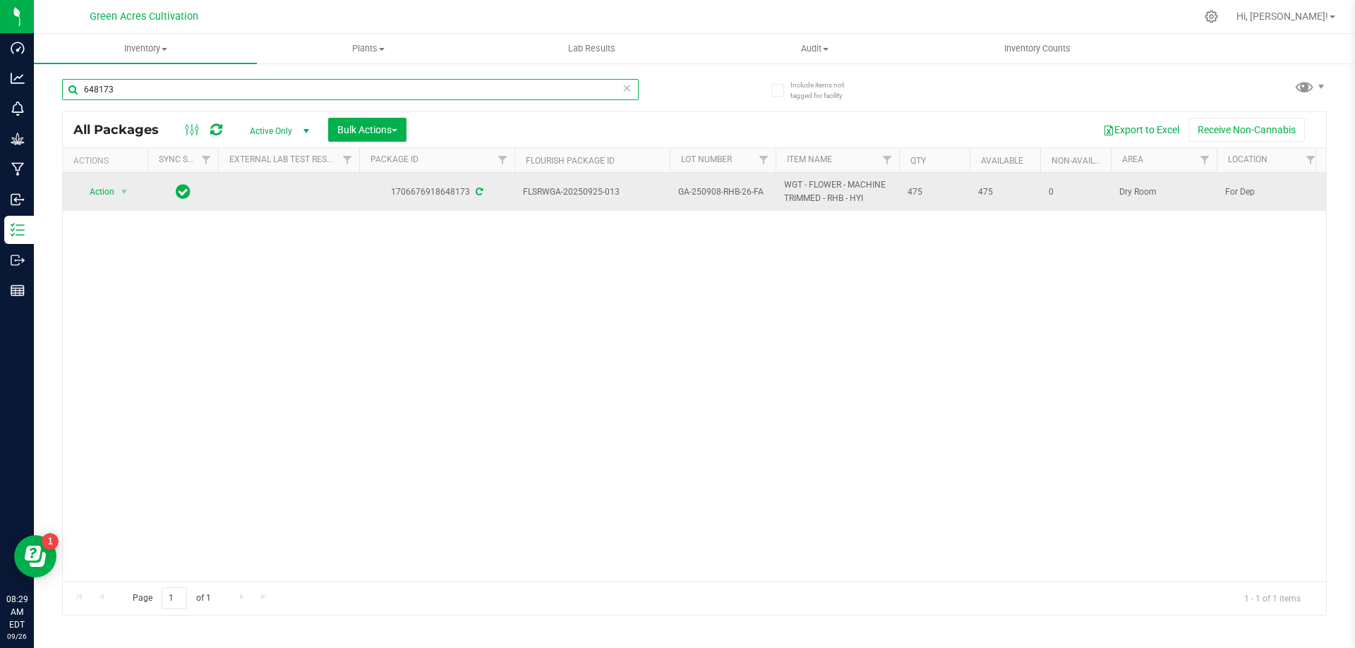
type input "648173"
click at [107, 202] on span "Action" at bounding box center [96, 192] width 38 height 20
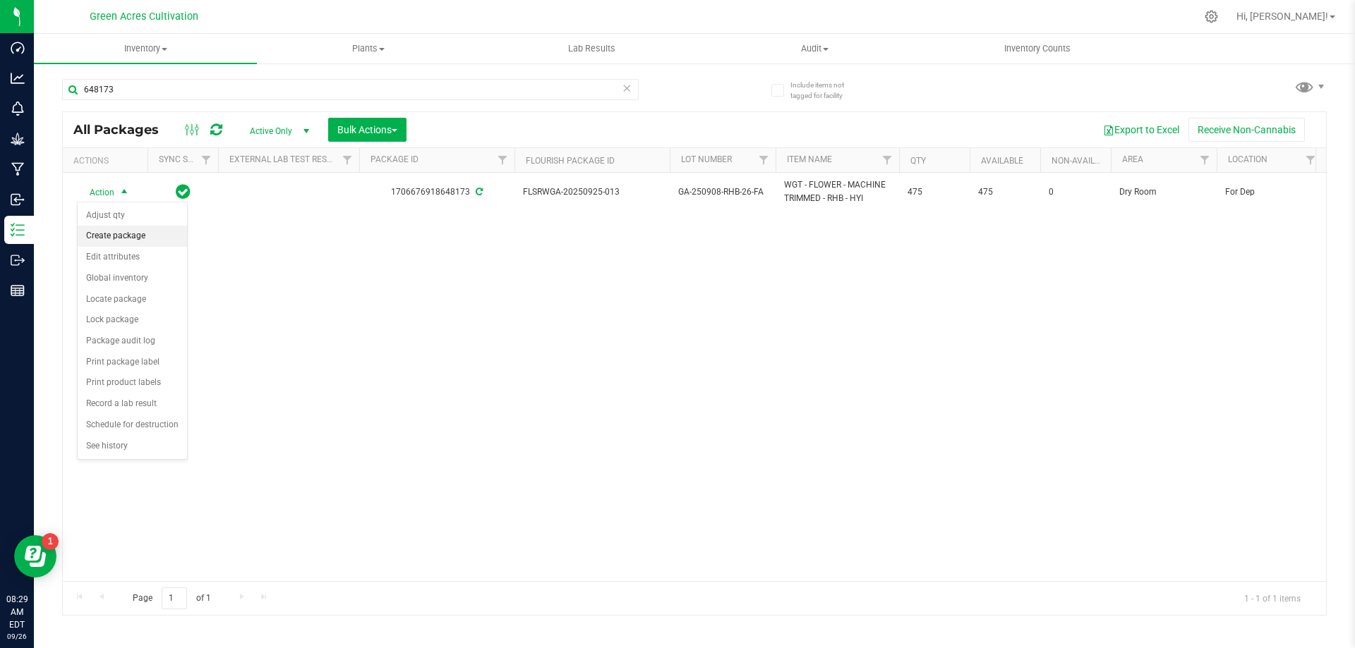
click at [114, 241] on li "Create package" at bounding box center [132, 236] width 109 height 21
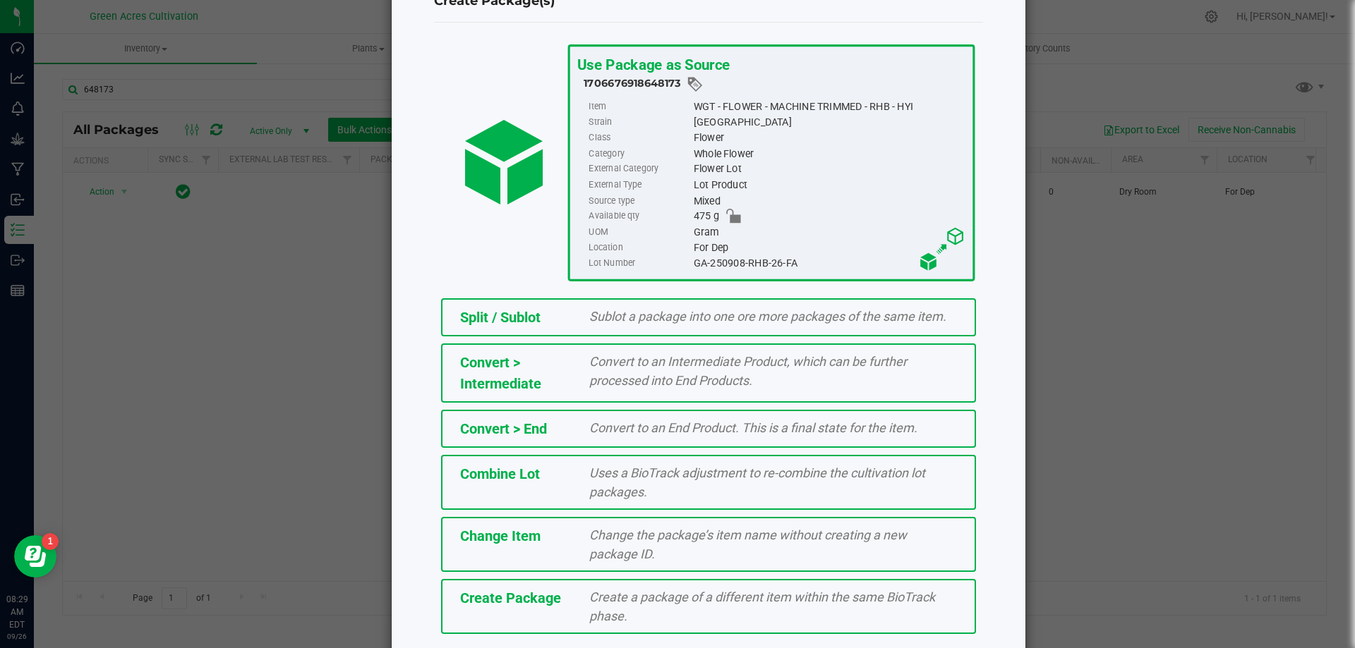
scroll to position [102, 0]
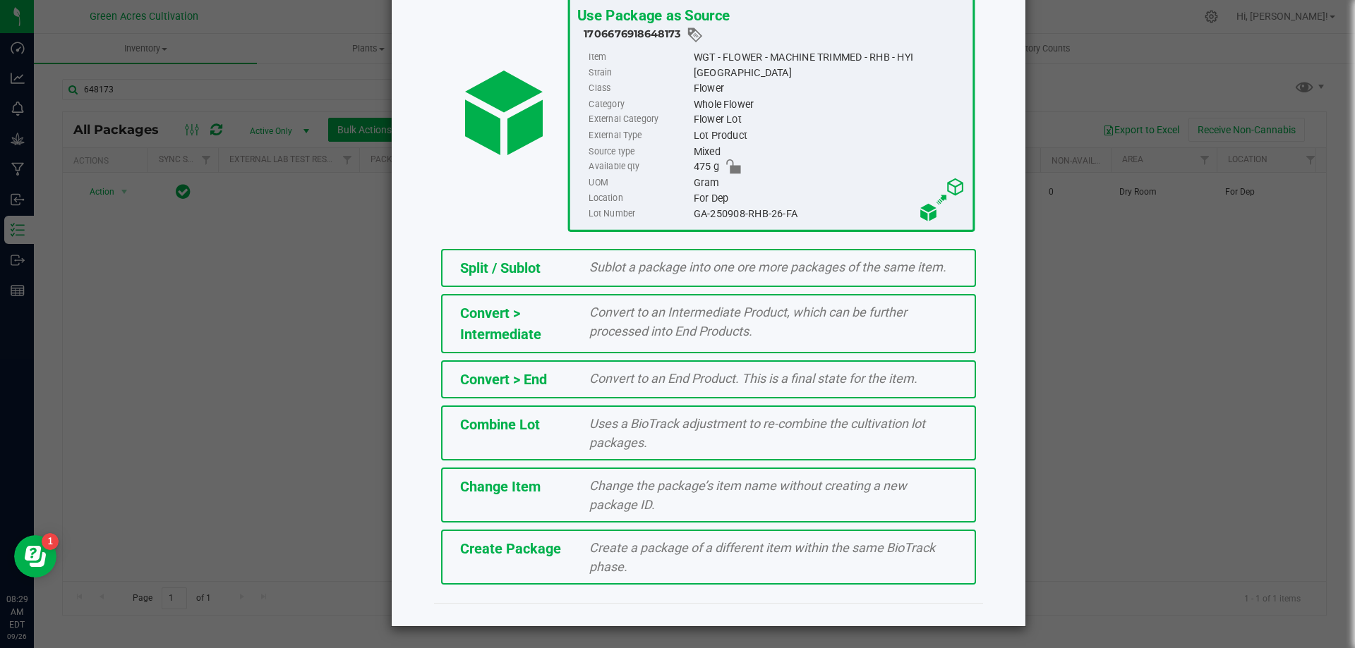
click at [481, 552] on span "Create Package" at bounding box center [510, 548] width 101 height 17
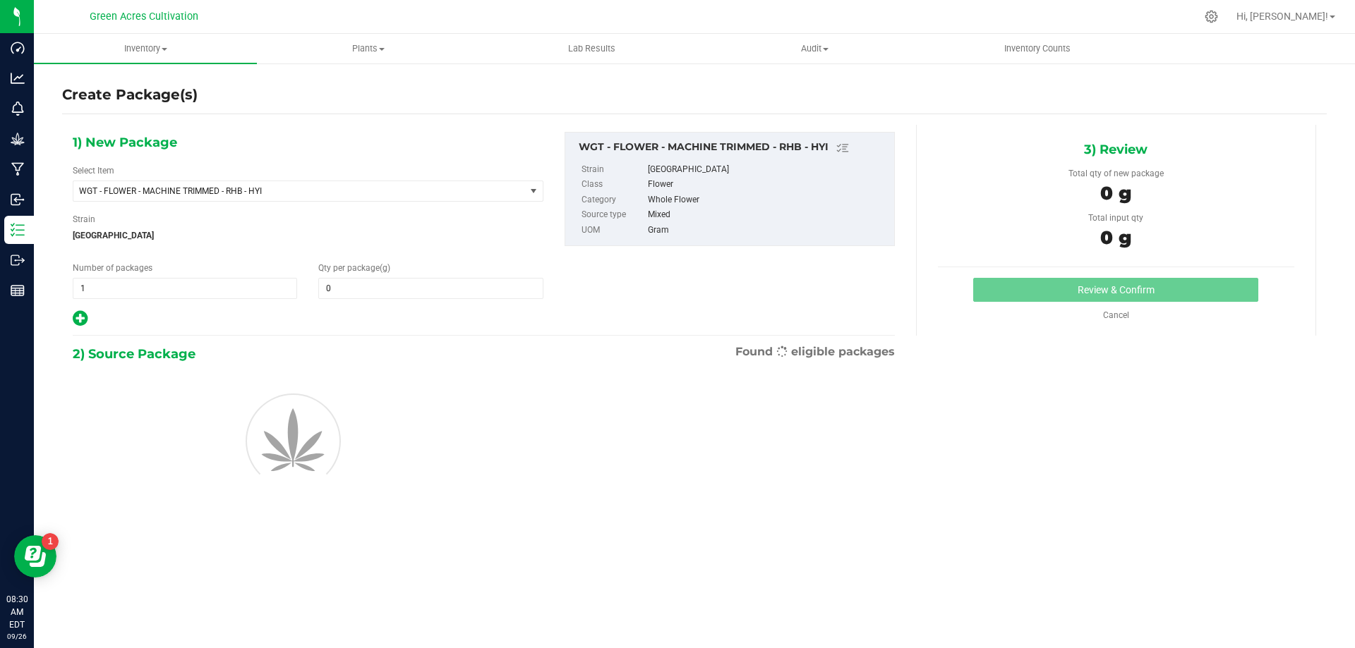
type input "0.0000"
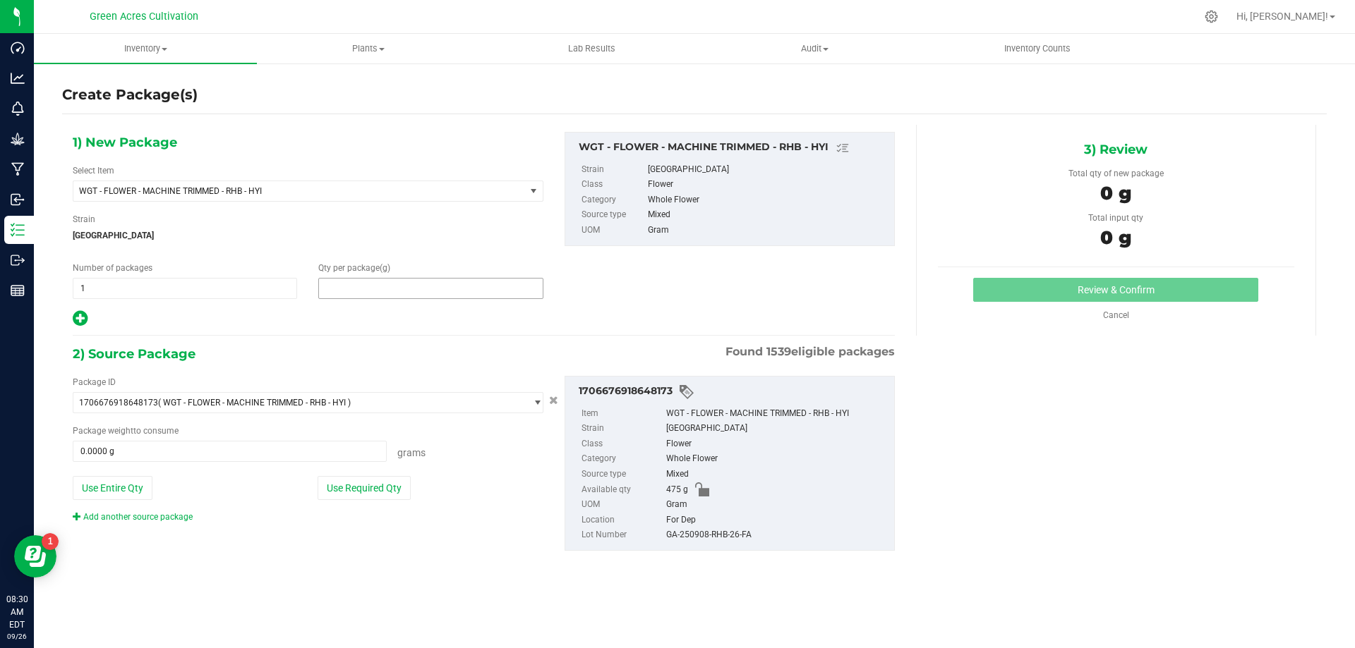
click at [355, 280] on span at bounding box center [430, 288] width 224 height 21
click at [358, 291] on input "text" at bounding box center [430, 289] width 223 height 20
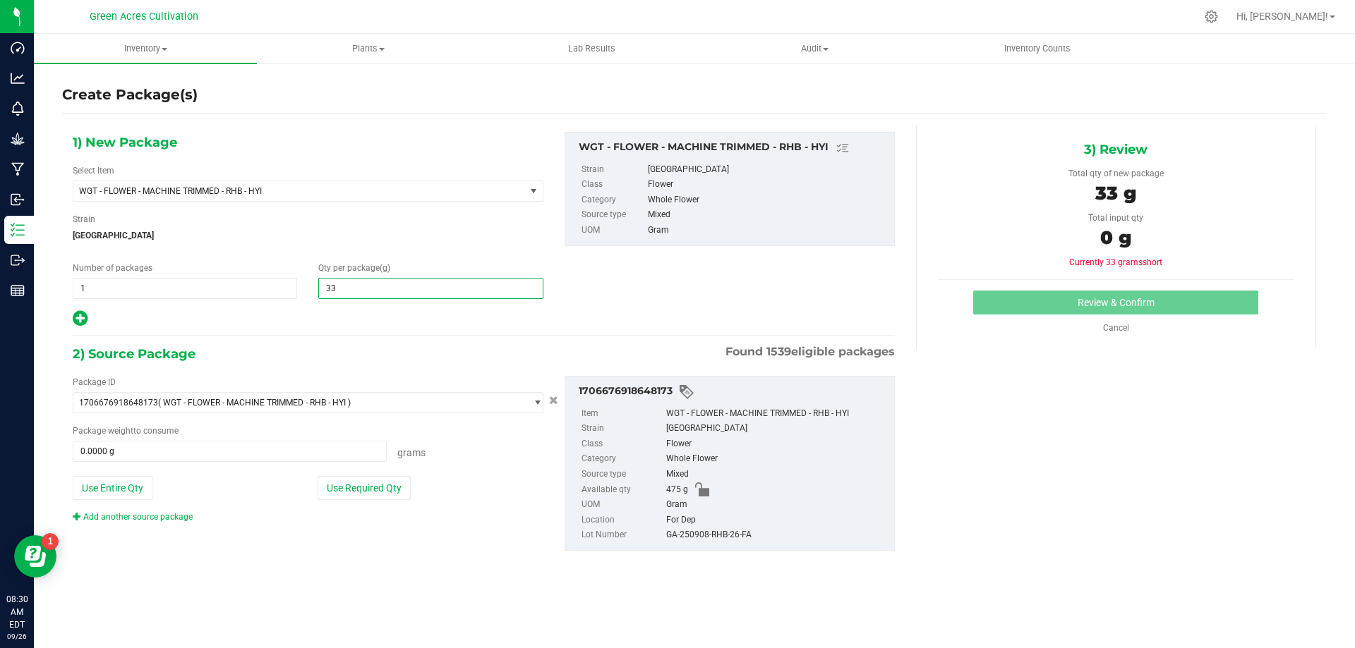
type input "330"
type input "330.0000"
click at [378, 339] on div "1) New Package Select Item WGT - FLOWER - MACHINE TRIMMED - RHB - HYI 007UP - F…" at bounding box center [483, 353] width 843 height 456
click at [332, 486] on button "Use Required Qty" at bounding box center [363, 488] width 93 height 24
type input "330.0000 g"
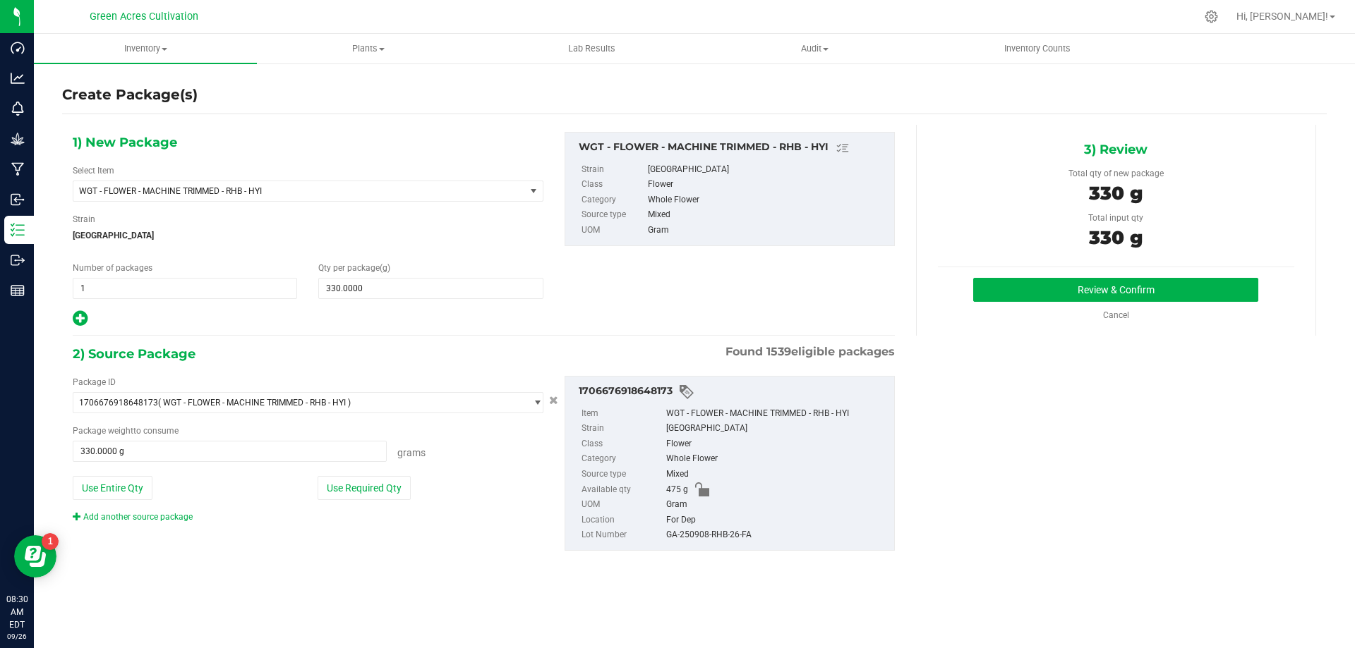
click at [713, 534] on div "GA-250908-RHB-26-FA" at bounding box center [776, 536] width 221 height 16
copy div "GA-250908-RHB-26-FA"
click at [828, 426] on div "[GEOGRAPHIC_DATA]" at bounding box center [776, 429] width 221 height 16
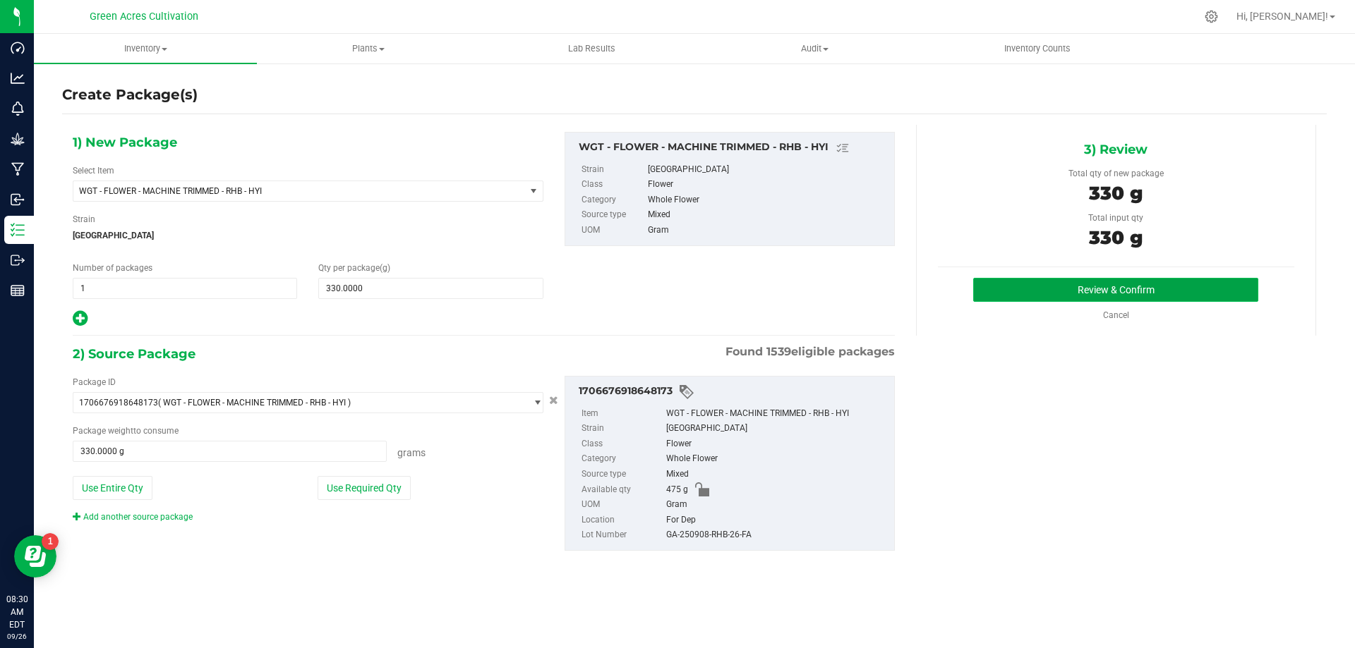
click at [982, 291] on button "Review & Confirm" at bounding box center [1115, 290] width 285 height 24
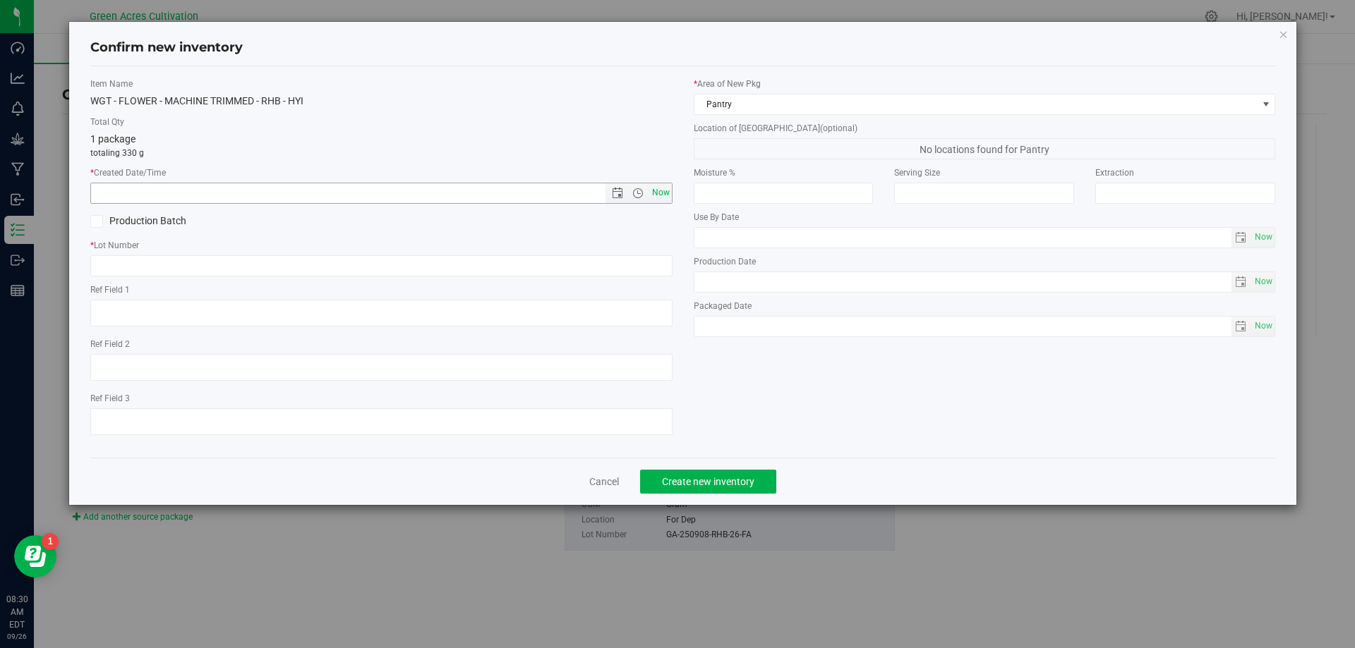
click at [657, 193] on span "Now" at bounding box center [660, 193] width 24 height 20
type input "[DATE] 8:30 AM"
click at [569, 255] on input "text" at bounding box center [381, 265] width 582 height 21
paste input "GA-250908-RHB-26-FA"
type input "GA-250908-RHB-26-FA"
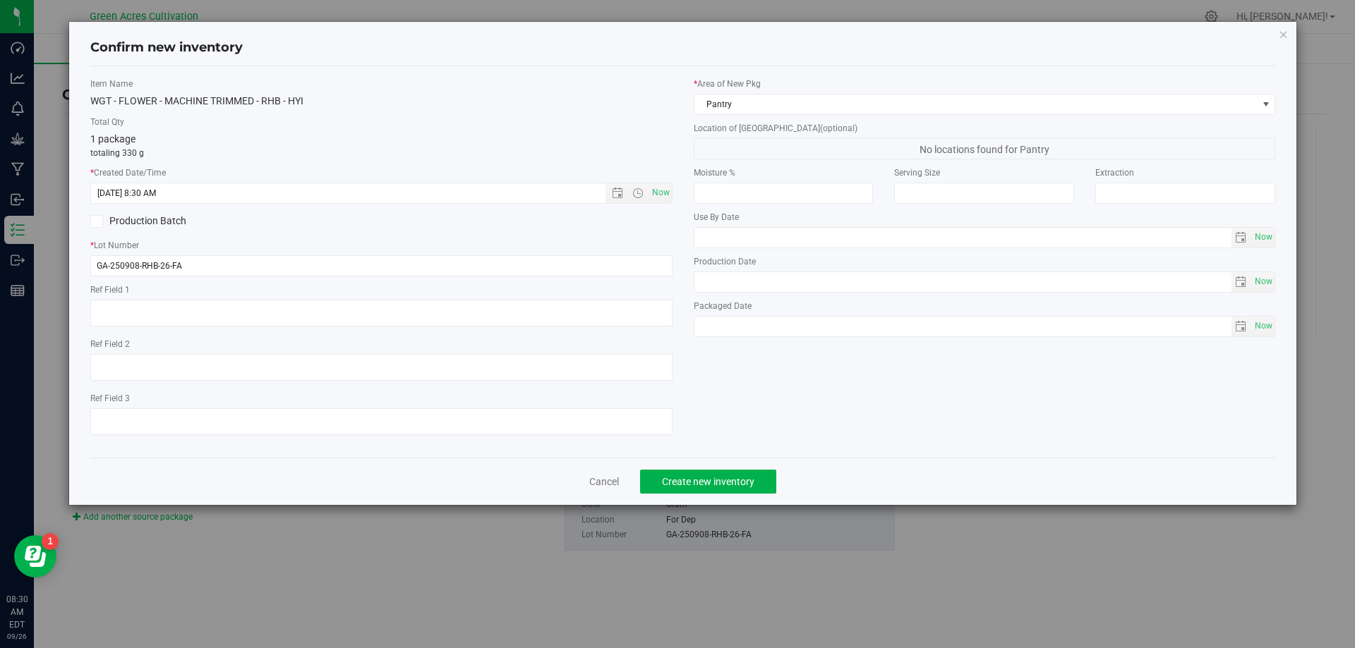
click at [741, 117] on div "* Area of [GEOGRAPHIC_DATA] Pantry Location of [GEOGRAPHIC_DATA] (optional) No …" at bounding box center [984, 211] width 603 height 267
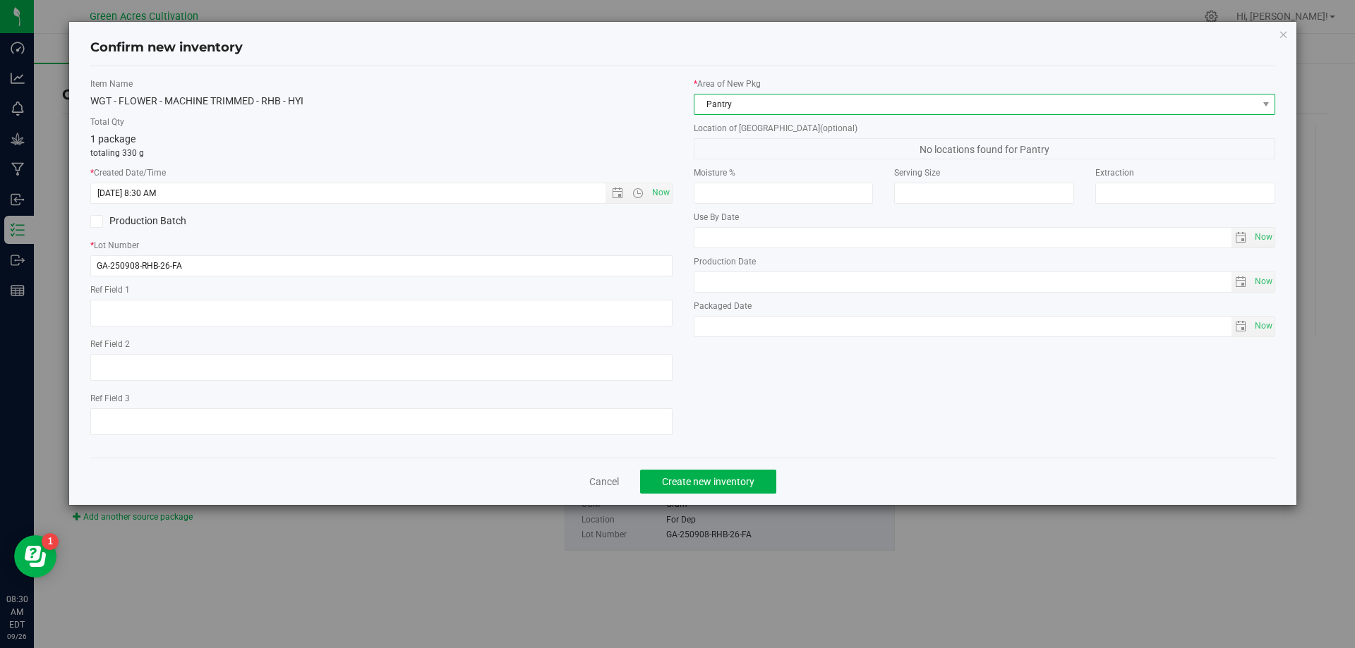
click at [749, 98] on span "Pantry" at bounding box center [975, 105] width 563 height 20
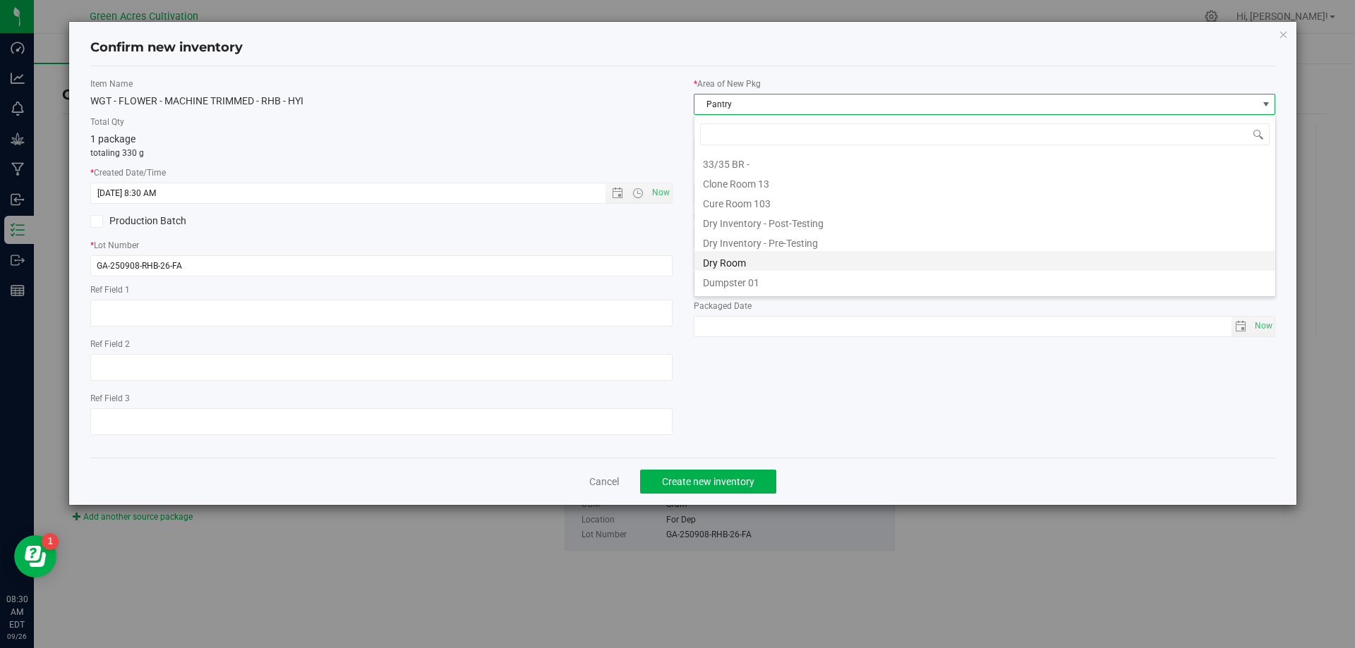
click at [732, 264] on li "Dry Room" at bounding box center [984, 261] width 581 height 20
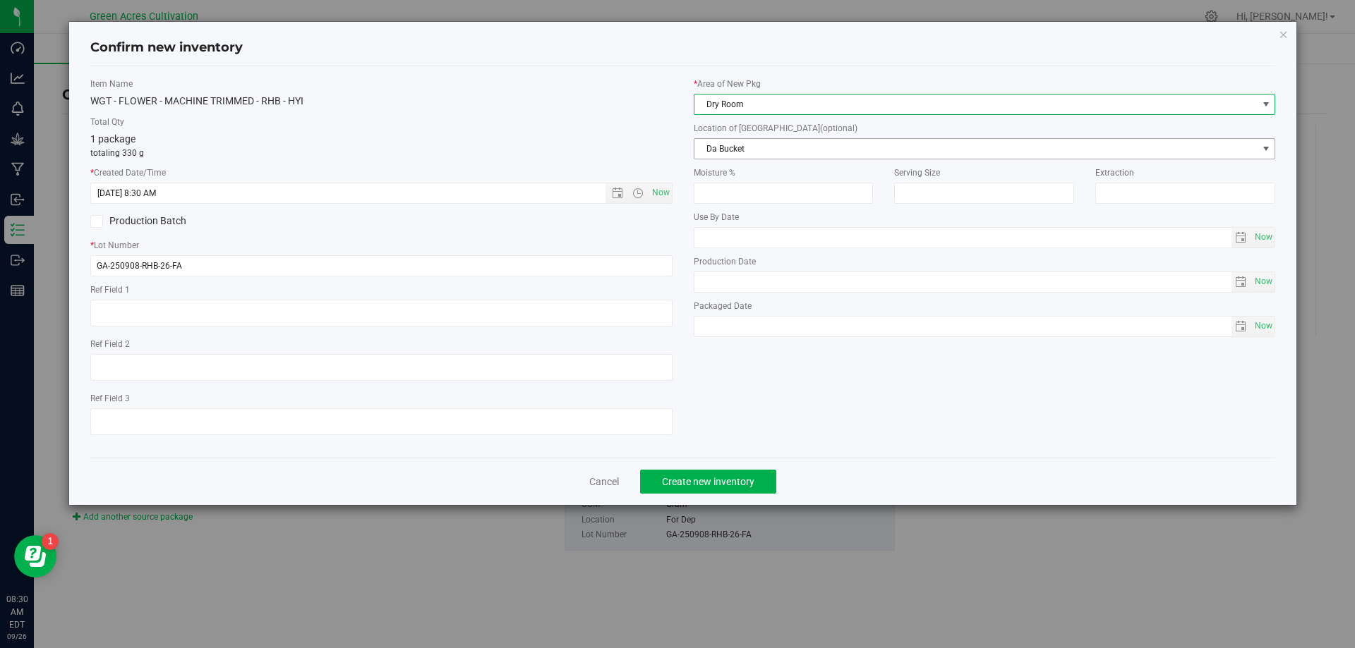
click at [753, 150] on span "Da Bucket" at bounding box center [975, 149] width 563 height 20
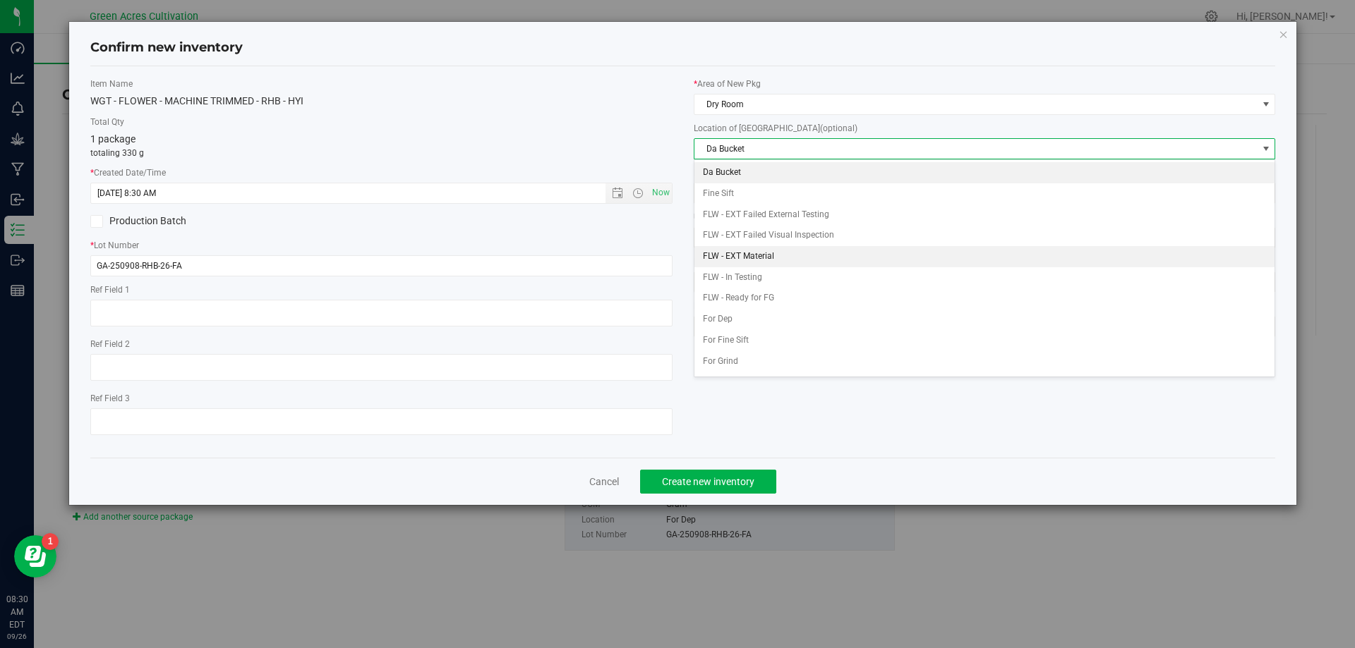
click at [777, 261] on li "FLW - EXT Material" at bounding box center [984, 256] width 581 height 21
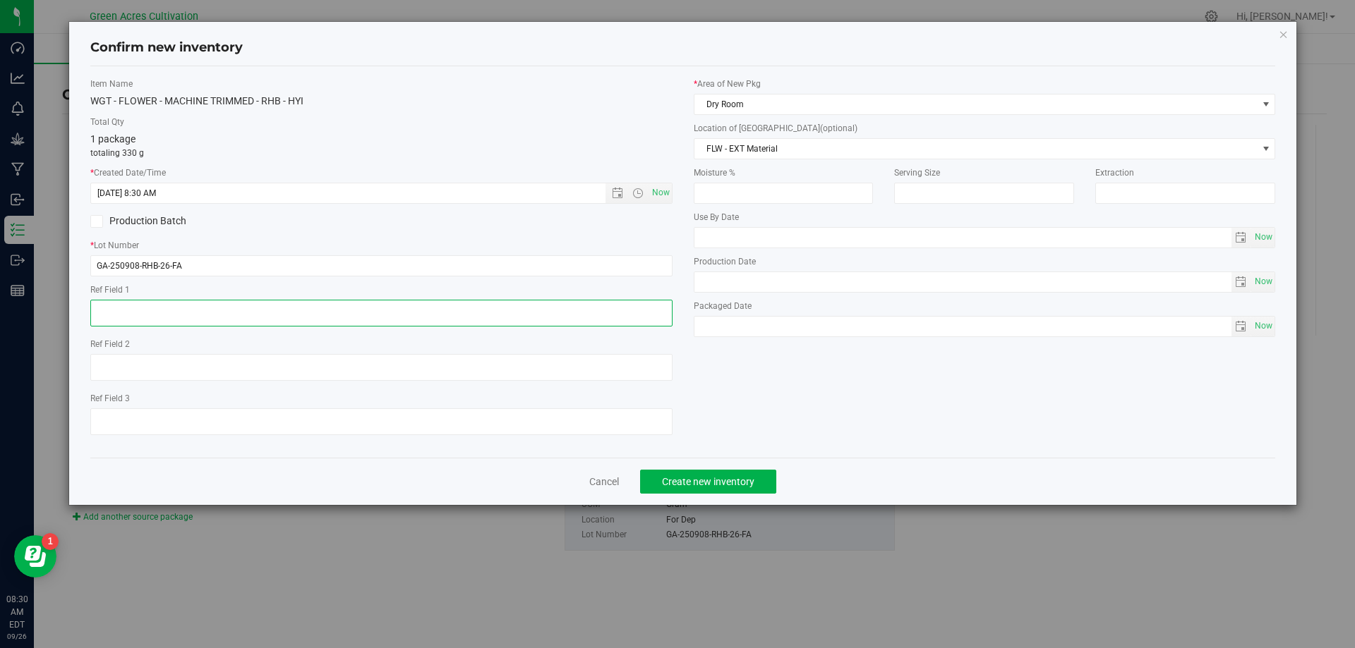
click at [350, 300] on textarea at bounding box center [381, 313] width 582 height 27
type textarea "EXT"
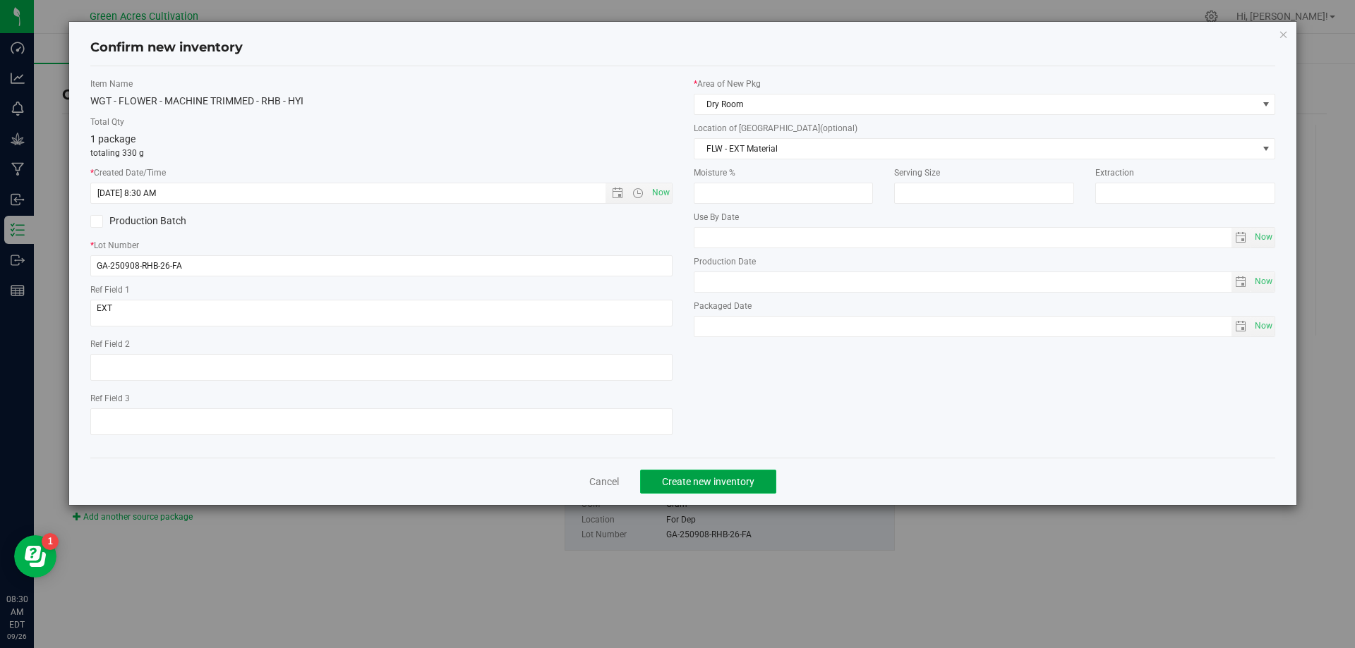
click at [690, 481] on span "Create new inventory" at bounding box center [708, 481] width 92 height 11
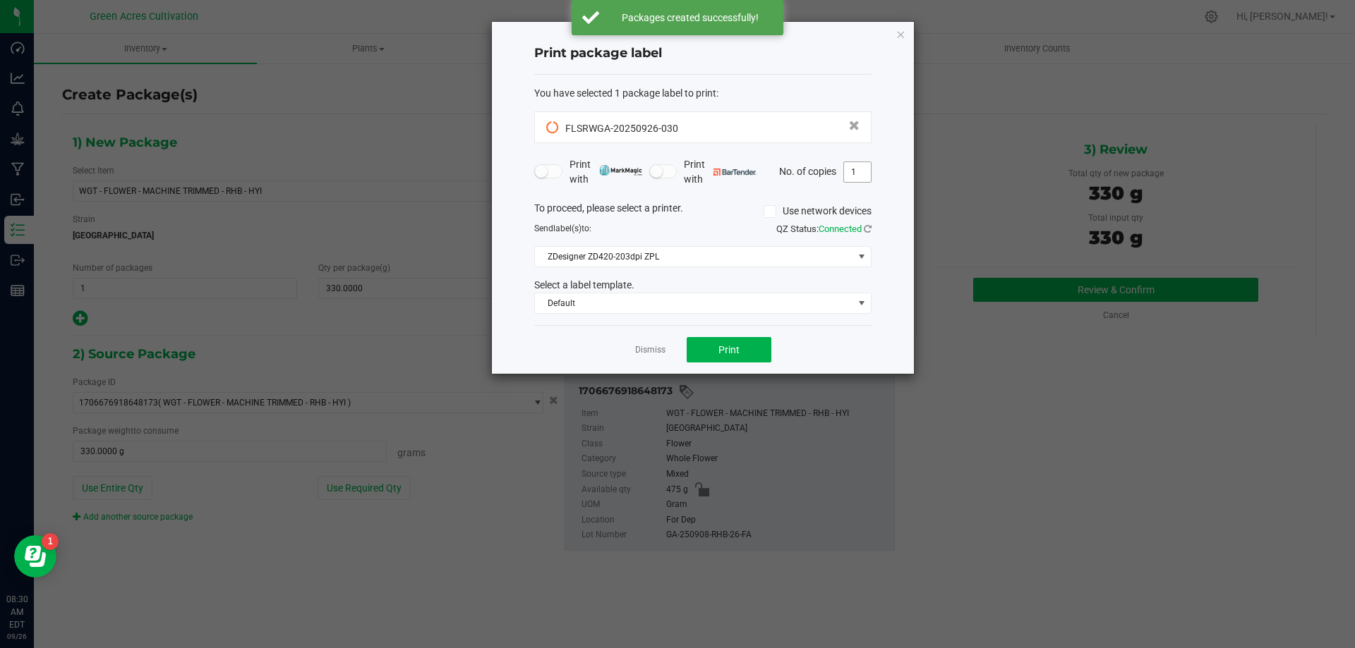
click at [861, 182] on span "1" at bounding box center [857, 172] width 28 height 21
click at [860, 171] on input "1" at bounding box center [857, 172] width 27 height 20
type input "2"
click at [725, 343] on button "Print" at bounding box center [728, 349] width 85 height 25
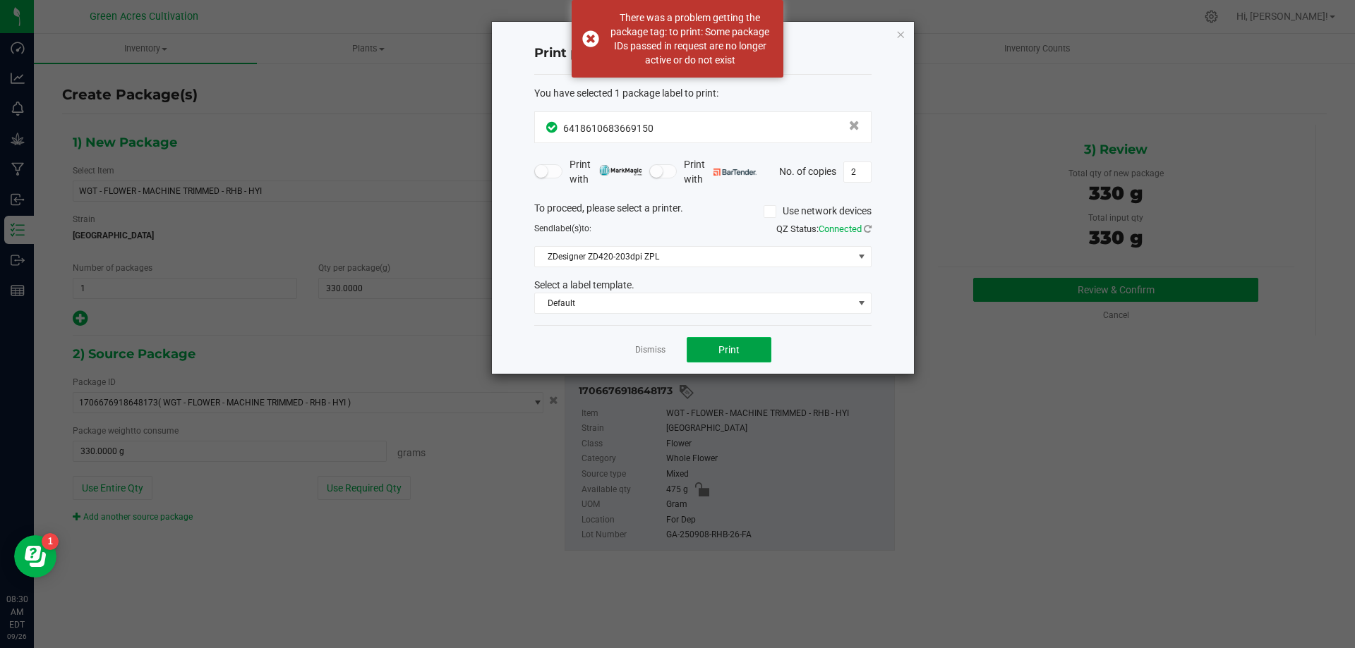
click at [715, 338] on button "Print" at bounding box center [728, 349] width 85 height 25
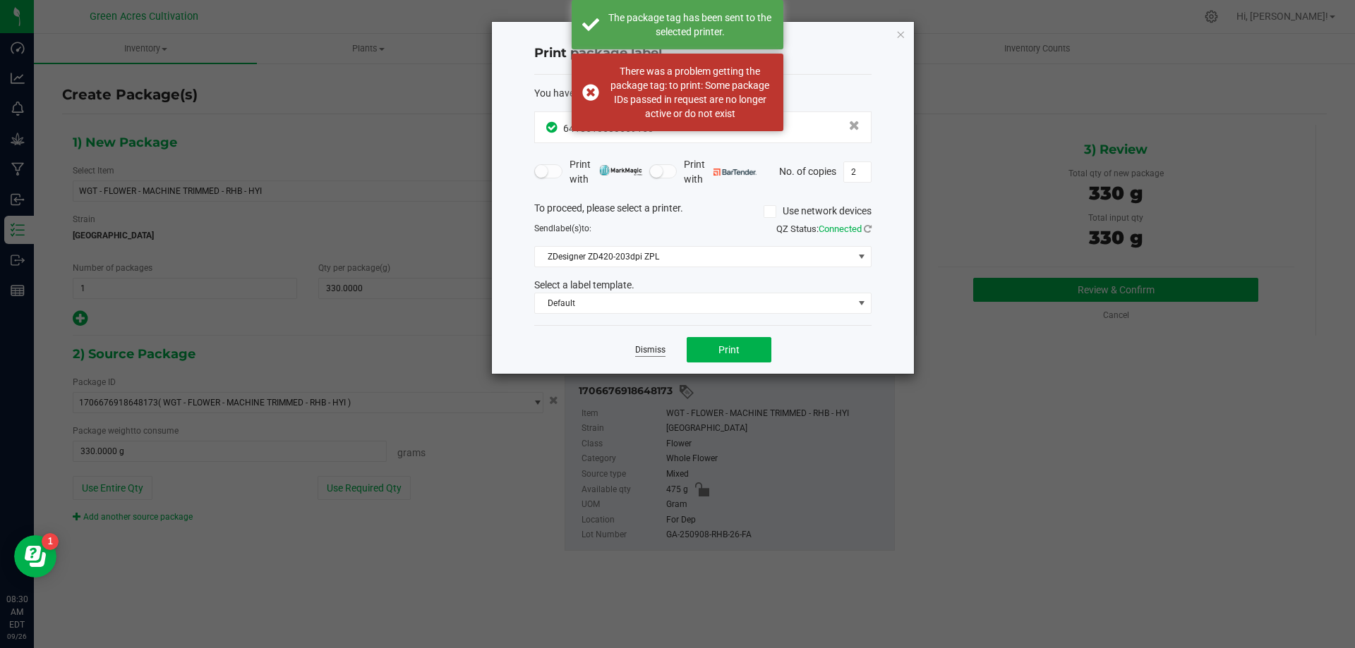
click at [650, 346] on link "Dismiss" at bounding box center [650, 350] width 30 height 12
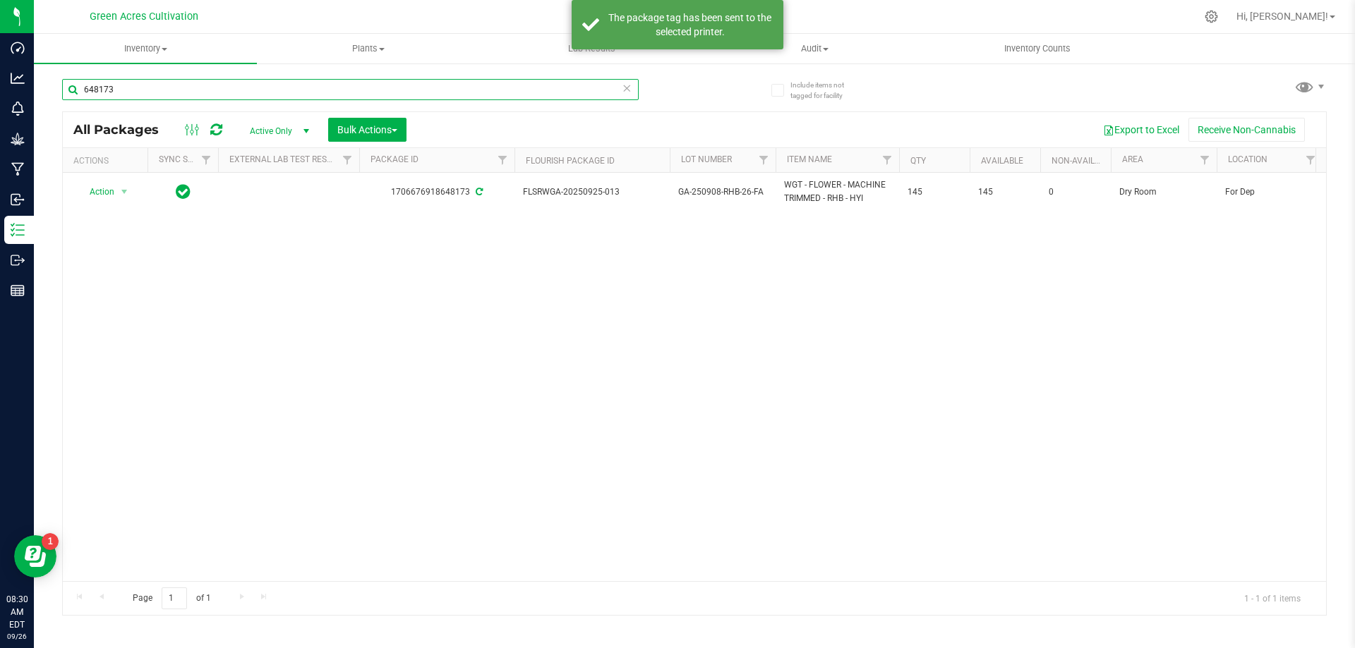
click at [119, 83] on input "648173" at bounding box center [350, 89] width 576 height 21
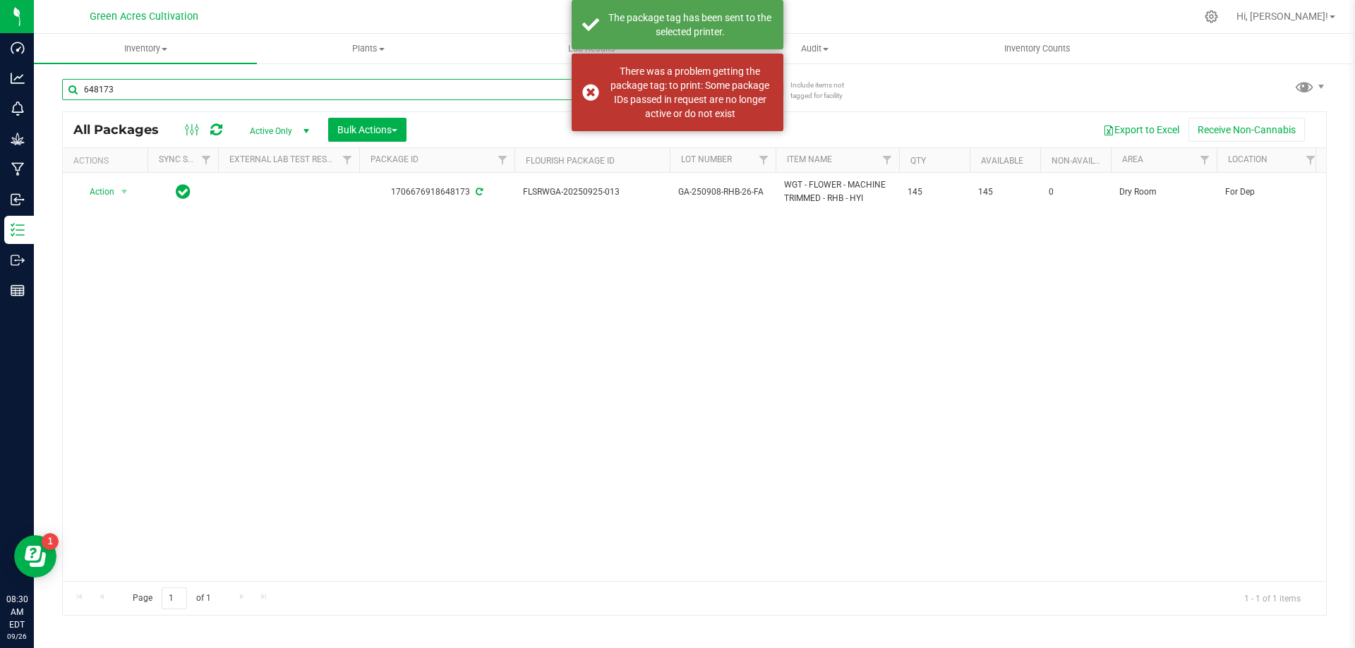
click at [119, 83] on input "648173" at bounding box center [350, 89] width 576 height 21
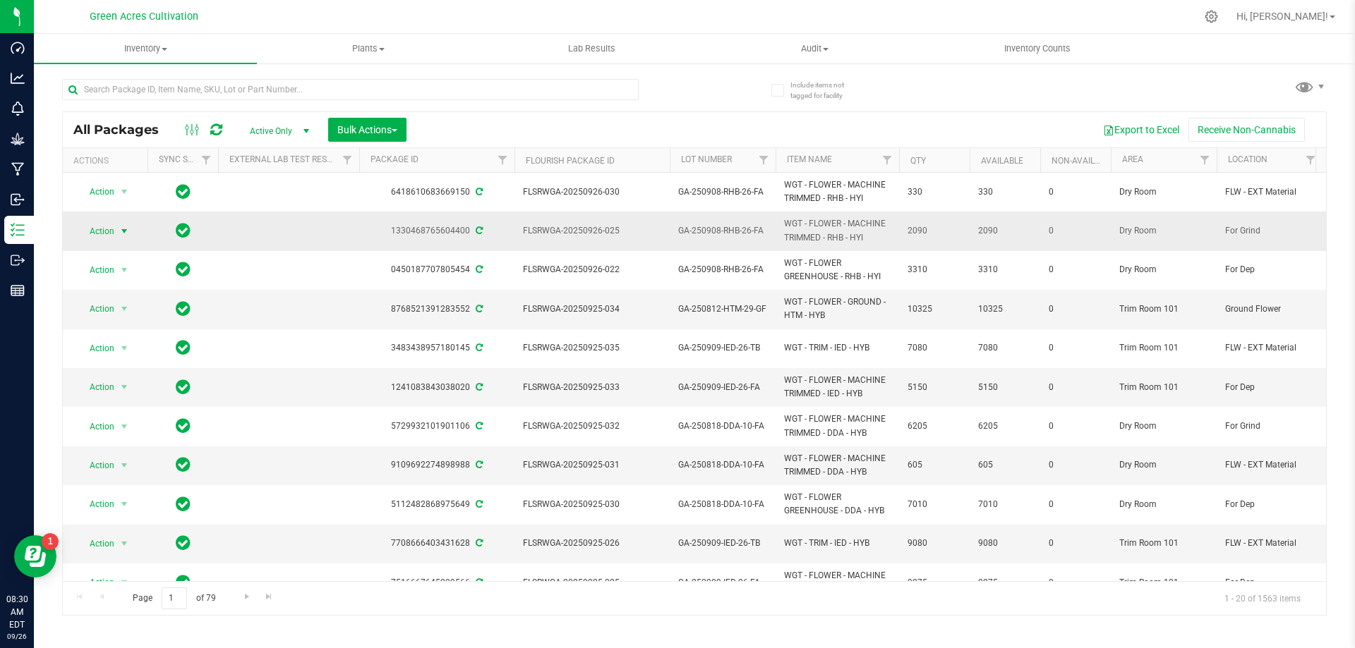
click at [116, 233] on span "select" at bounding box center [125, 232] width 18 height 20
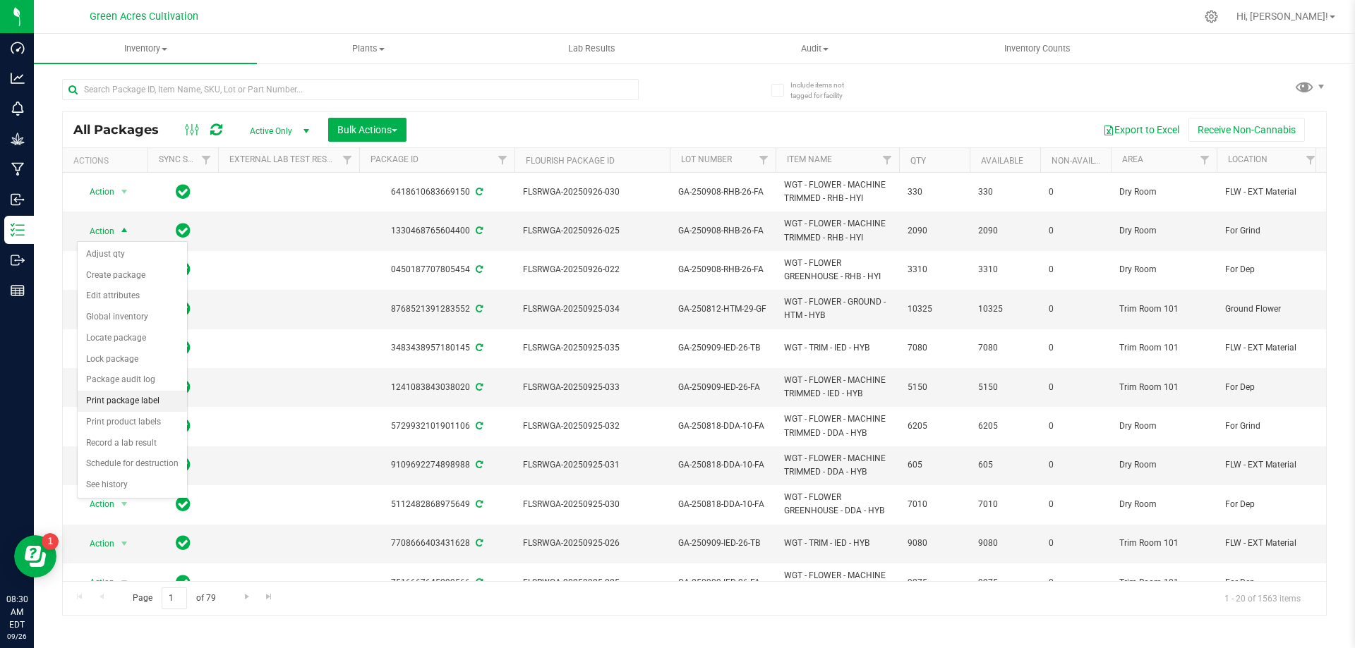
click at [128, 402] on li "Print package label" at bounding box center [132, 401] width 109 height 21
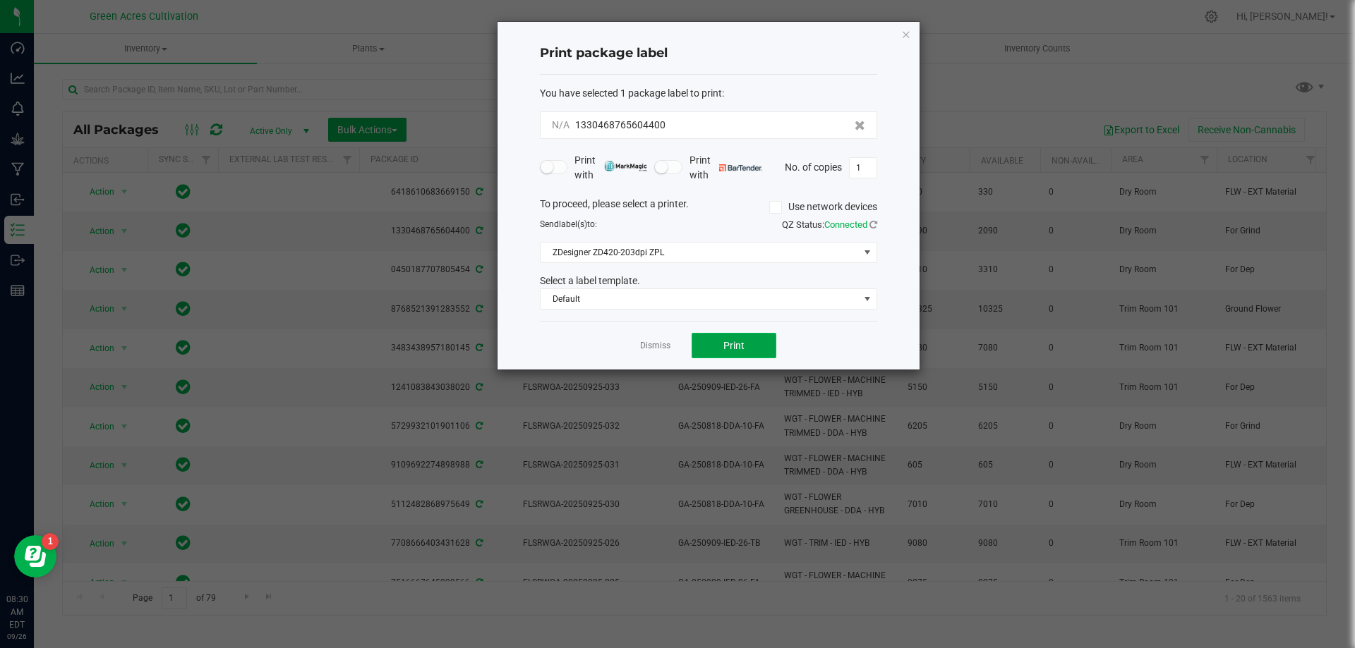
click at [754, 357] on button "Print" at bounding box center [733, 345] width 85 height 25
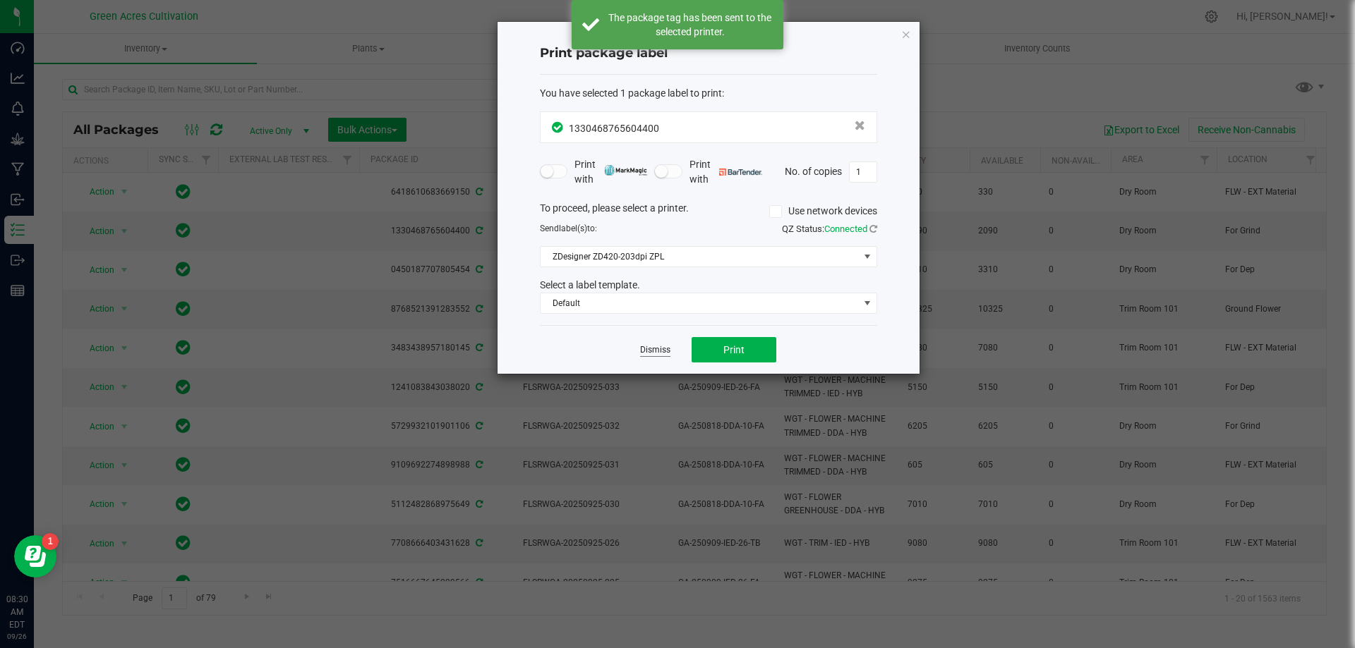
click at [651, 353] on link "Dismiss" at bounding box center [655, 350] width 30 height 12
